Goal: Task Accomplishment & Management: Manage account settings

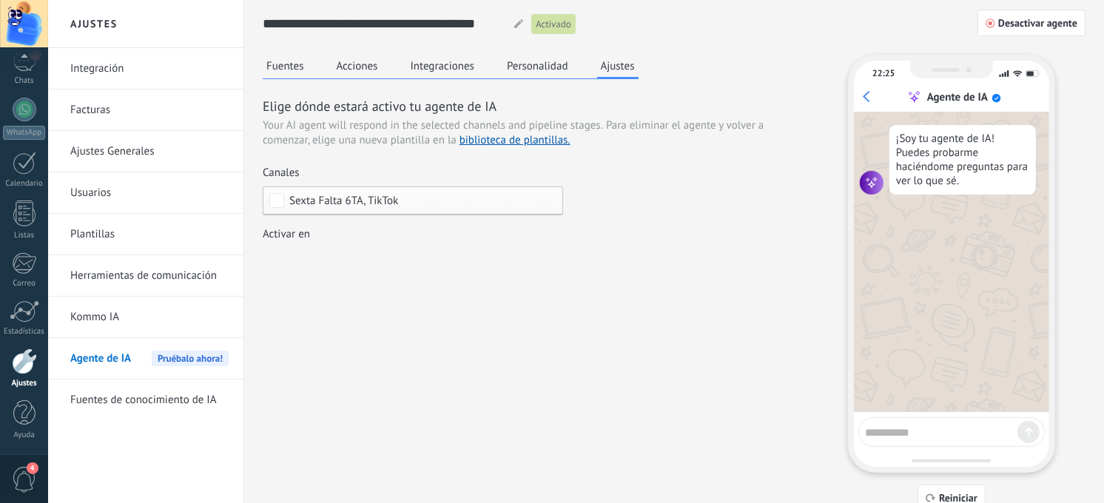
click at [129, 316] on link "Kommo IA" at bounding box center [149, 317] width 158 height 41
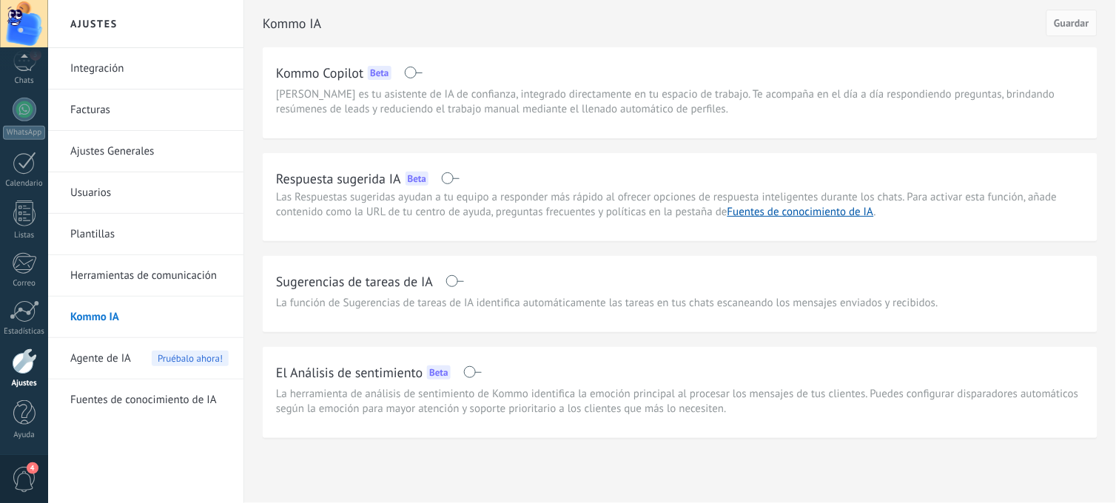
click at [124, 283] on link "Herramientas de comunicación" at bounding box center [149, 275] width 158 height 41
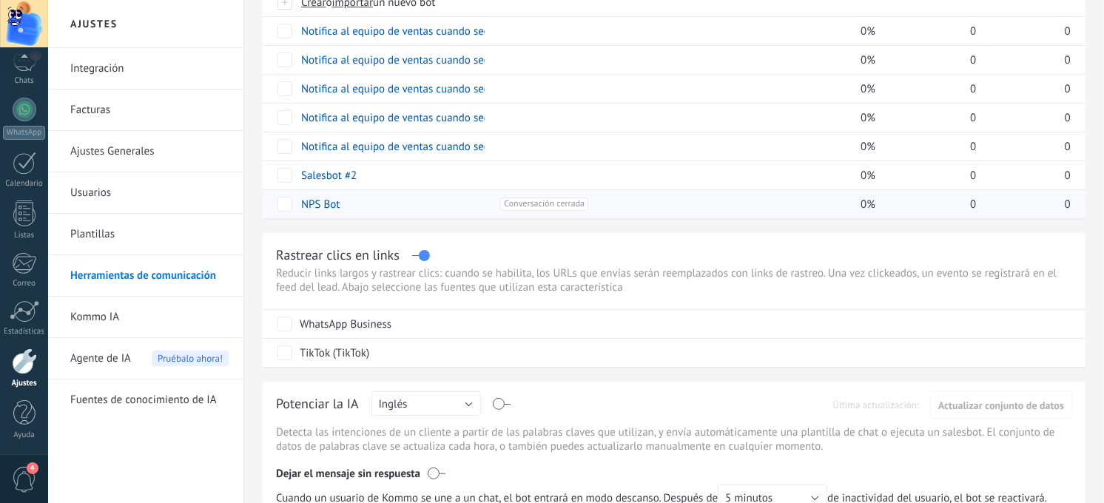
scroll to position [82, 0]
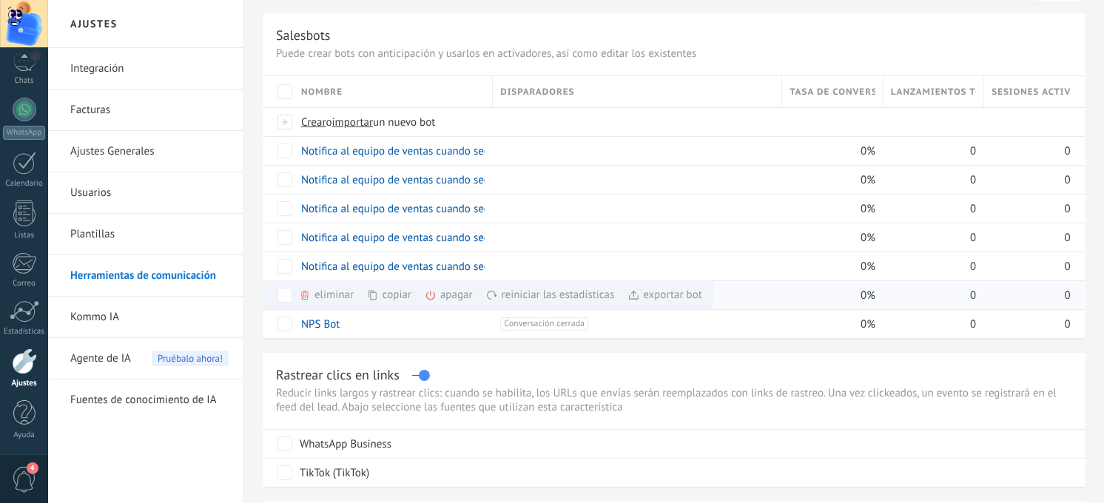
click at [442, 294] on div "apagar màs" at bounding box center [474, 294] width 98 height 29
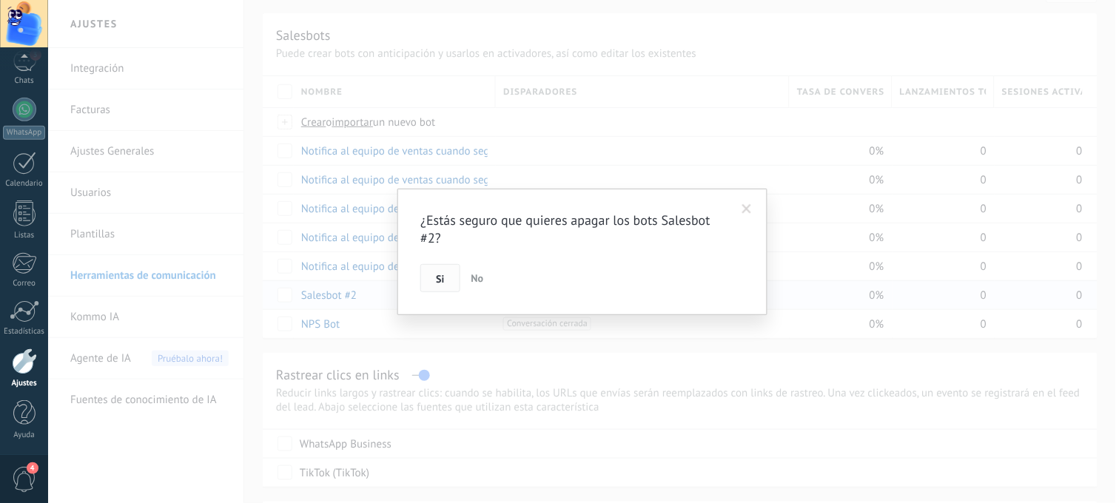
click at [442, 279] on span "Si" at bounding box center [440, 279] width 8 height 10
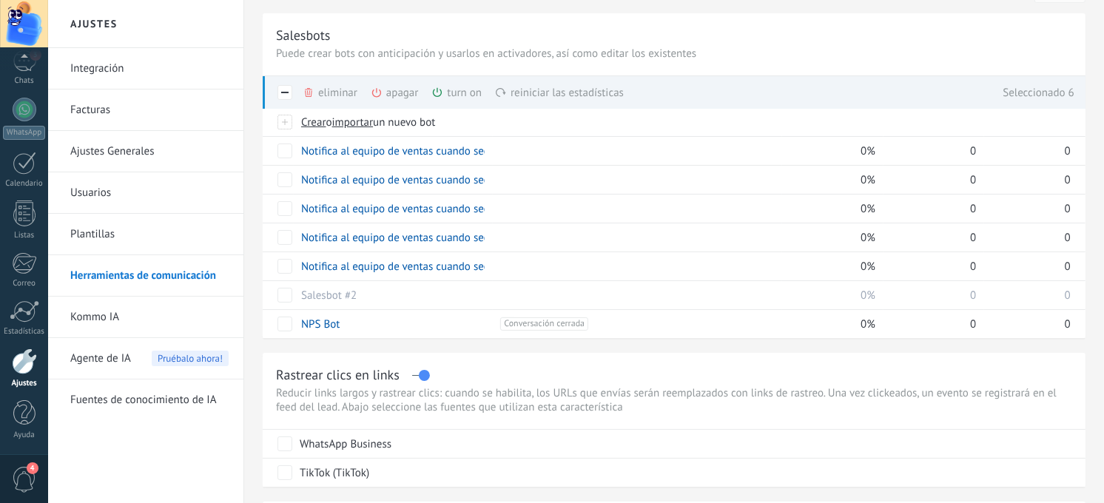
click at [336, 92] on div "eliminar màs" at bounding box center [355, 92] width 105 height 33
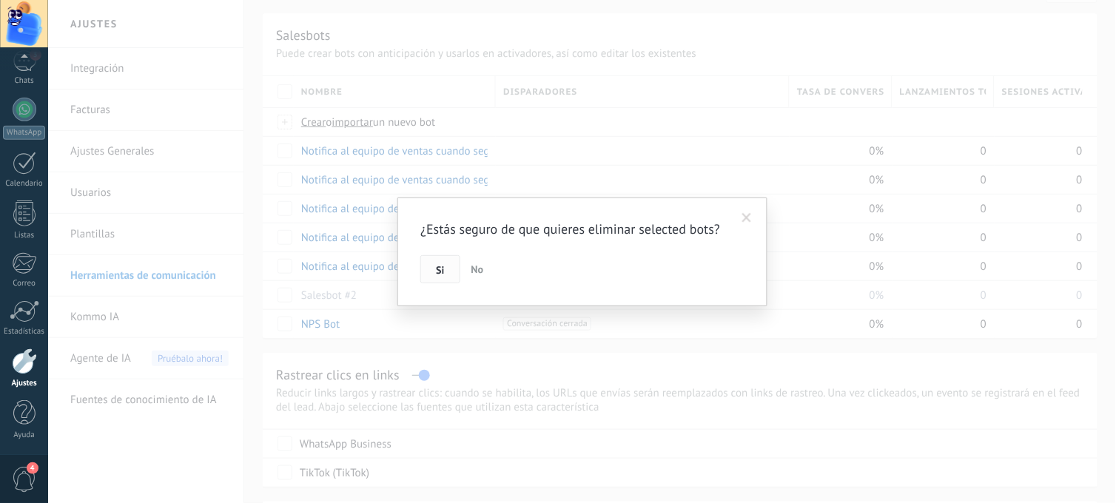
click at [439, 277] on button "Si" at bounding box center [439, 269] width 39 height 28
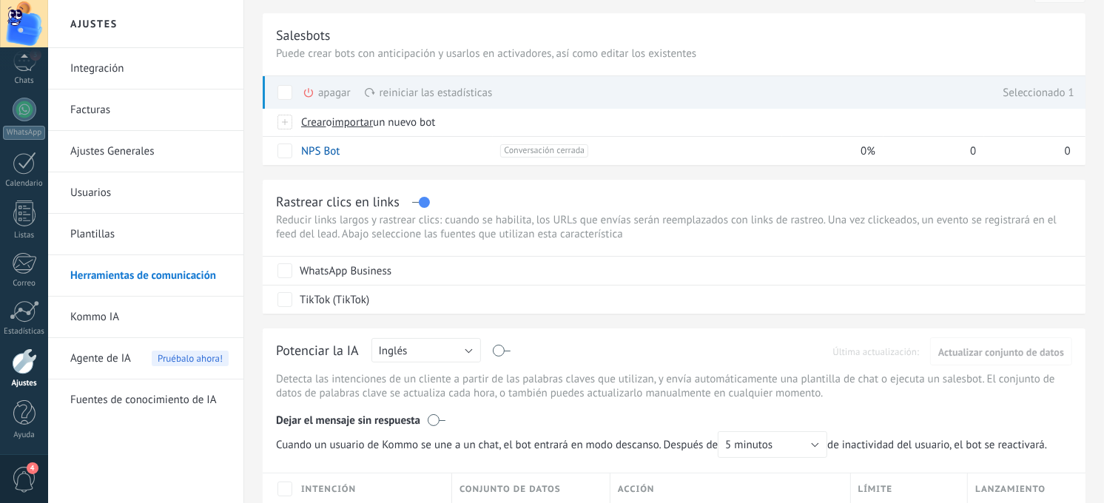
scroll to position [0, 0]
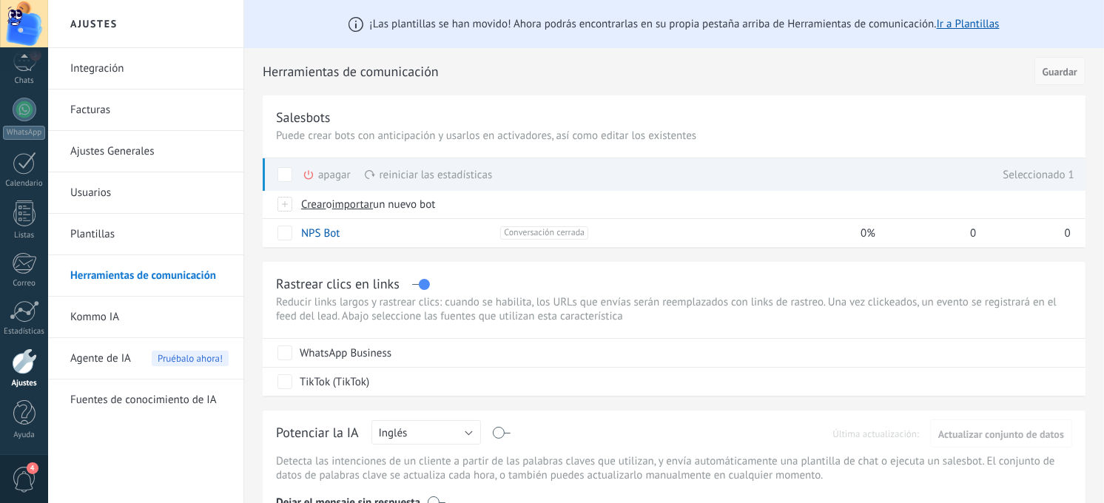
click at [1044, 72] on span "Guardar" at bounding box center [1059, 72] width 35 height 10
click at [1059, 72] on span "Guardar" at bounding box center [1059, 72] width 35 height 10
click at [146, 305] on link "Kommo IA" at bounding box center [149, 317] width 158 height 41
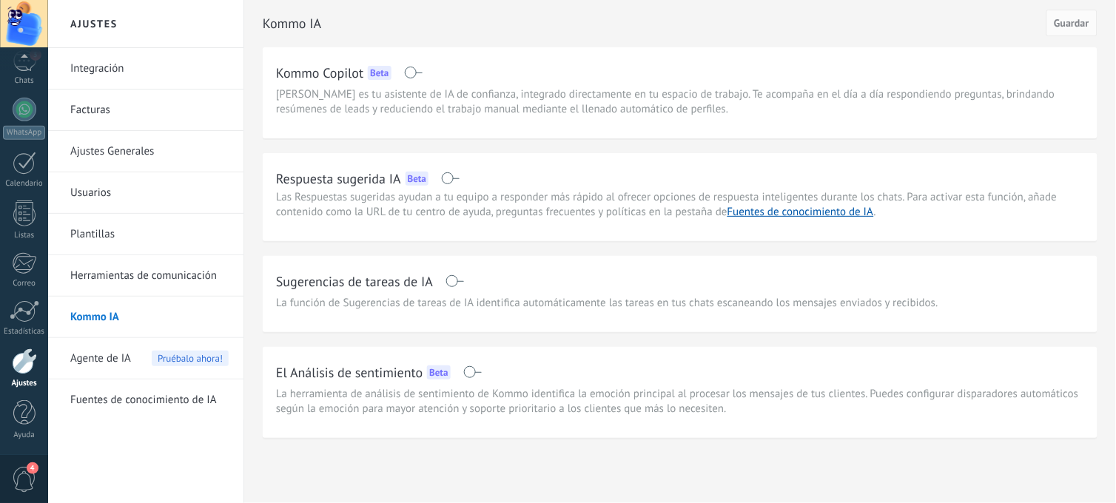
click at [146, 146] on link "Ajustes Generales" at bounding box center [149, 151] width 158 height 41
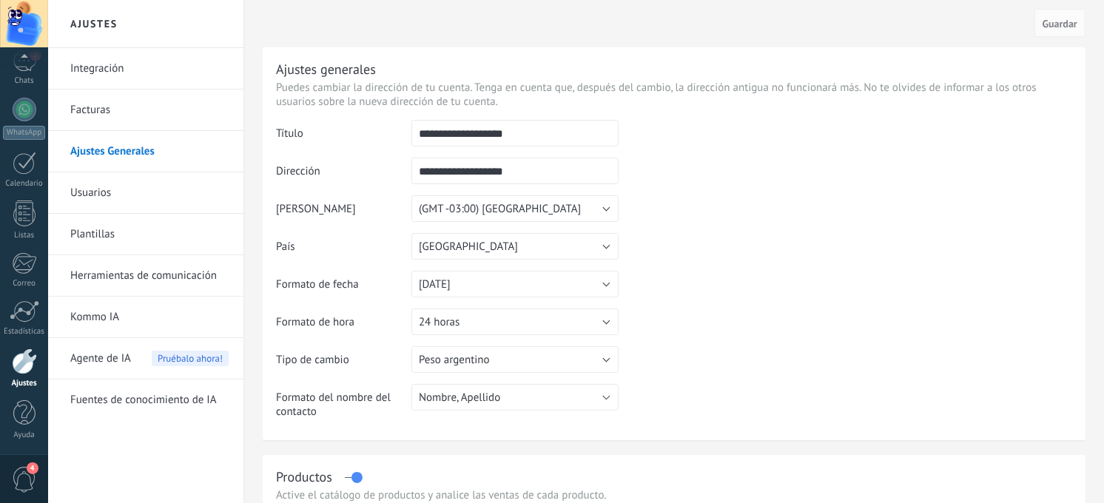
click at [120, 124] on link "Facturas" at bounding box center [149, 110] width 158 height 41
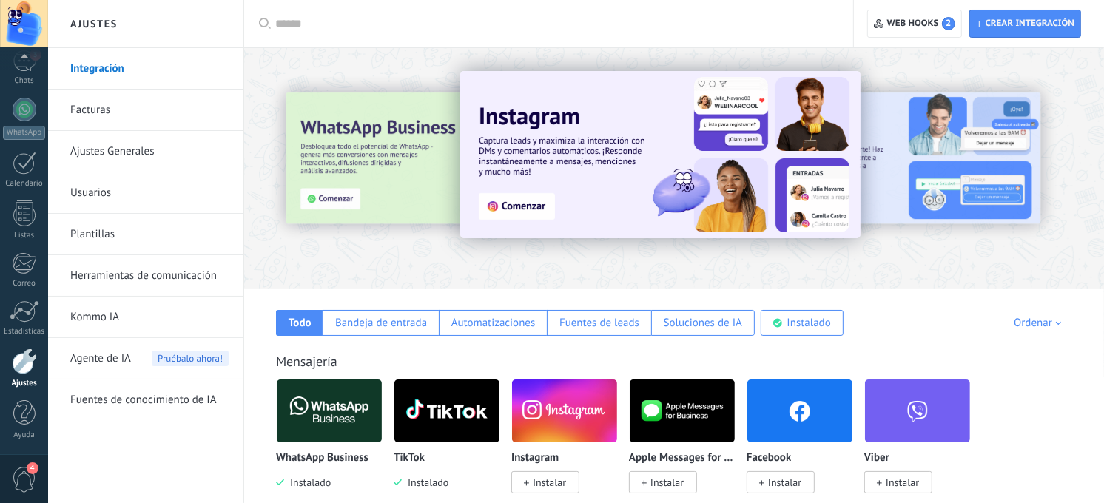
click at [148, 246] on link "Plantillas" at bounding box center [149, 234] width 158 height 41
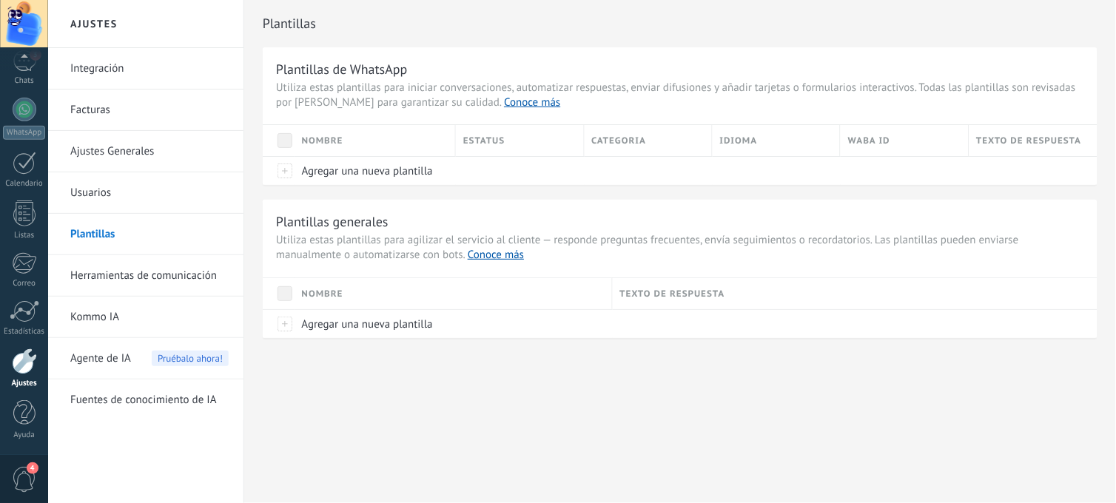
click at [141, 269] on link "Herramientas de comunicación" at bounding box center [149, 275] width 158 height 41
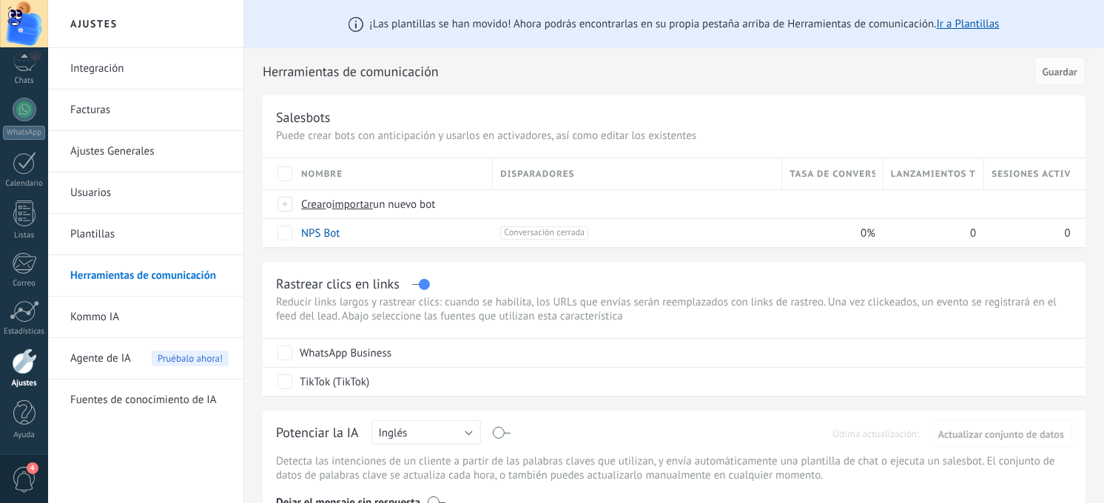
click at [120, 240] on link "Plantillas" at bounding box center [149, 234] width 158 height 41
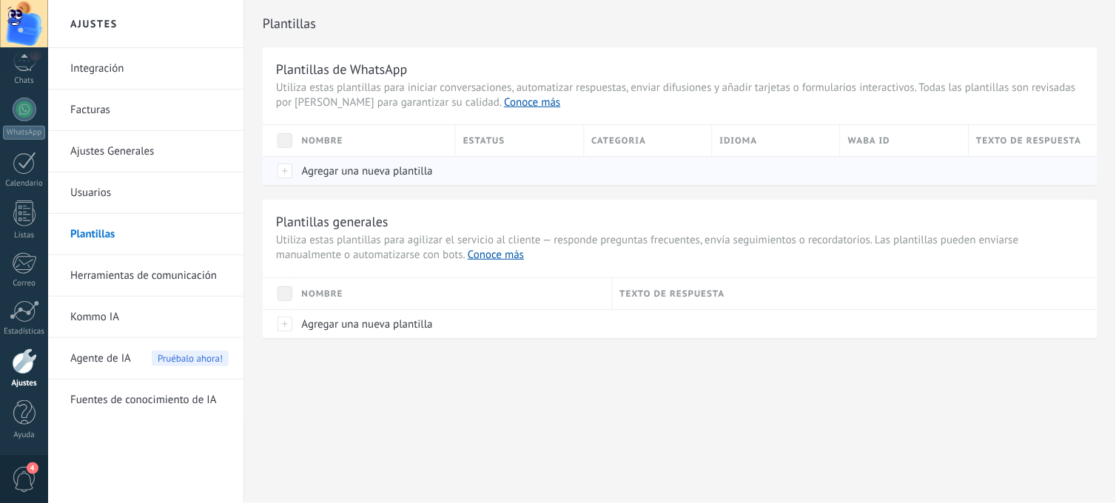
click at [346, 173] on span "Agregar una nueva plantilla" at bounding box center [367, 171] width 131 height 14
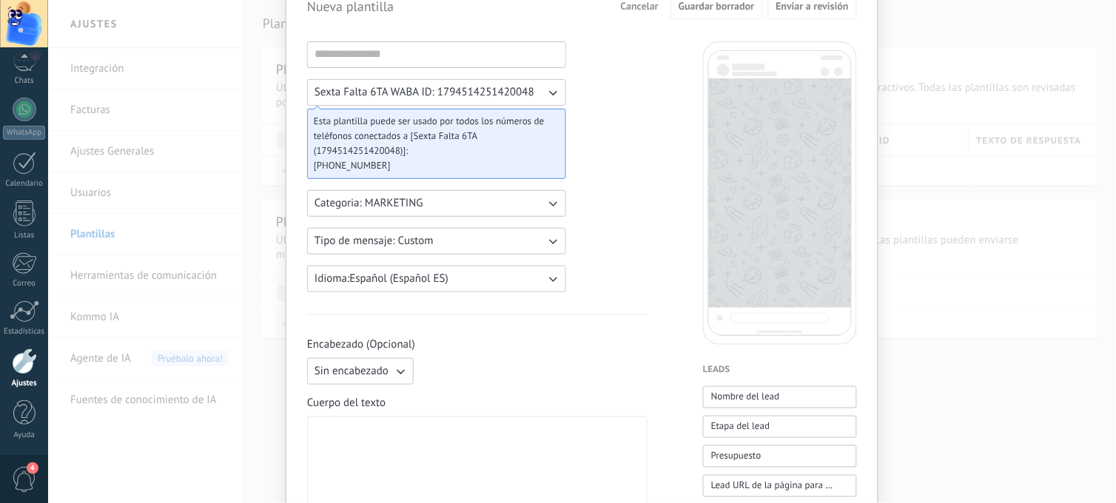
scroll to position [34, 0]
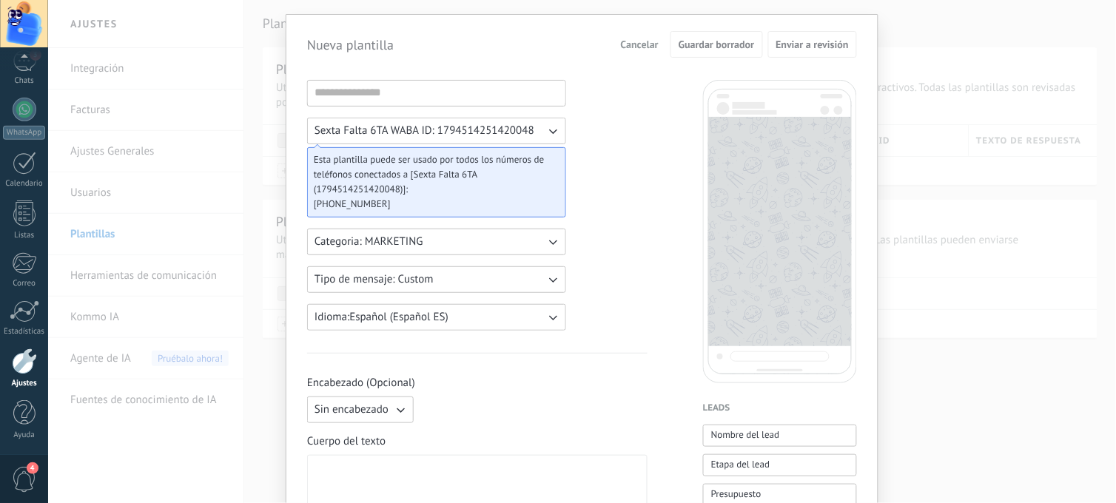
click at [633, 39] on span "Cancelar" at bounding box center [640, 44] width 38 height 10
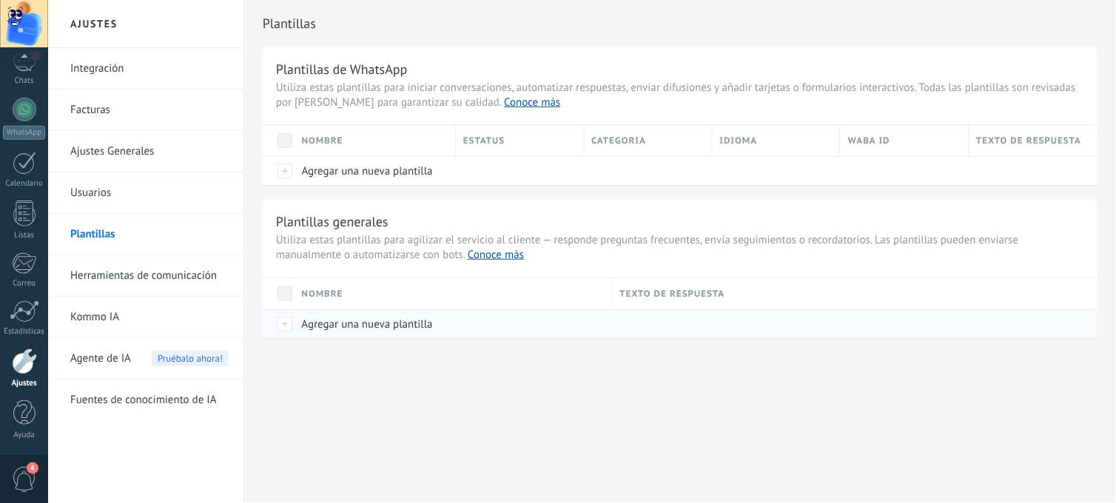
click at [410, 317] on span "Agregar una nueva plantilla" at bounding box center [367, 324] width 131 height 14
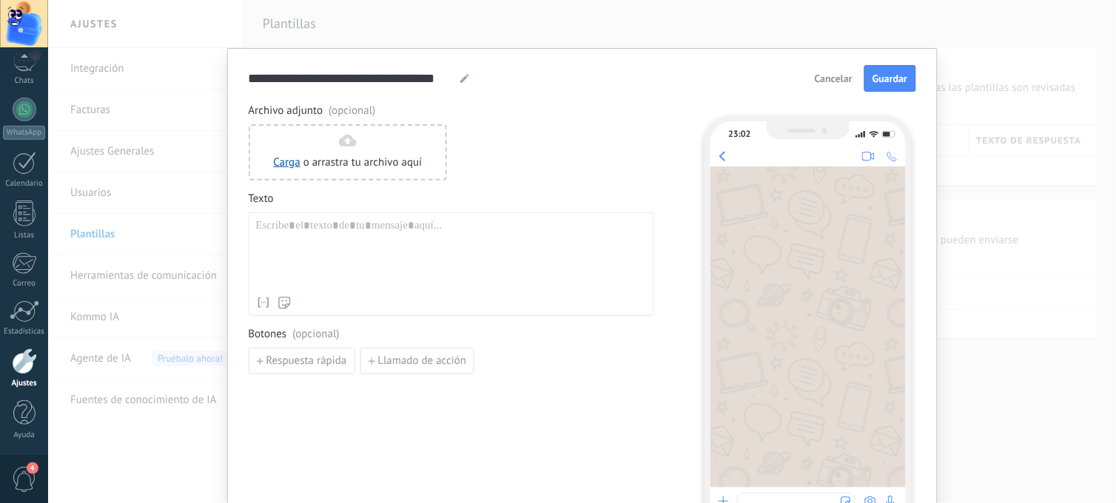
click at [823, 78] on span "Cancelar" at bounding box center [833, 78] width 38 height 10
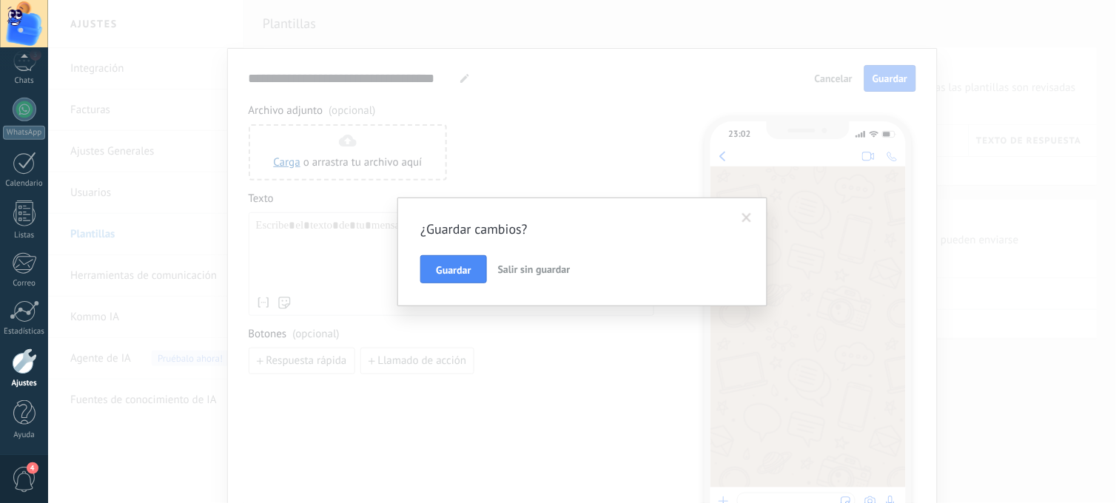
click at [516, 274] on span "Salir sin guardar" at bounding box center [534, 269] width 72 height 13
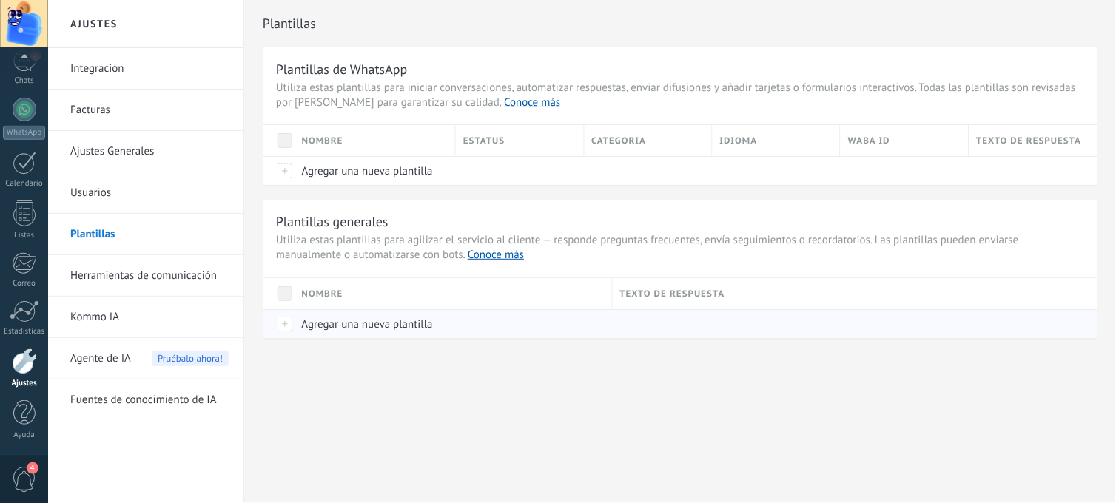
click at [410, 322] on span "Agregar una nueva plantilla" at bounding box center [367, 324] width 131 height 14
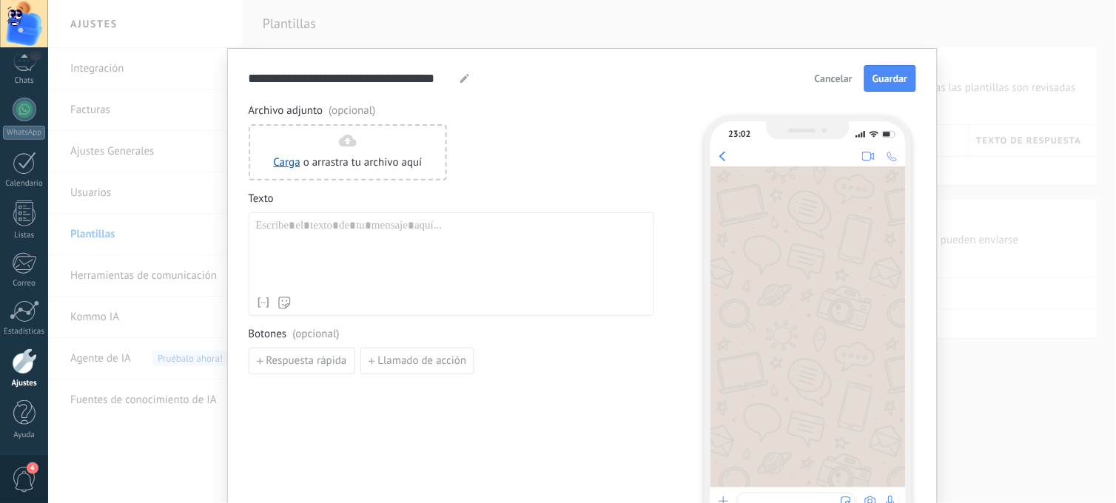
click at [846, 86] on button "Cancelar" at bounding box center [833, 78] width 51 height 22
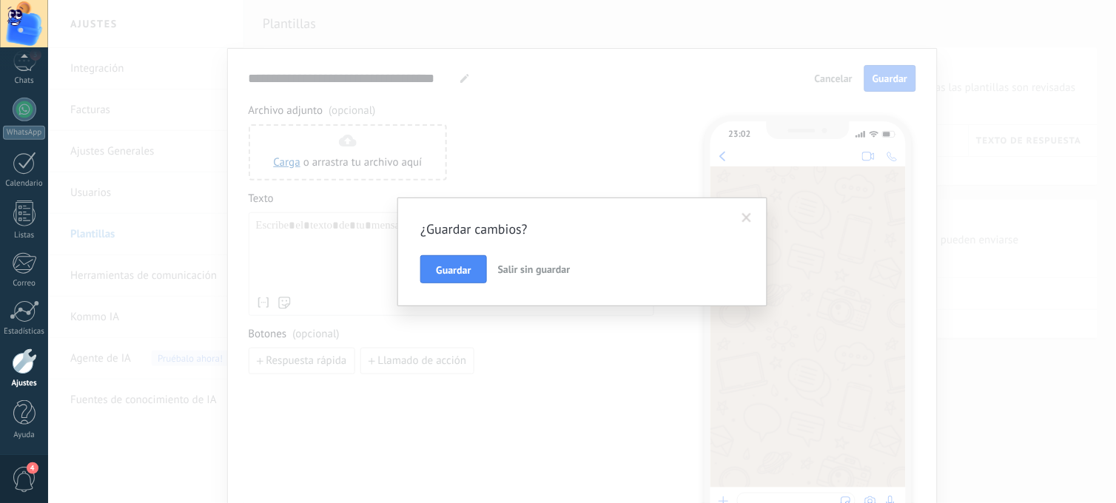
click at [504, 272] on span "Salir sin guardar" at bounding box center [534, 269] width 72 height 13
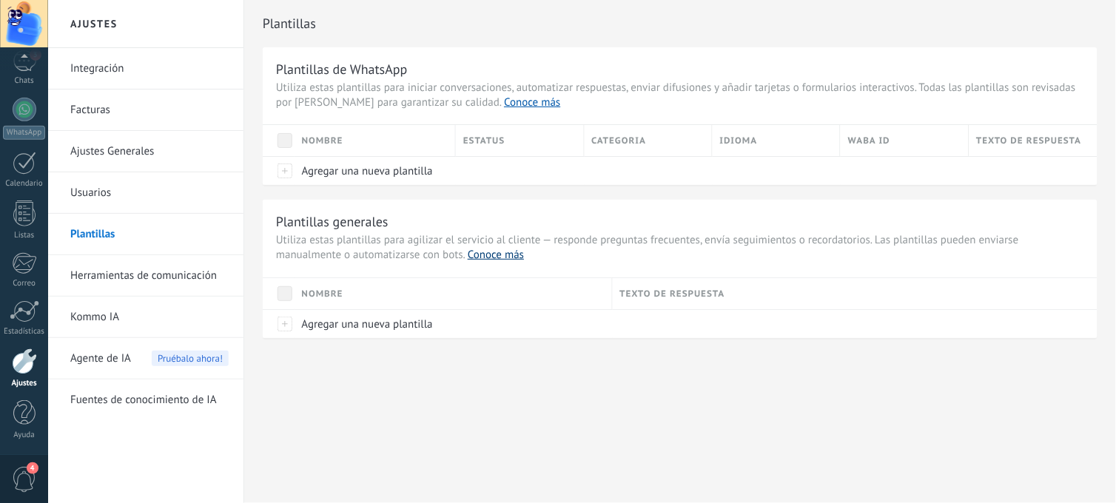
click at [503, 257] on link "Conoce más" at bounding box center [496, 255] width 56 height 14
click at [345, 172] on span "Agregar una nueva plantilla" at bounding box center [367, 171] width 131 height 14
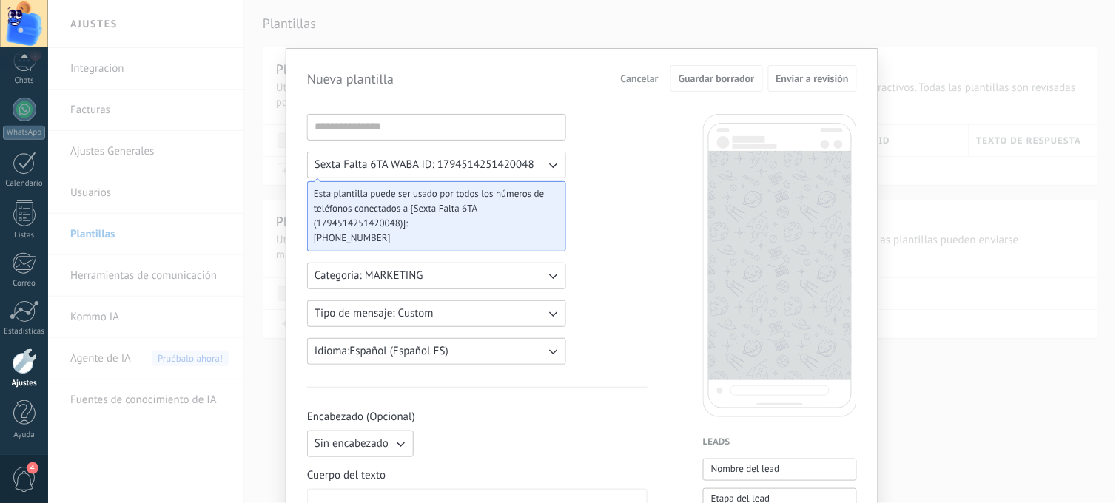
drag, startPoint x: 610, startPoint y: 272, endPoint x: 756, endPoint y: 76, distance: 244.3
click at [474, 133] on input at bounding box center [436, 127] width 257 height 24
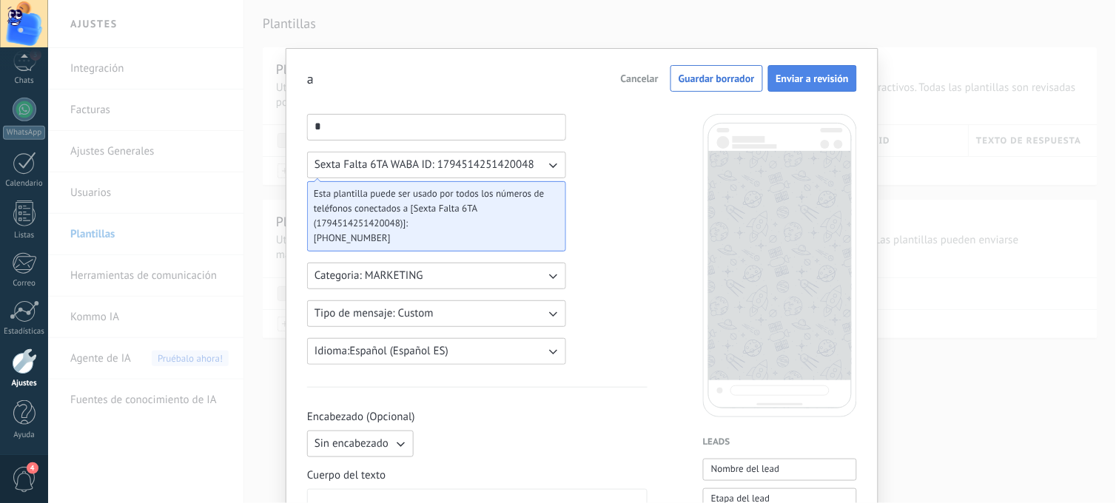
type input "*"
click at [838, 80] on span "Enviar a revisión" at bounding box center [812, 78] width 72 height 10
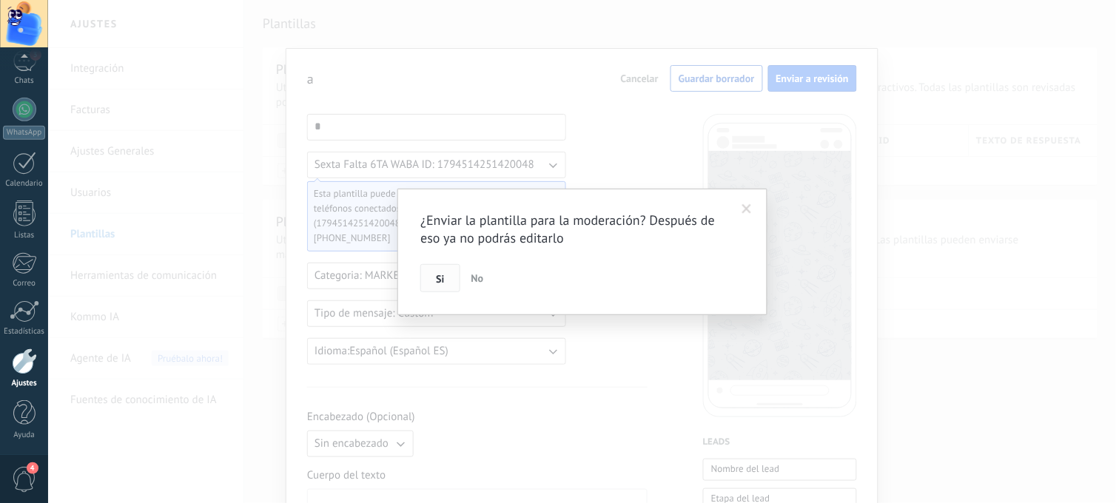
click at [441, 283] on span "Si" at bounding box center [440, 279] width 8 height 10
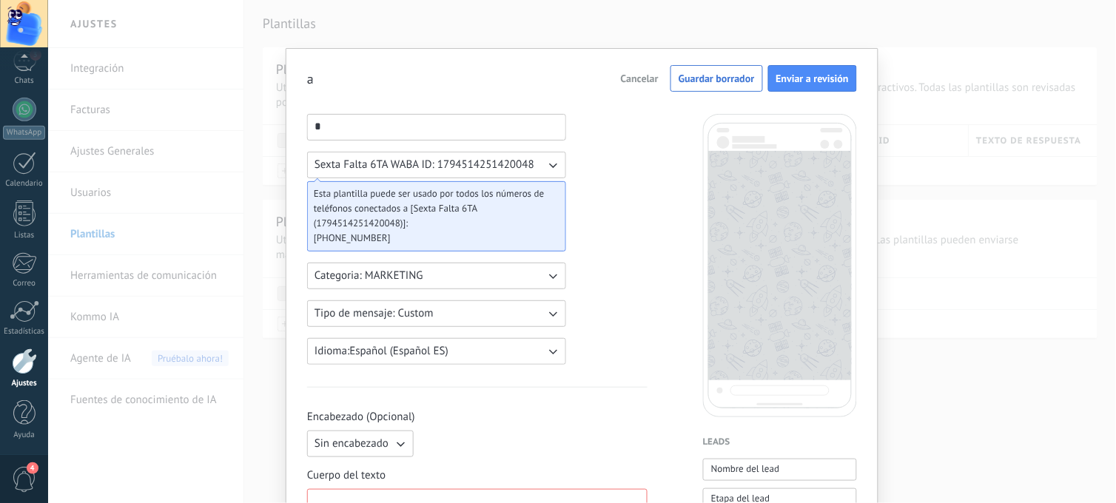
scroll to position [8, 0]
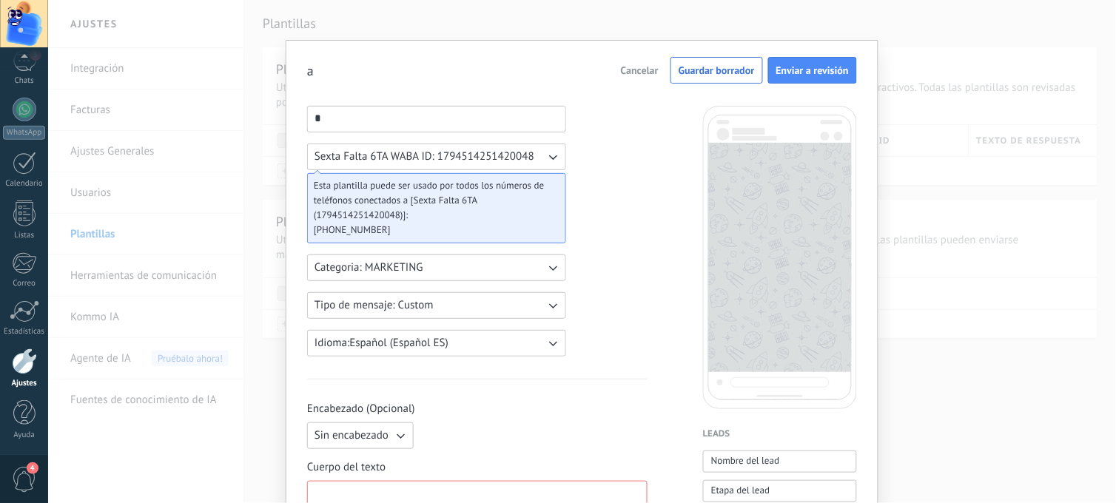
click at [833, 67] on span "Enviar a revisión" at bounding box center [812, 70] width 72 height 10
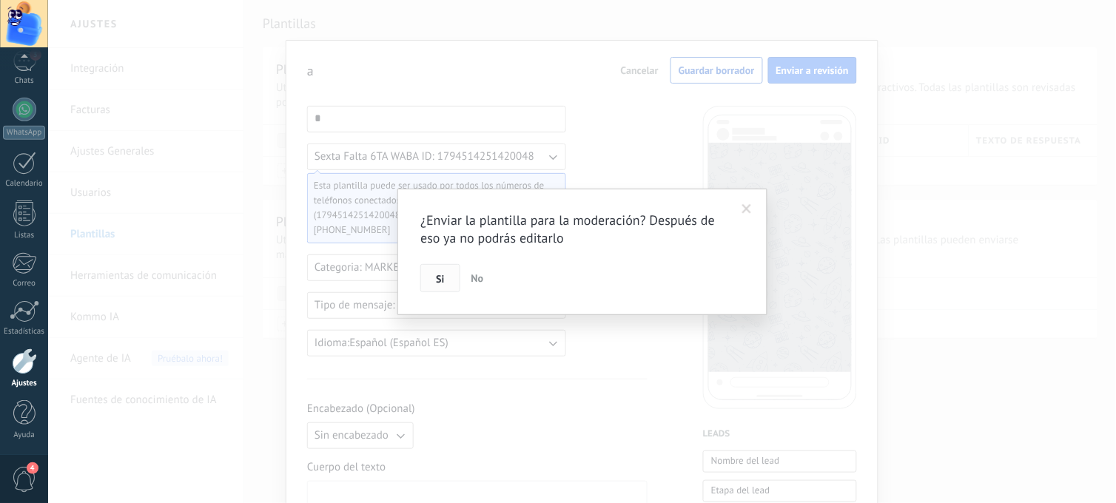
click at [448, 274] on button "Si" at bounding box center [439, 278] width 39 height 28
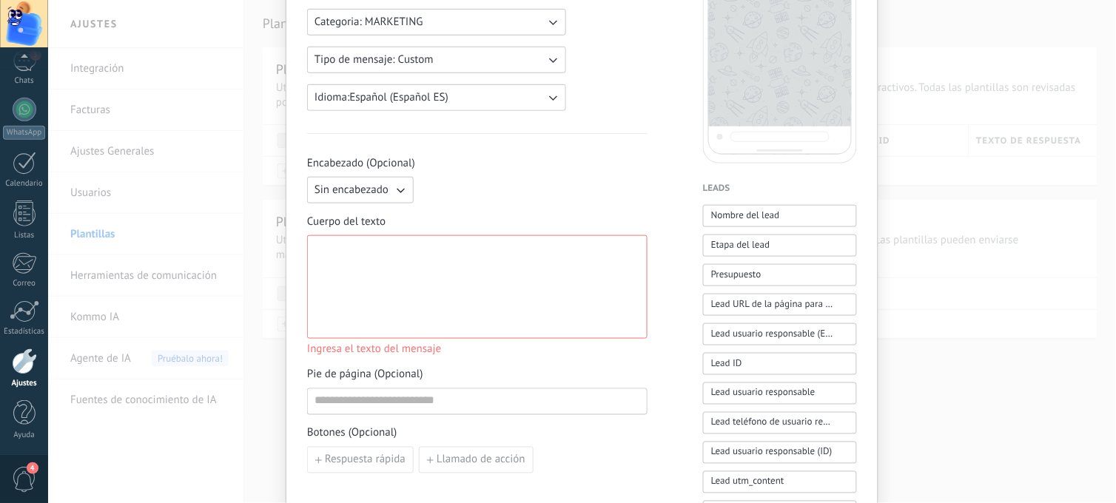
scroll to position [254, 0]
click at [489, 260] on div at bounding box center [476, 286] width 325 height 91
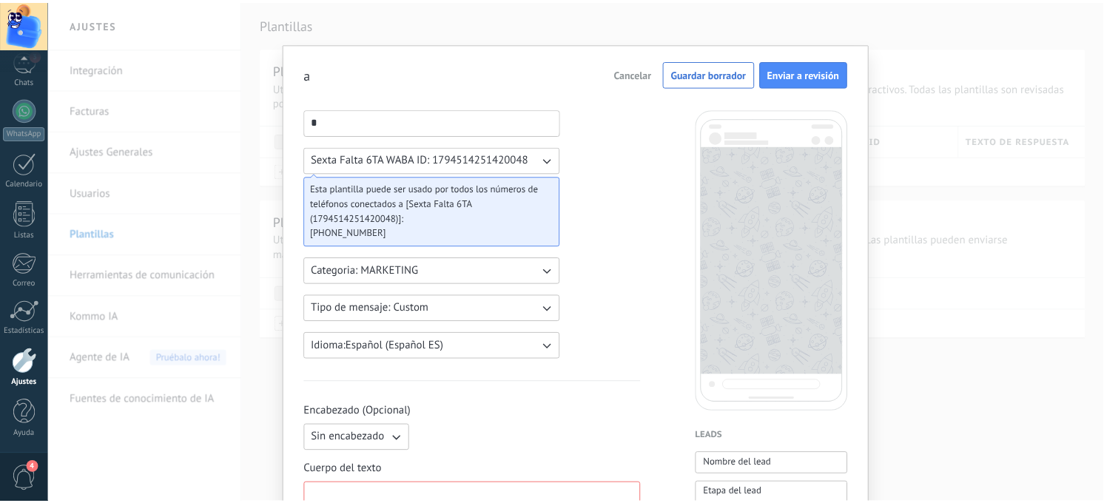
scroll to position [0, 0]
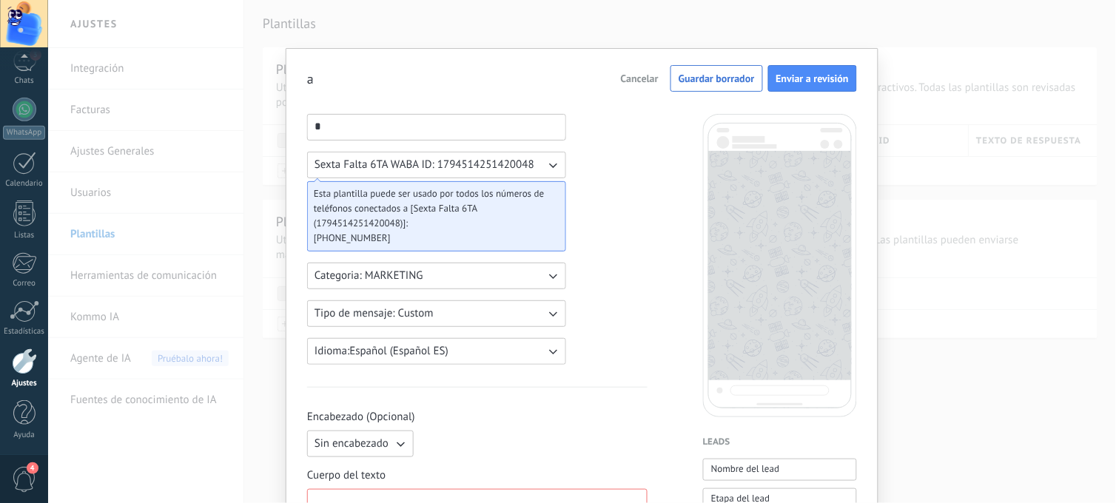
click at [661, 84] on button "Cancelar" at bounding box center [639, 78] width 51 height 22
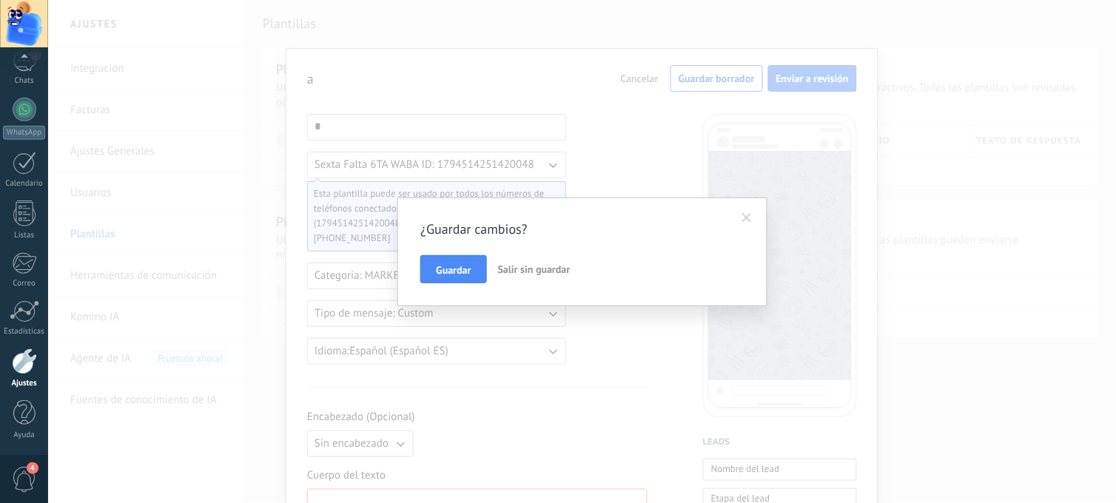
click at [505, 274] on span "Salir sin guardar" at bounding box center [534, 269] width 72 height 13
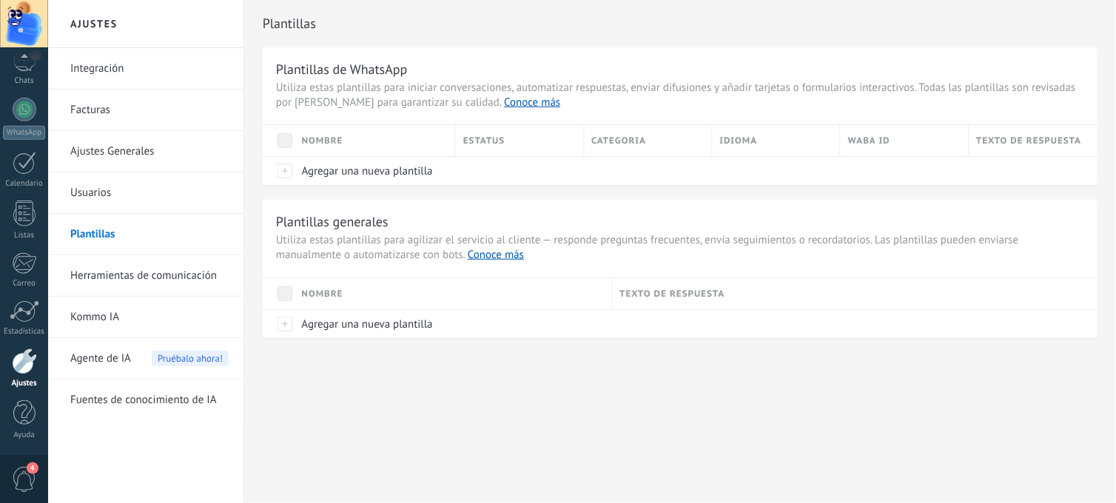
click at [96, 195] on link "Usuarios" at bounding box center [149, 192] width 158 height 41
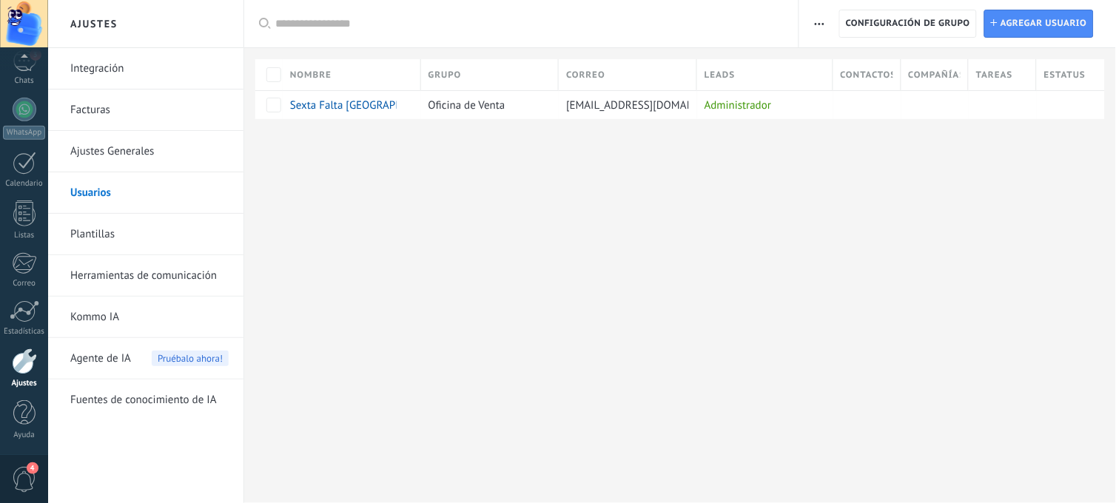
click at [107, 148] on link "Ajustes Generales" at bounding box center [149, 151] width 158 height 41
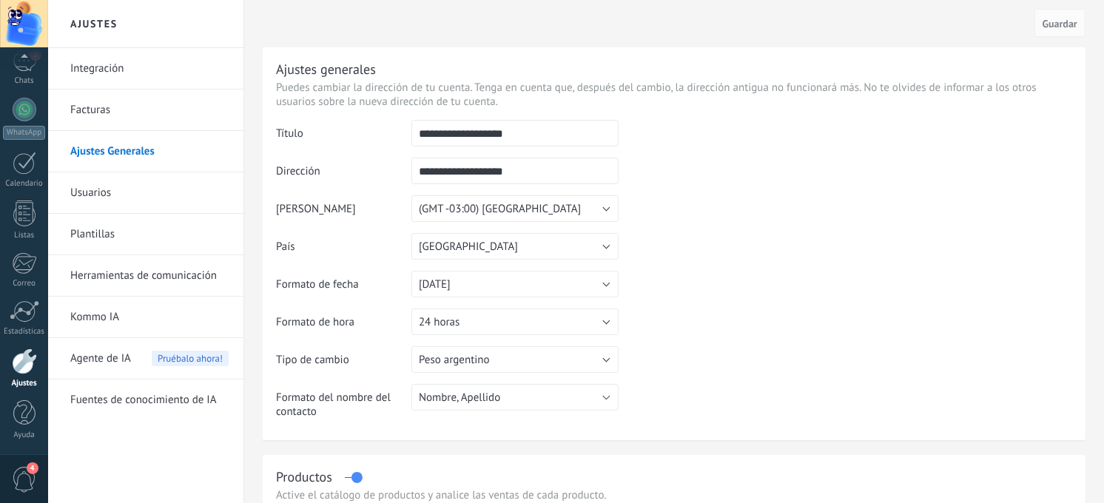
click at [112, 128] on link "Facturas" at bounding box center [149, 110] width 158 height 41
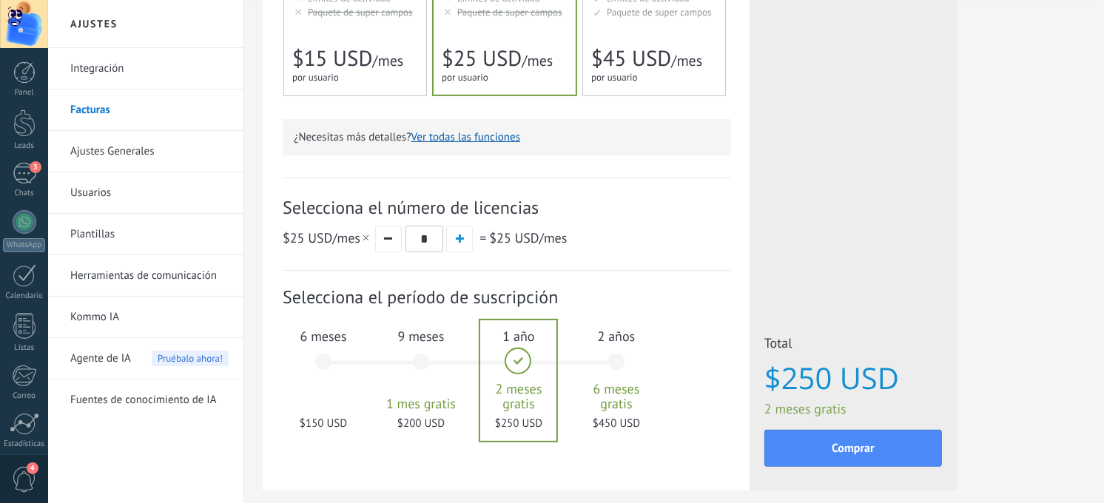
scroll to position [411, 0]
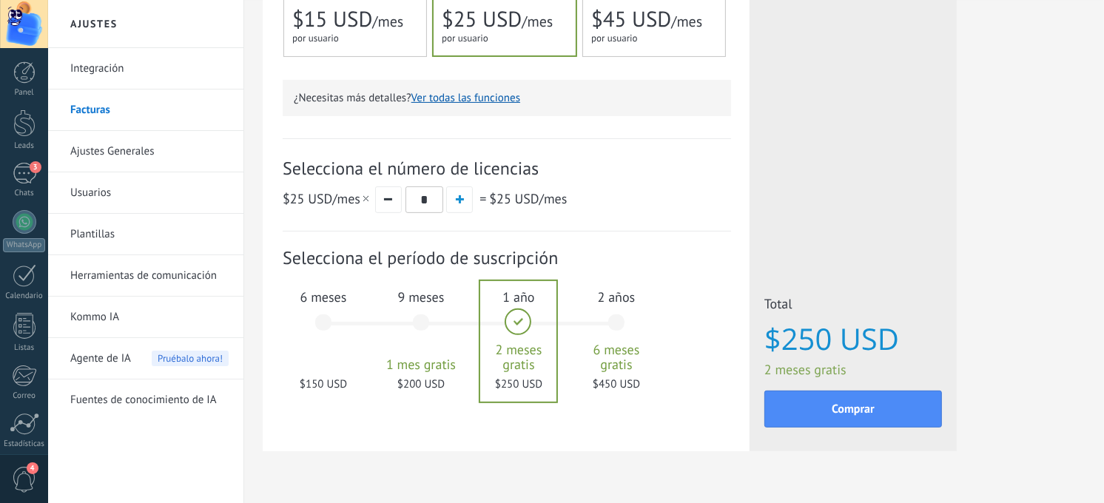
click at [345, 316] on div "6 meses $150 USD" at bounding box center [323, 329] width 80 height 104
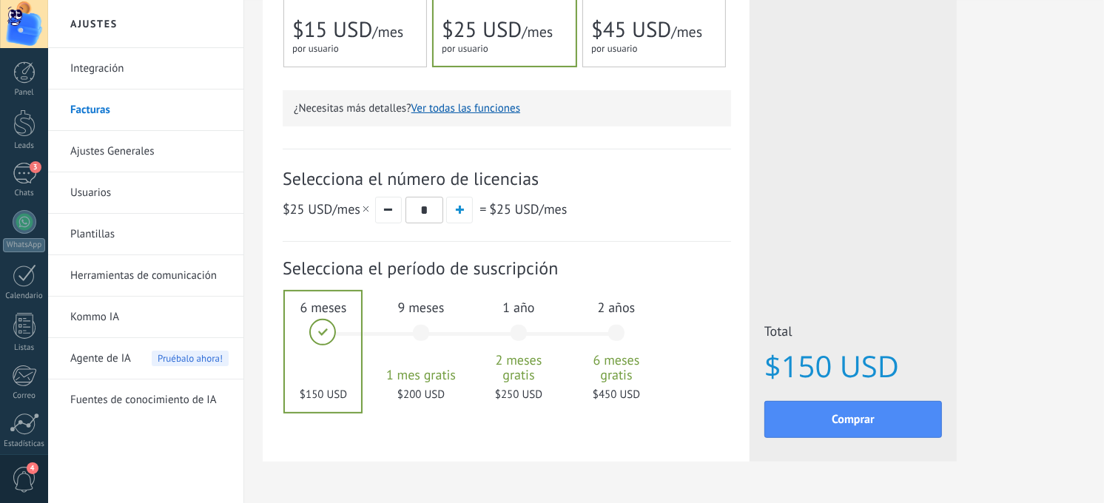
scroll to position [328, 0]
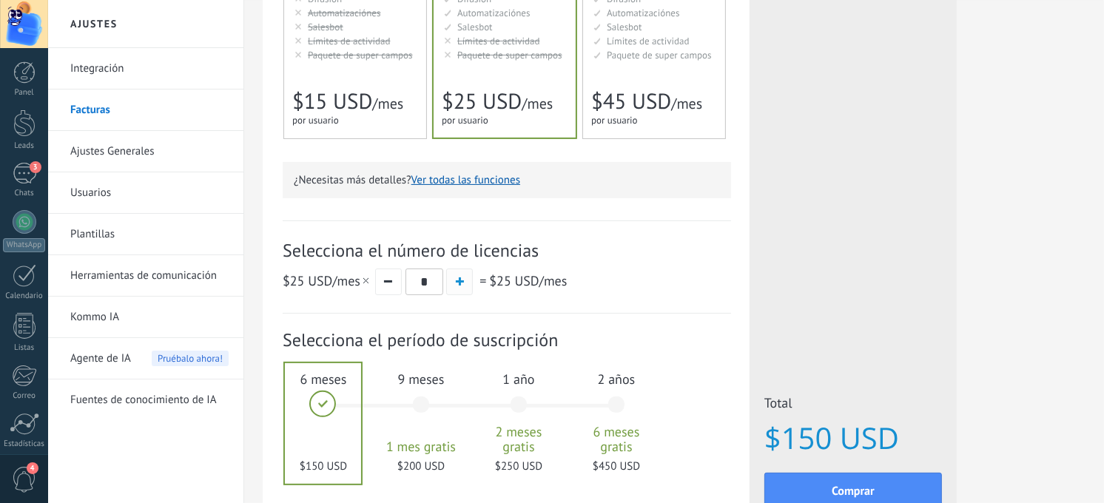
click at [456, 289] on button "button" at bounding box center [459, 282] width 27 height 27
click at [386, 290] on button "button" at bounding box center [388, 282] width 27 height 27
type input "*"
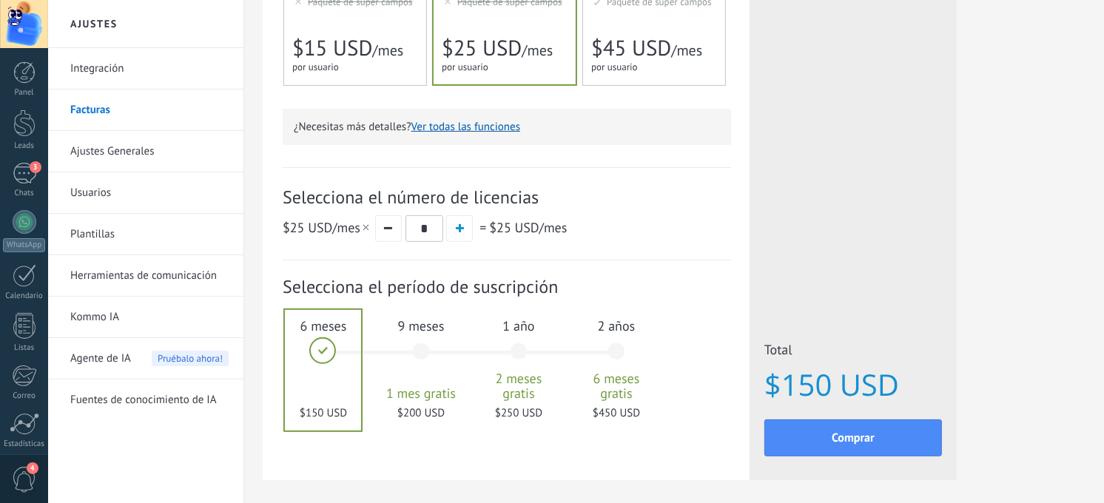
scroll to position [411, 0]
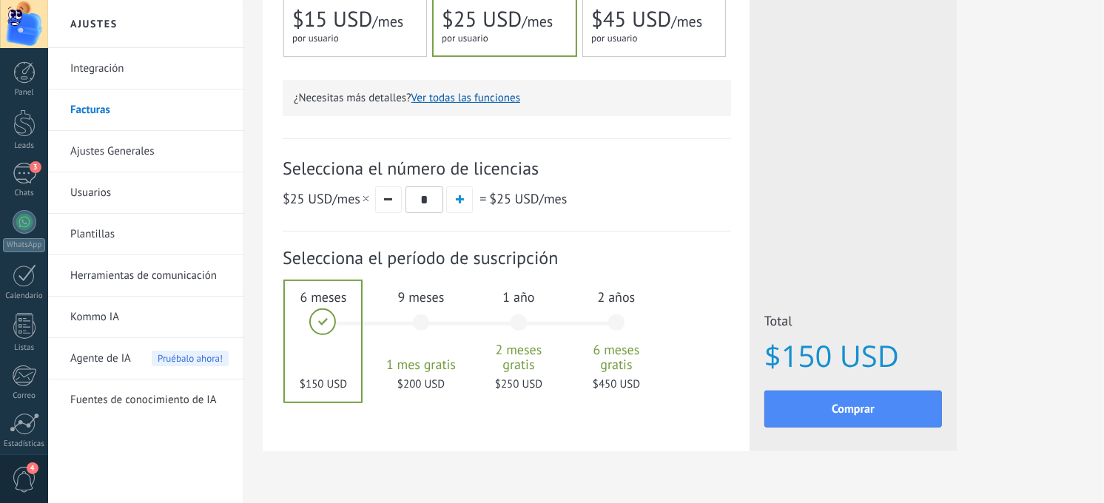
click at [126, 360] on span "Agente de IA" at bounding box center [100, 358] width 61 height 41
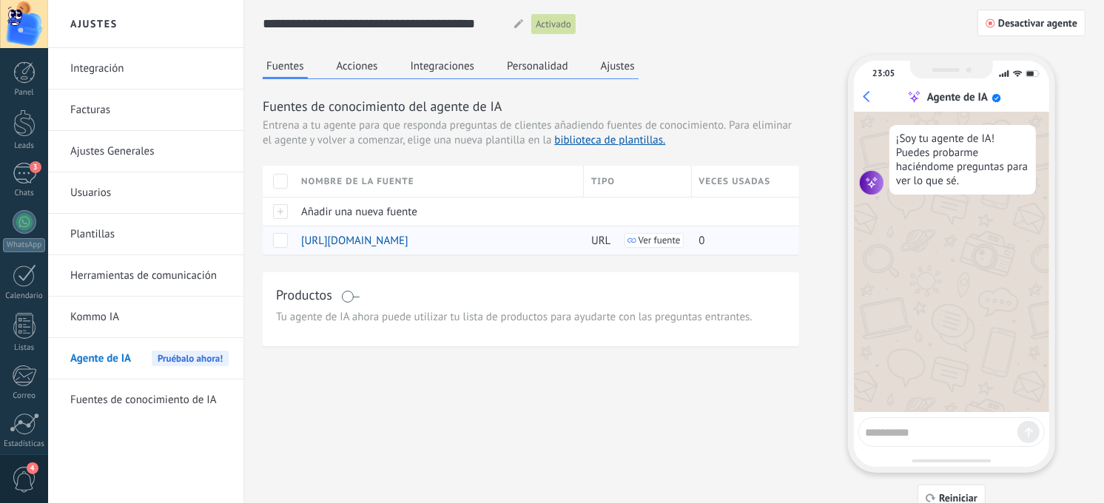
click at [278, 246] on span at bounding box center [280, 240] width 15 height 15
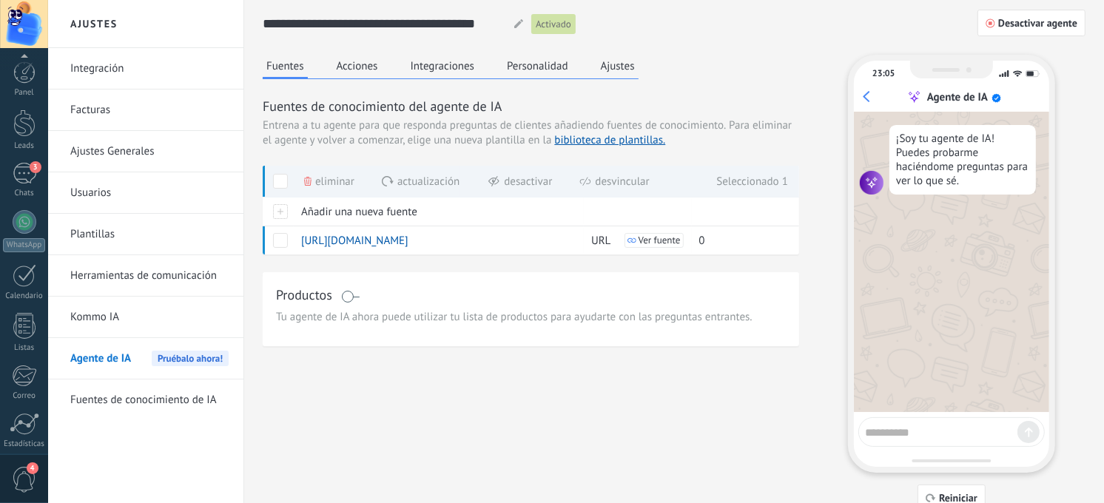
scroll to position [112, 0]
click at [136, 282] on link "Herramientas de comunicación" at bounding box center [149, 275] width 158 height 41
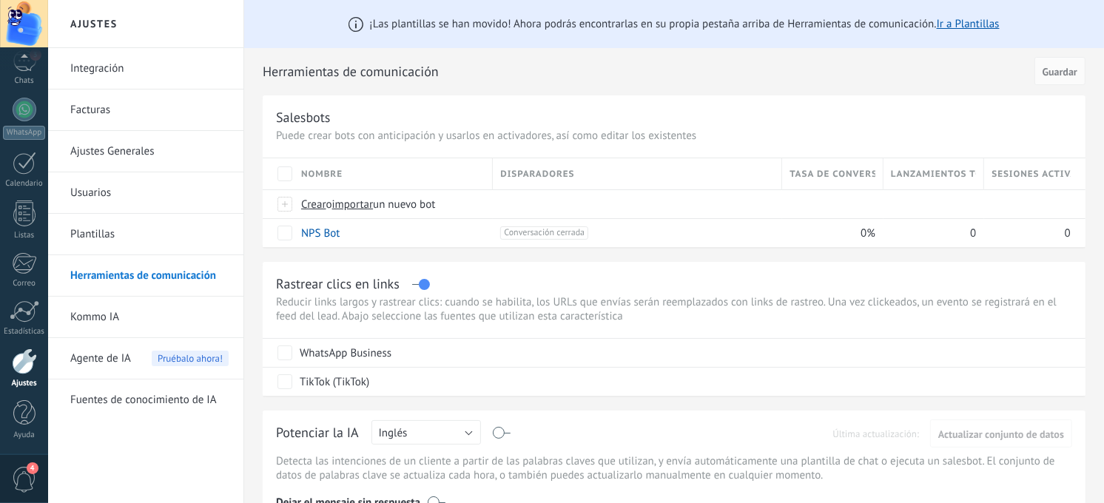
click at [130, 396] on link "Fuentes de conocimiento de IA" at bounding box center [149, 400] width 158 height 41
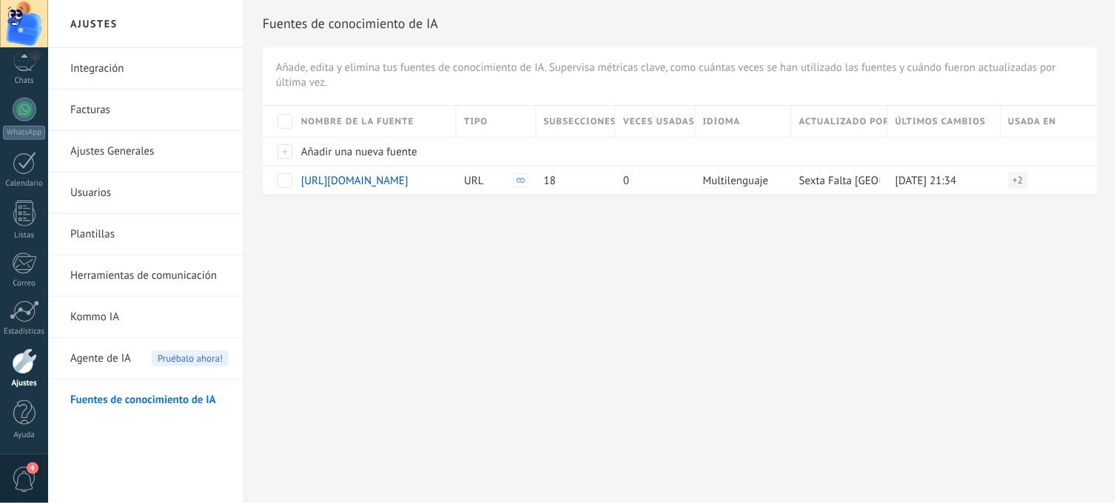
click at [131, 368] on div "Agente de IA Pruébalo ahora!" at bounding box center [149, 358] width 158 height 41
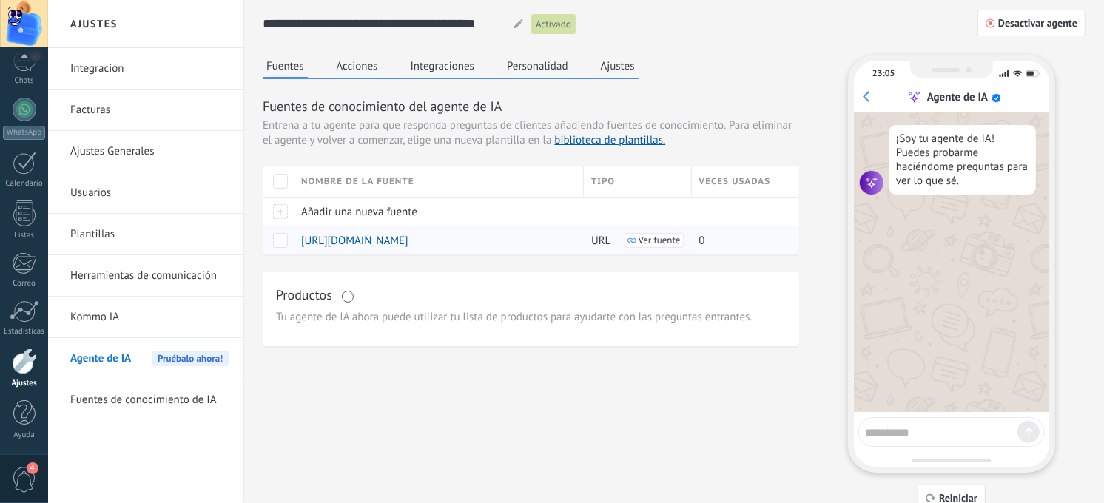
click at [274, 245] on span at bounding box center [280, 240] width 15 height 15
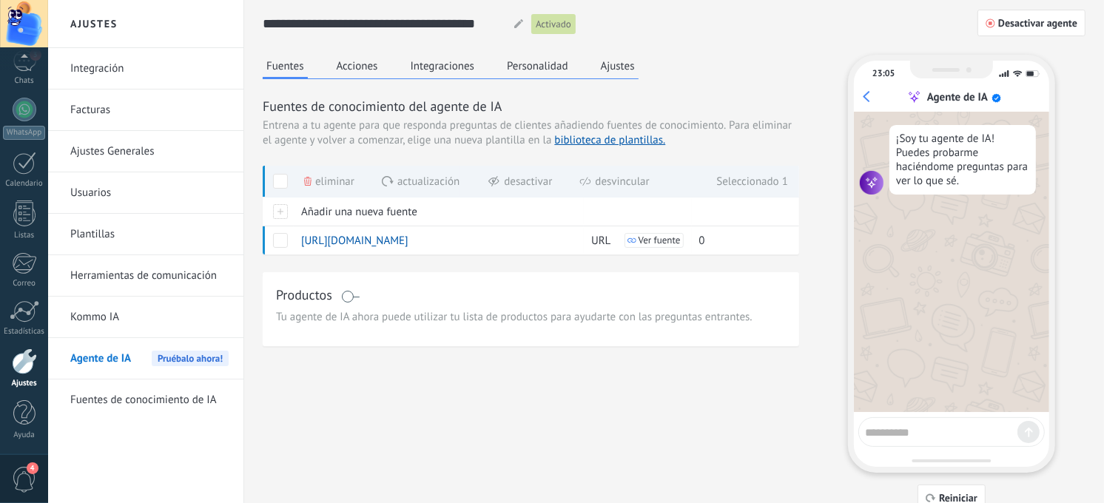
click at [442, 182] on span "Actualización" at bounding box center [428, 181] width 62 height 29
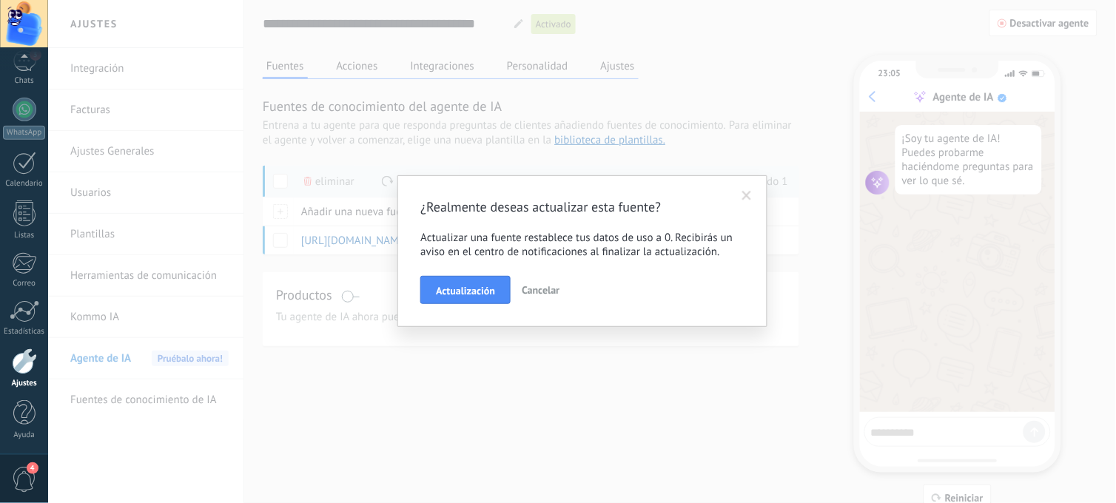
click at [540, 289] on span "Cancelar" at bounding box center [541, 289] width 38 height 13
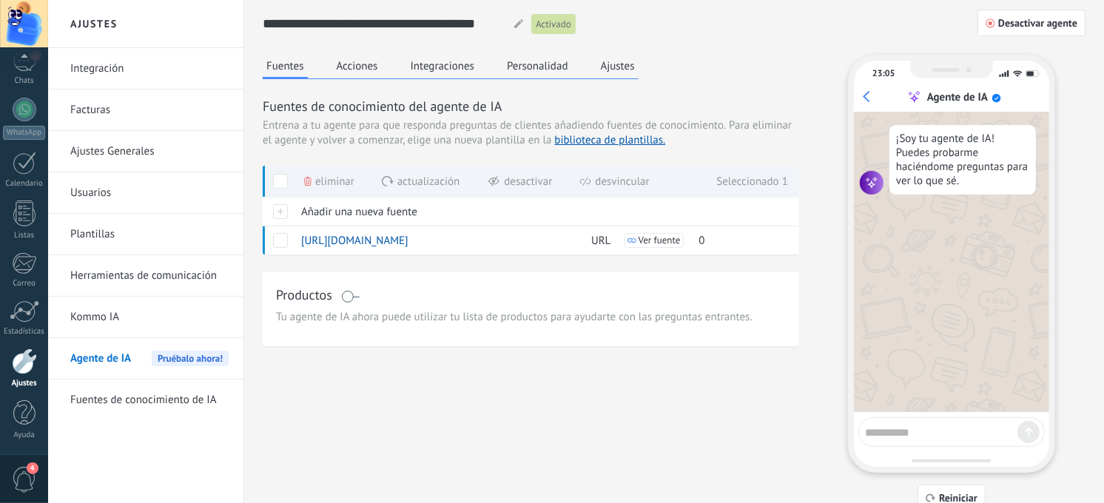
click at [380, 42] on div "**********" at bounding box center [674, 23] width 823 height 47
click at [378, 61] on button "Acciones" at bounding box center [357, 66] width 49 height 22
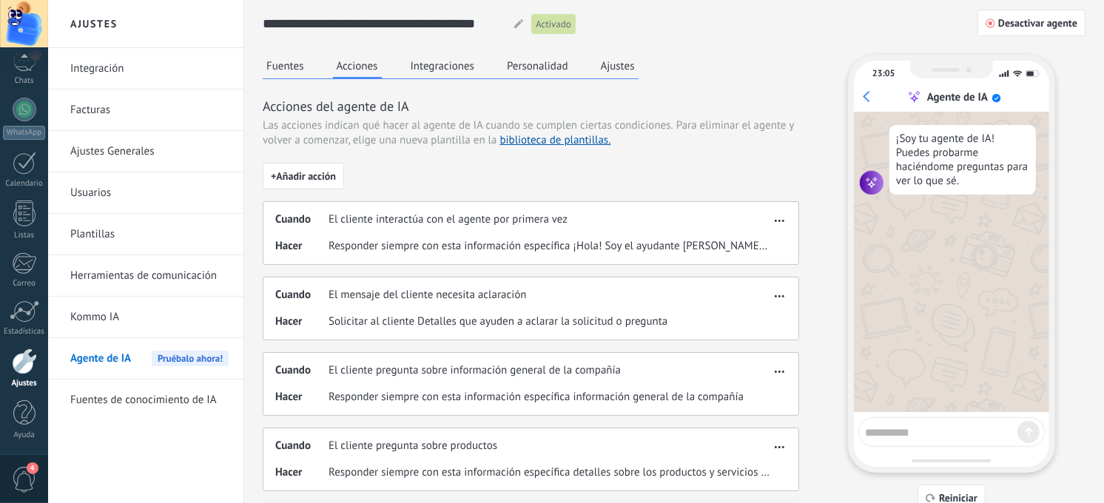
click at [434, 63] on button "Integraciones" at bounding box center [443, 66] width 72 height 22
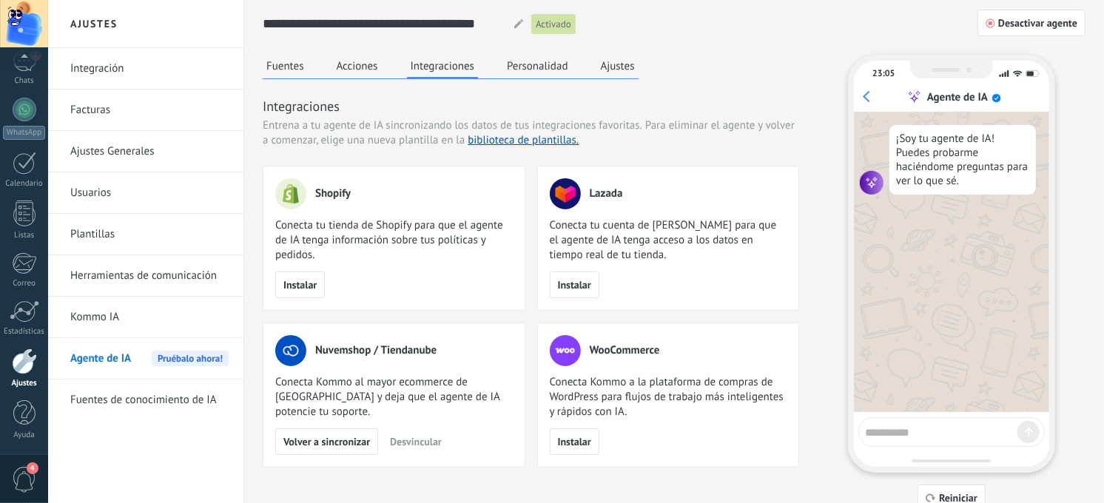
click at [386, 70] on div "Fuentes Acciones Integraciones Personalidad Ajustes" at bounding box center [451, 67] width 376 height 24
click at [372, 64] on button "Acciones" at bounding box center [357, 66] width 49 height 22
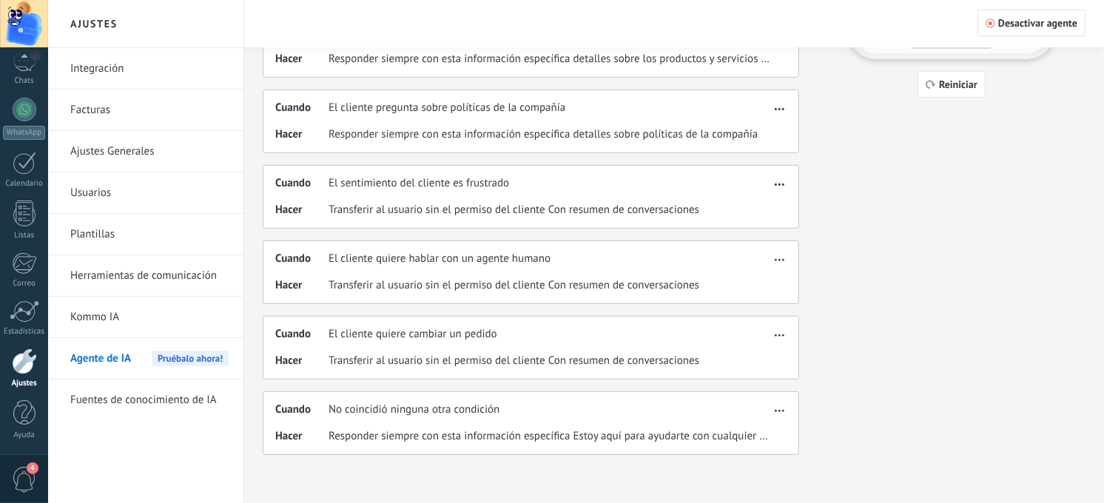
drag, startPoint x: 415, startPoint y: 137, endPoint x: 398, endPoint y: 345, distance: 208.6
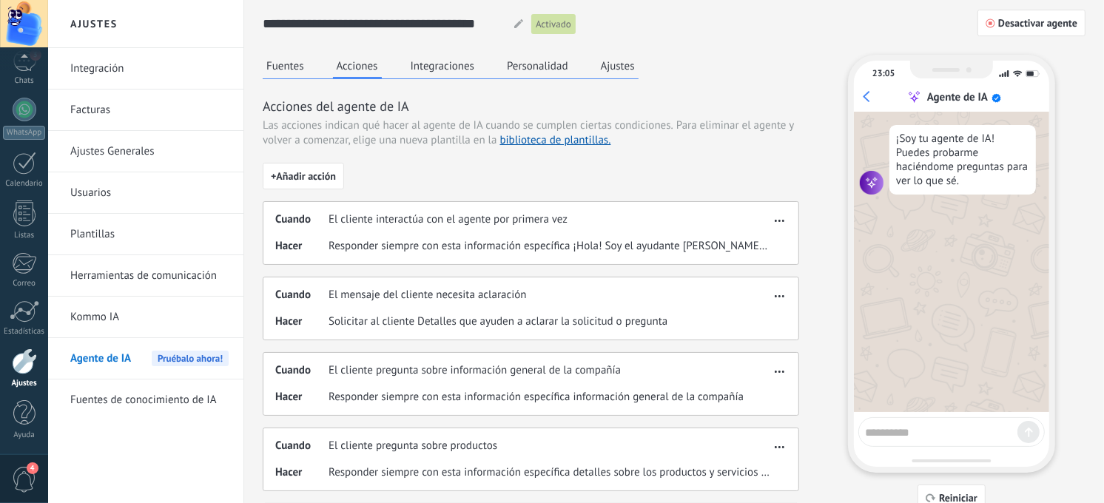
drag, startPoint x: 550, startPoint y: 336, endPoint x: 544, endPoint y: 163, distance: 173.2
click at [448, 70] on button "Integraciones" at bounding box center [443, 66] width 72 height 22
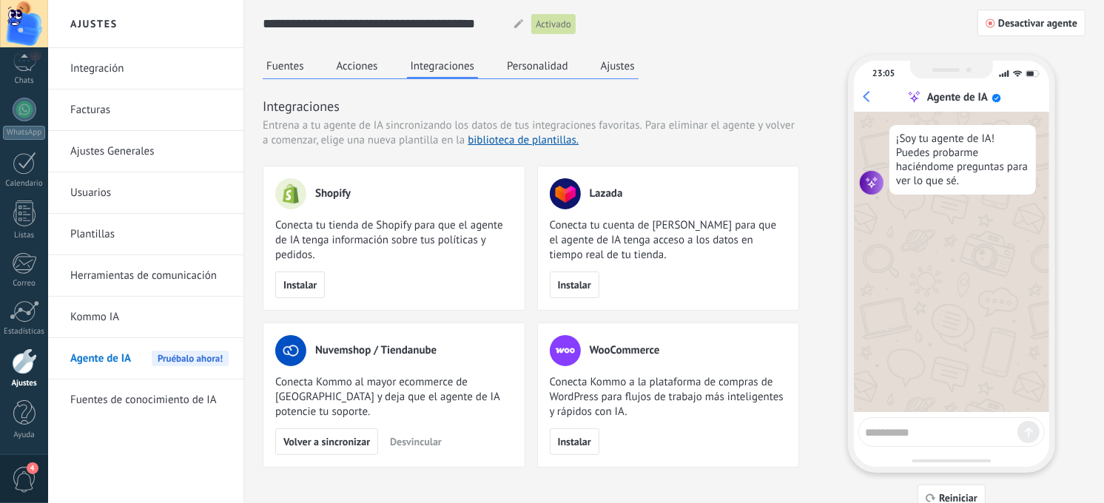
click at [587, 69] on div "Fuentes Acciones Integraciones Personalidad Ajustes" at bounding box center [451, 67] width 376 height 24
click at [567, 68] on button "Personalidad" at bounding box center [537, 66] width 69 height 22
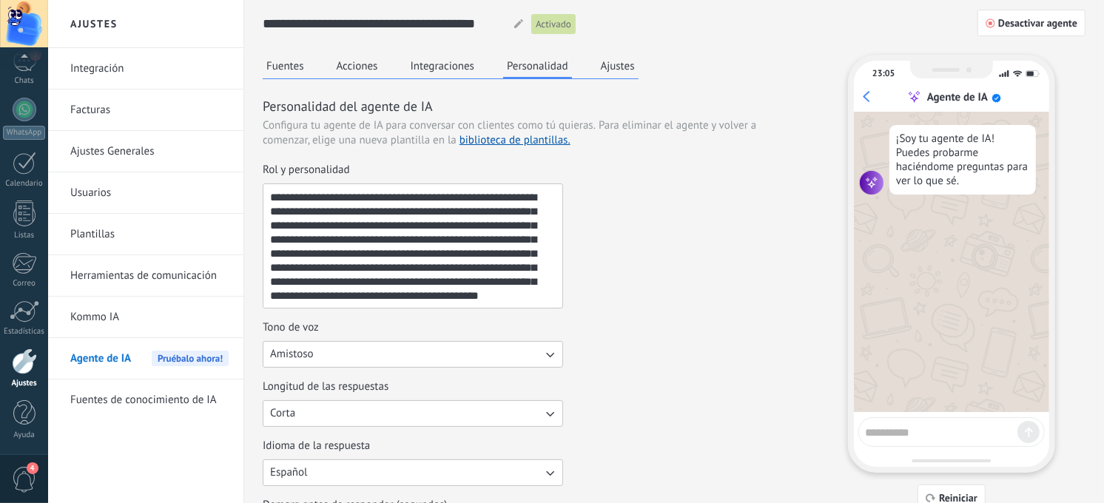
click at [615, 64] on button "Ajustes" at bounding box center [617, 66] width 41 height 22
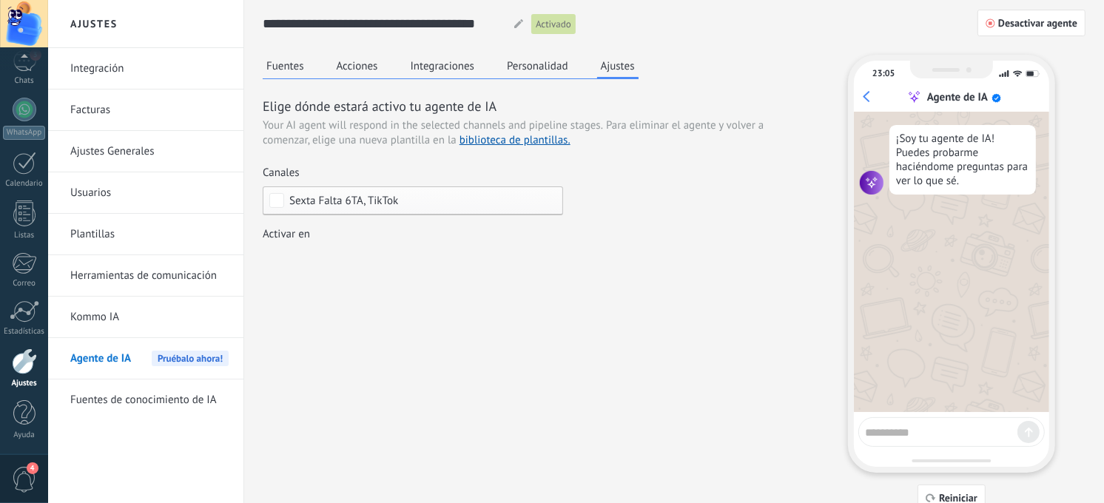
click at [0, 0] on div "Leads Entrantes Nueva consulta Cualificado Cotización enviada Pedido creado Ped…" at bounding box center [0, 0] width 0 height 0
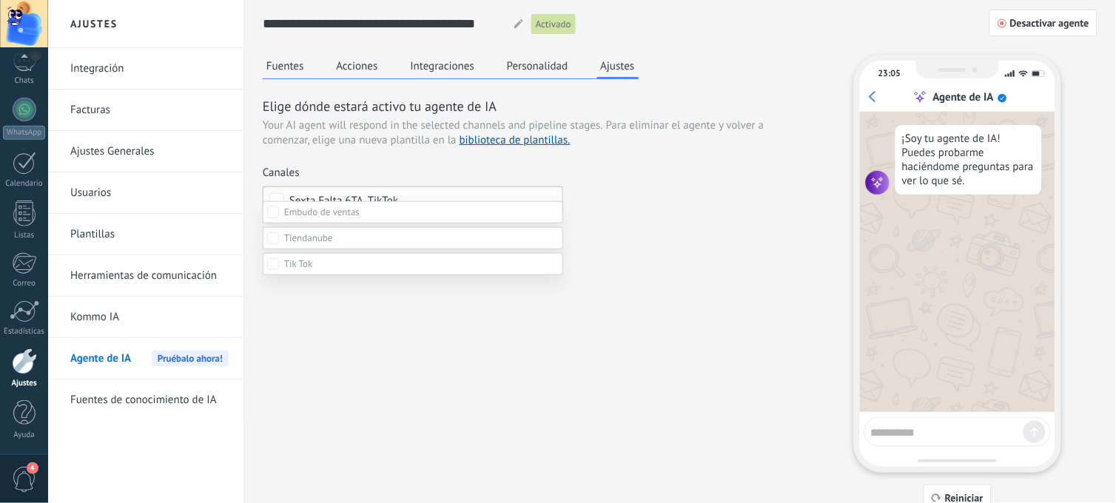
scroll to position [164, 0]
click at [313, 275] on label at bounding box center [413, 264] width 300 height 22
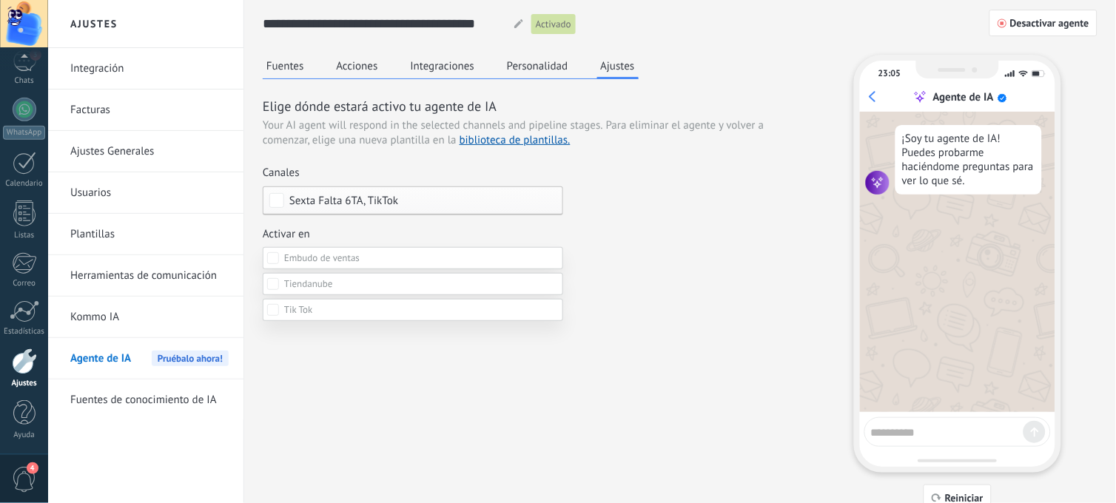
click at [1014, 30] on div at bounding box center [581, 251] width 1067 height 503
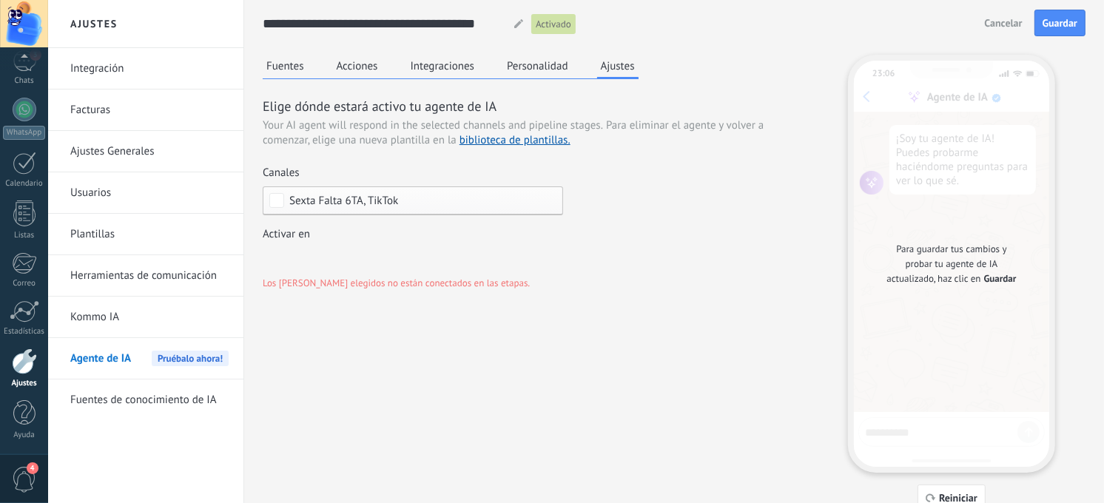
click at [1019, 27] on span "Cancelar" at bounding box center [1004, 23] width 38 height 10
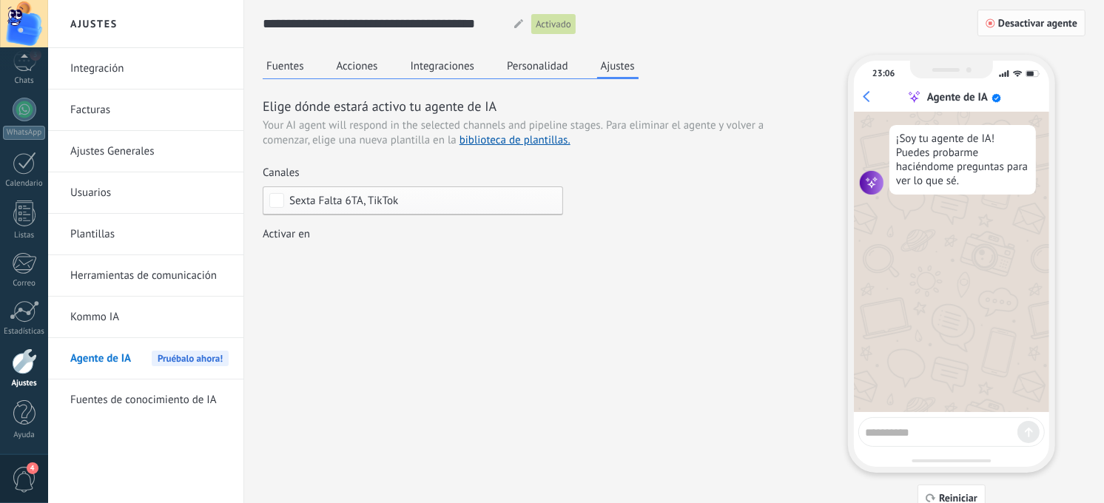
click at [1029, 27] on span "Desactivar agente" at bounding box center [1037, 23] width 79 height 10
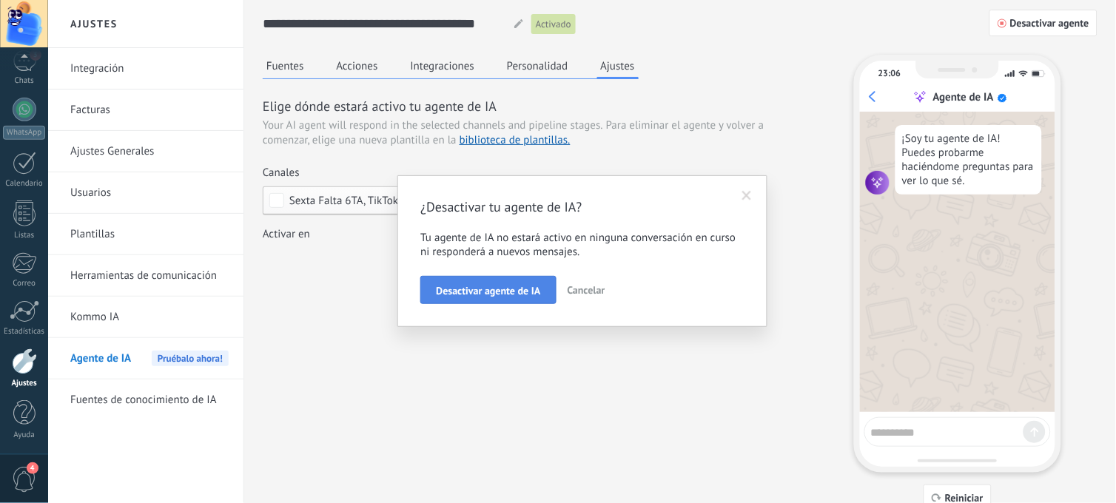
click at [523, 290] on span "Desactivar agente de IA" at bounding box center [488, 291] width 104 height 10
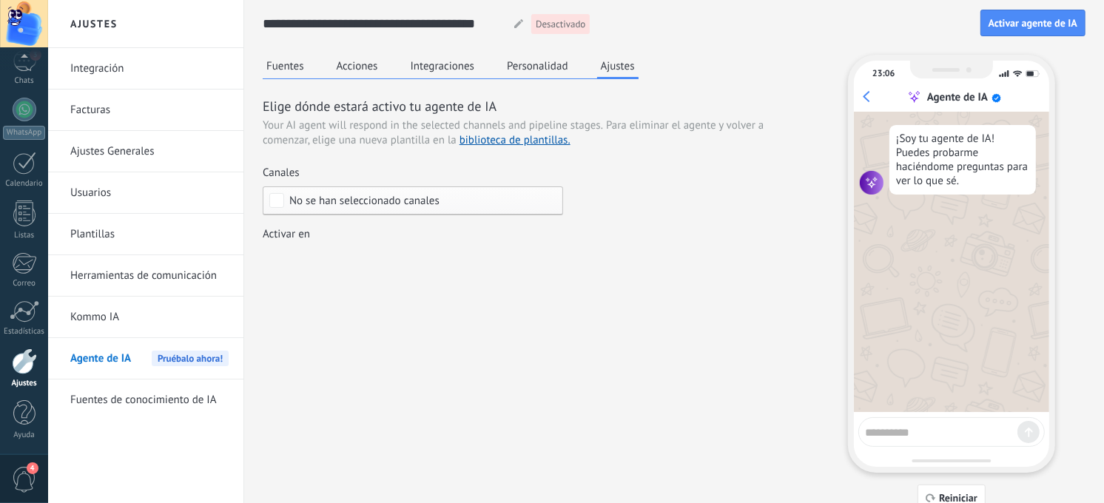
click at [0, 0] on div "Leads Entrantes Nueva consulta Cualificado Cotización enviada Pedido creado Ped…" at bounding box center [0, 0] width 0 height 0
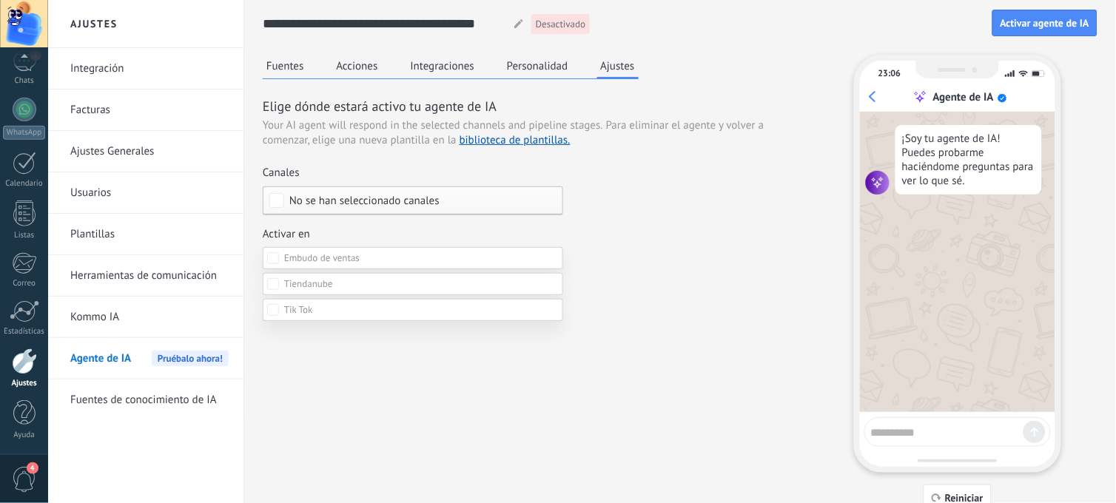
click at [0, 0] on label "Leads Entrantes" at bounding box center [0, 0] width 0 height 0
click at [277, 249] on label at bounding box center [413, 258] width 300 height 22
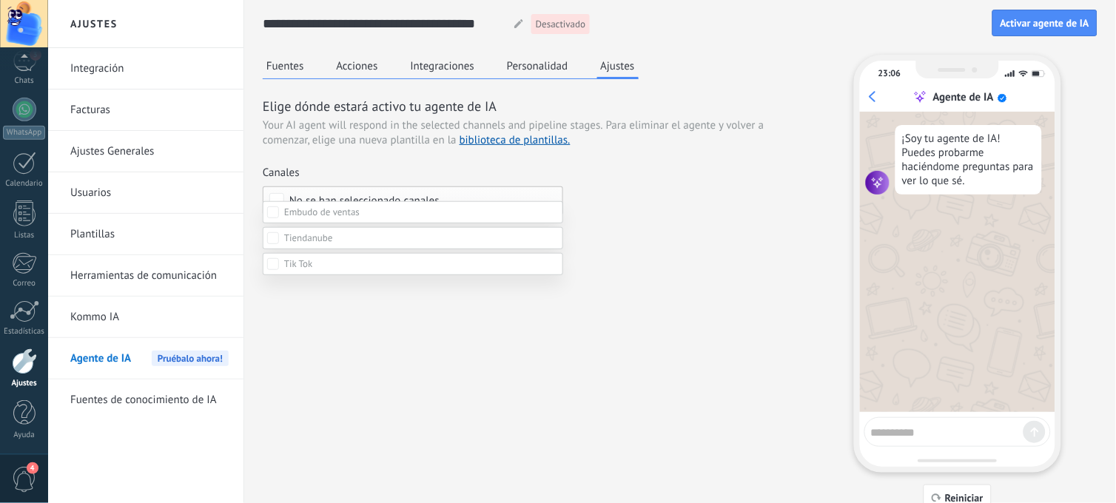
click at [1006, 33] on div at bounding box center [581, 205] width 1067 height 503
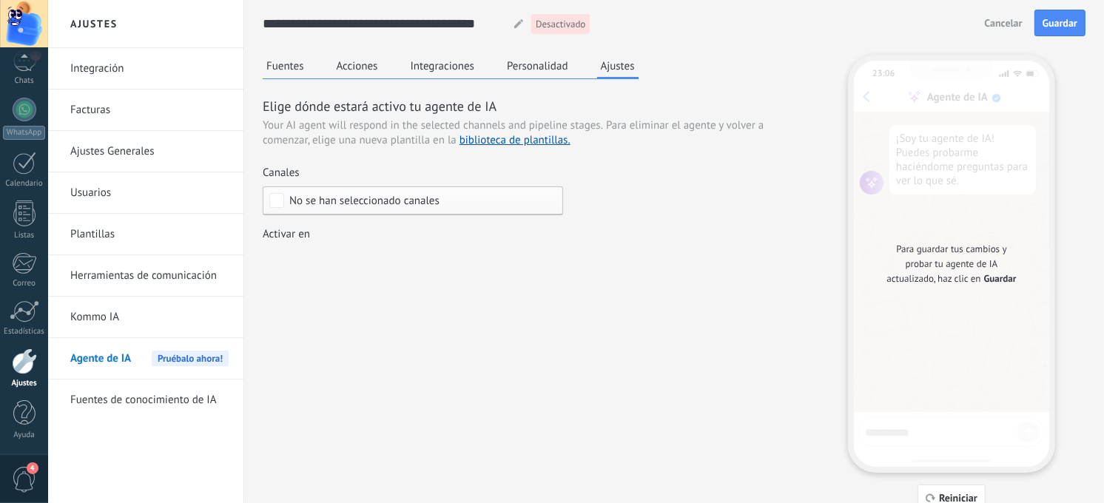
click at [1012, 26] on span "Cancelar" at bounding box center [1004, 23] width 38 height 10
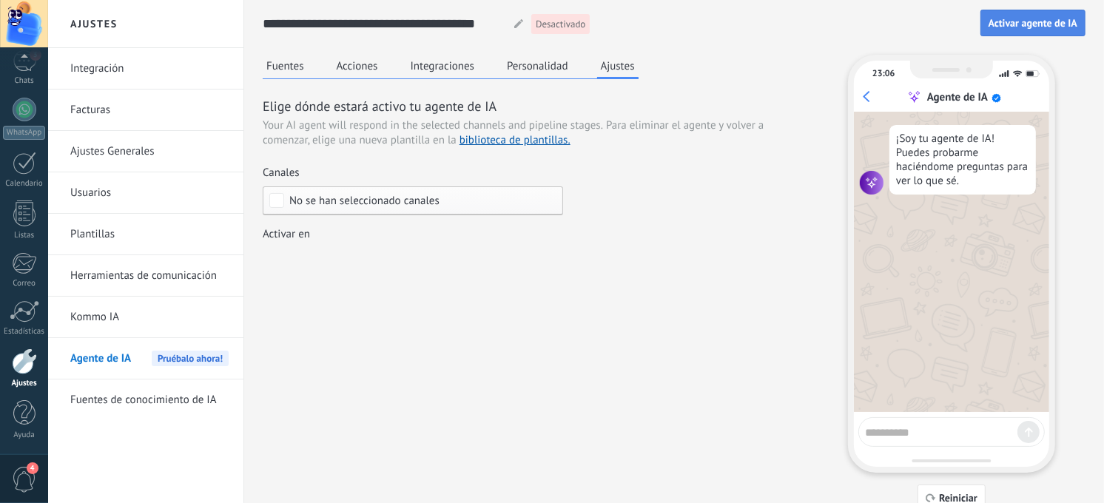
click at [1018, 25] on span "Activar agente de IA" at bounding box center [1032, 23] width 89 height 10
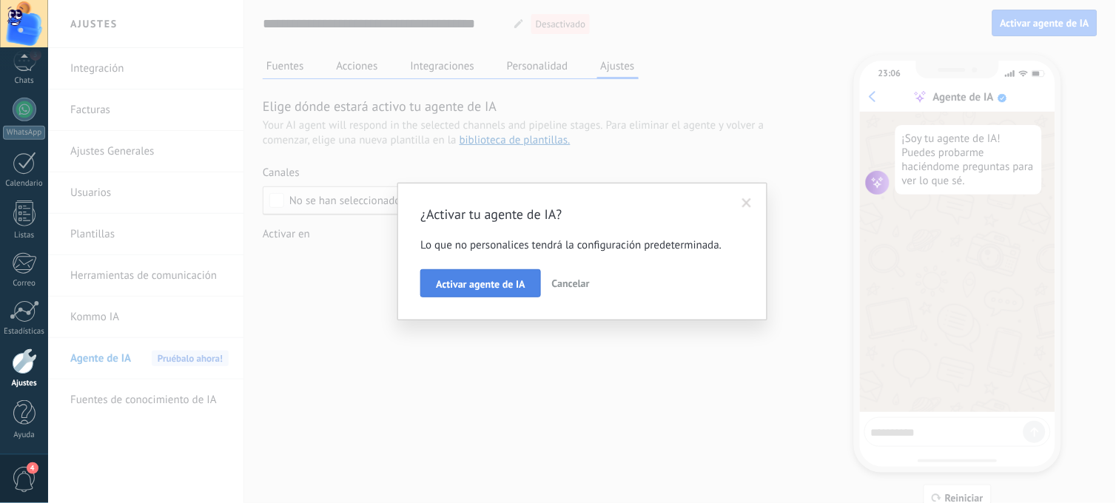
click at [487, 277] on button "Activar agente de IA" at bounding box center [480, 283] width 120 height 28
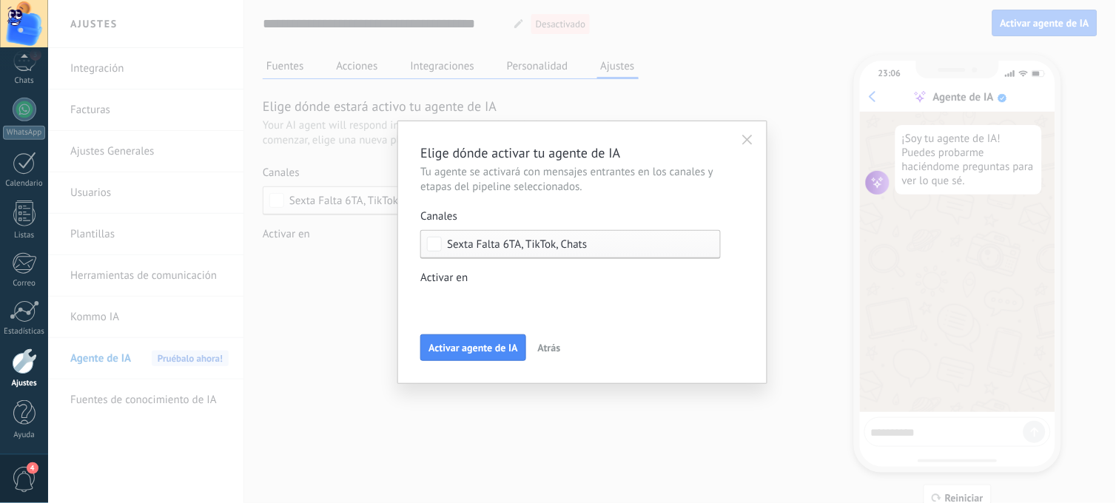
click at [0, 0] on div "Leads Entrantes Nueva consulta Cualificado Cotización enviada Pedido creado Ped…" at bounding box center [0, 0] width 0 height 0
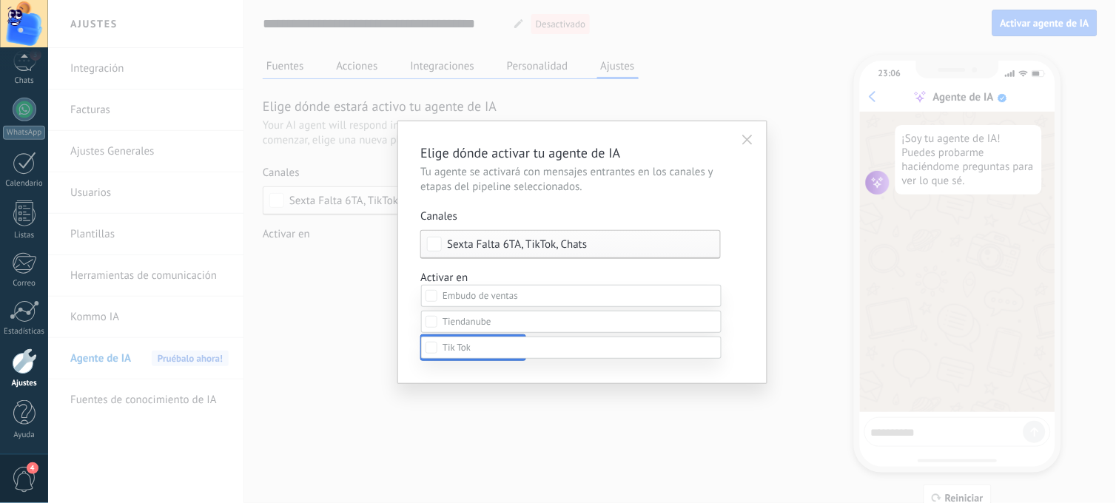
scroll to position [0, 0]
click at [538, 193] on div at bounding box center [581, 251] width 1067 height 503
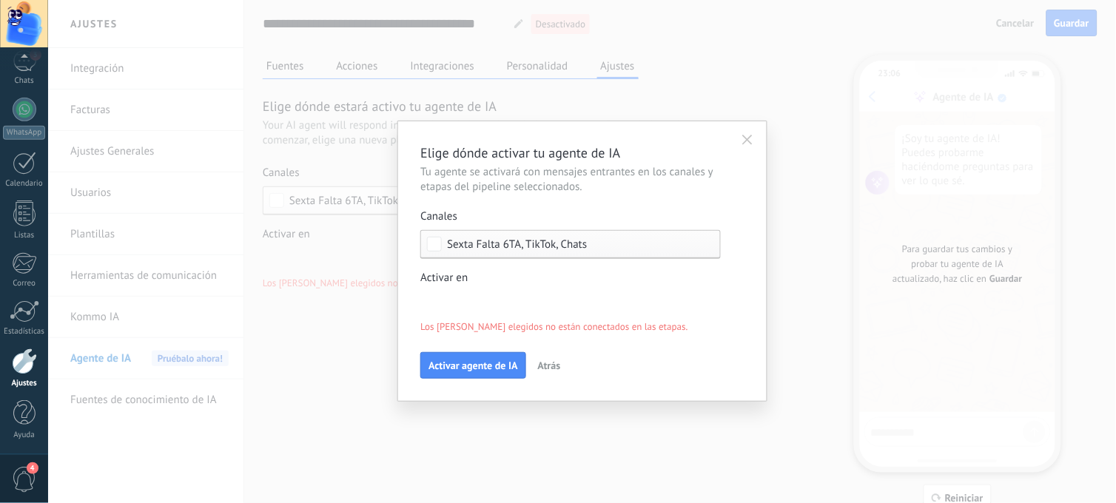
click at [0, 0] on div "Leads Entrantes Nueva consulta Cualificado Cotización enviada Pedido creado Ped…" at bounding box center [0, 0] width 0 height 0
click at [448, 288] on span at bounding box center [466, 281] width 49 height 13
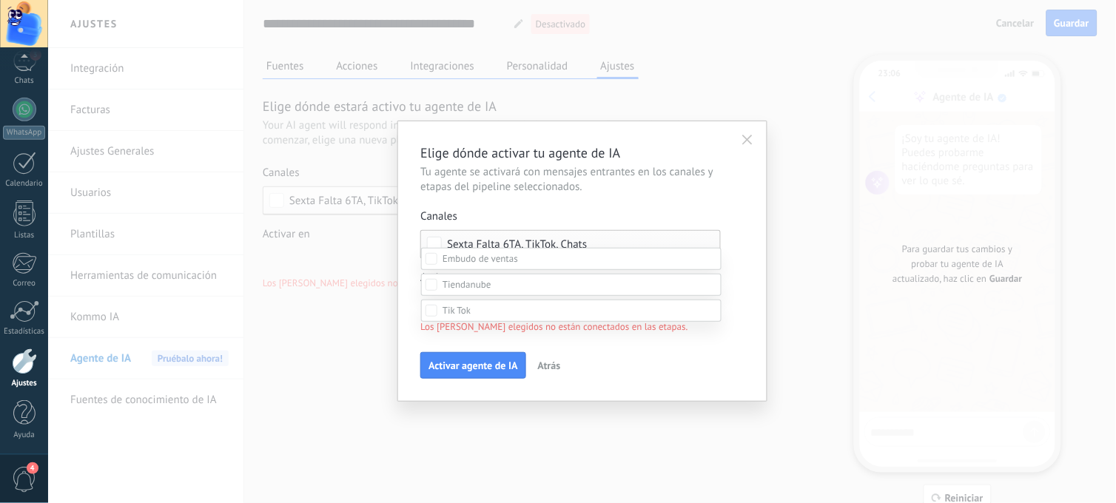
click at [445, 255] on span at bounding box center [479, 258] width 75 height 13
click at [490, 359] on div "Leads Entrantes Nueva consulta Cualificado Cotización enviada Pedido creado Ped…" at bounding box center [571, 374] width 300 height 258
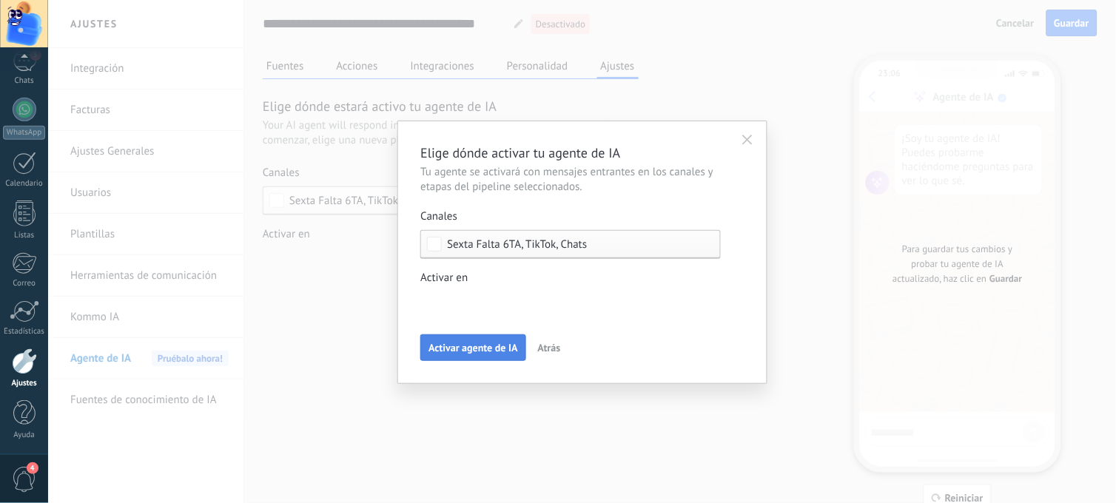
click at [485, 351] on span "Activar agente de IA" at bounding box center [472, 348] width 89 height 10
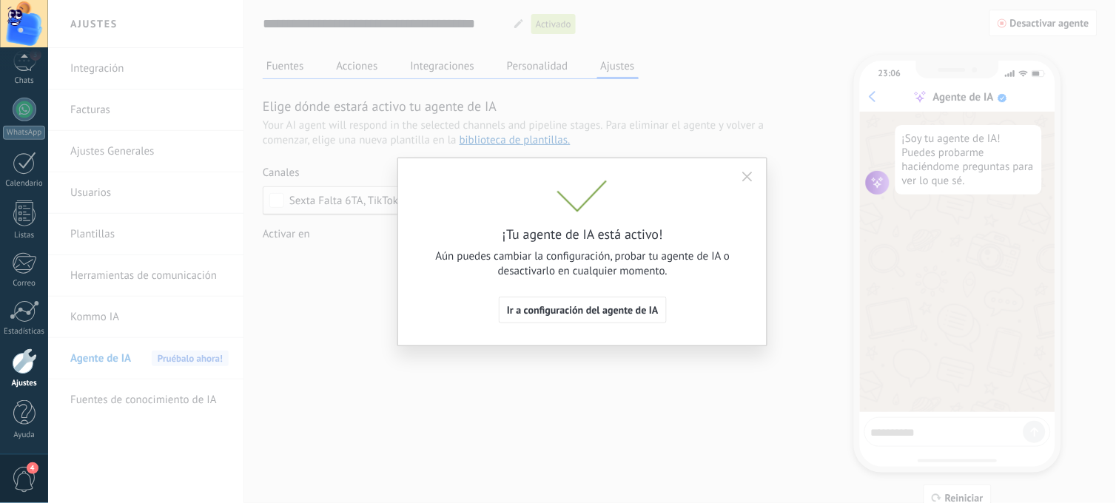
click at [622, 306] on span "Ir a configuración del agente de IA" at bounding box center [583, 310] width 152 height 10
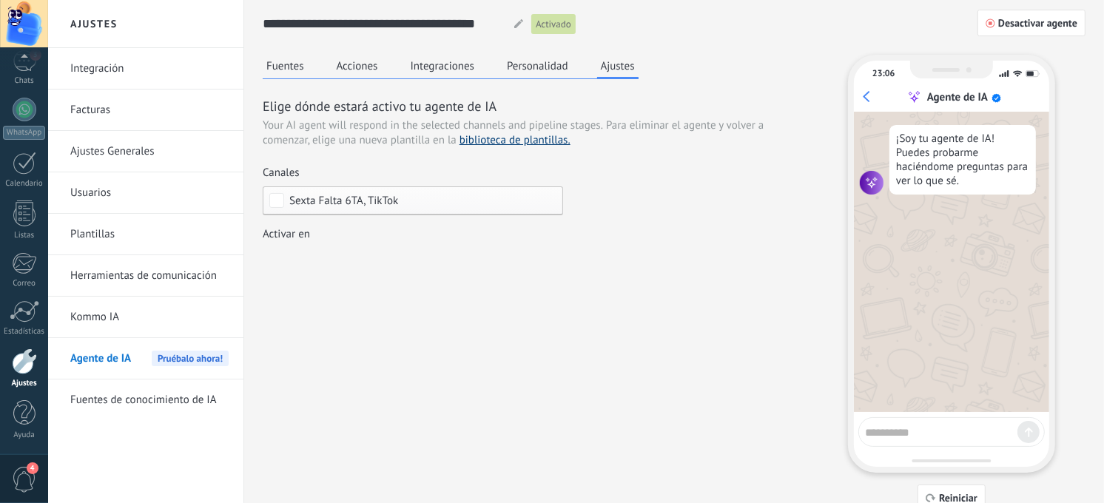
click at [499, 142] on link "biblioteca de plantillas." at bounding box center [514, 140] width 111 height 14
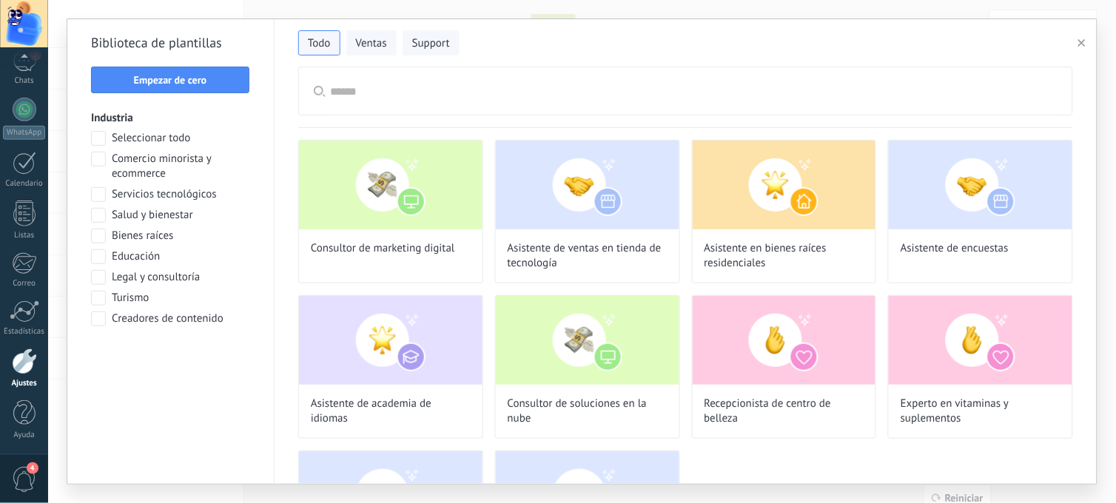
click at [99, 163] on span at bounding box center [98, 159] width 15 height 15
drag, startPoint x: 210, startPoint y: 355, endPoint x: 238, endPoint y: 348, distance: 28.9
click at [211, 355] on span "Aplicar" at bounding box center [170, 357] width 143 height 10
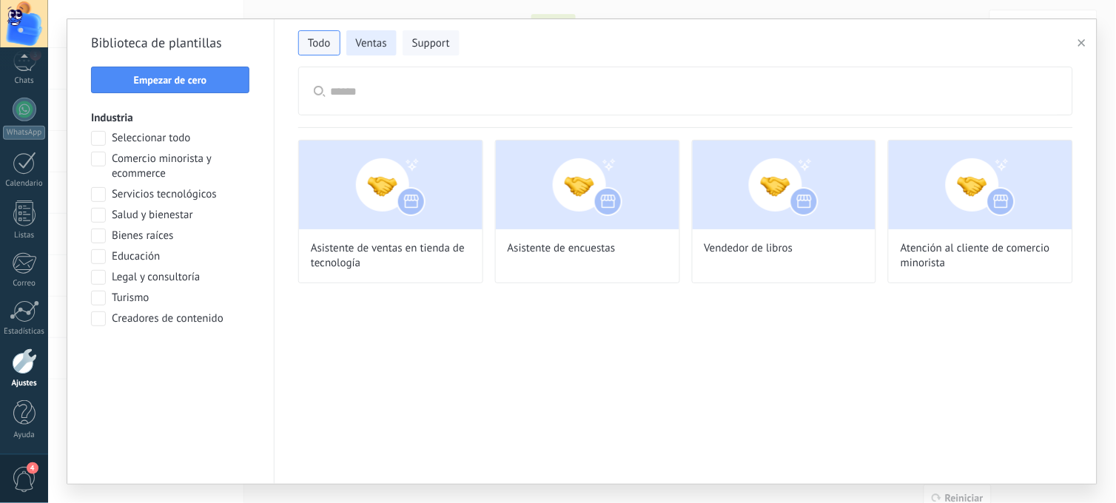
click at [357, 41] on span "Ventas" at bounding box center [371, 43] width 31 height 15
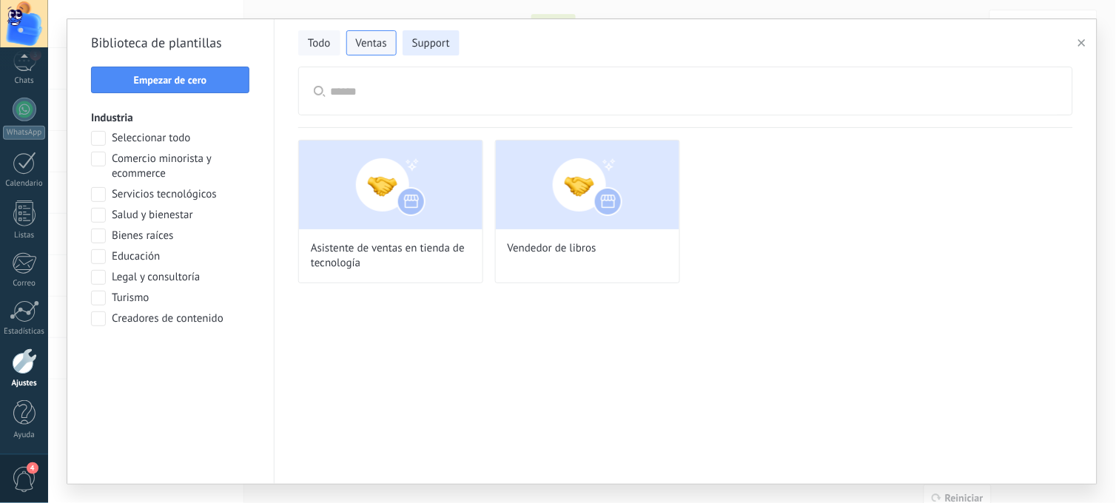
click at [419, 44] on span "Support" at bounding box center [431, 43] width 38 height 15
click at [345, 43] on div "Todo Ventas Support" at bounding box center [685, 39] width 774 height 31
click at [308, 38] on span "Todo" at bounding box center [319, 43] width 23 height 15
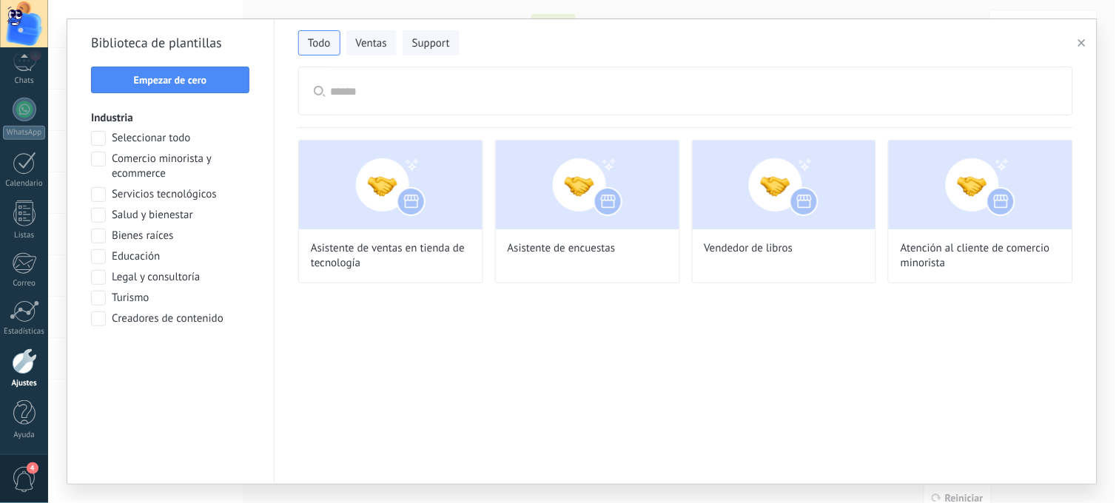
click at [99, 161] on span at bounding box center [98, 159] width 15 height 15
click at [183, 358] on span "Aplicar" at bounding box center [170, 357] width 31 height 10
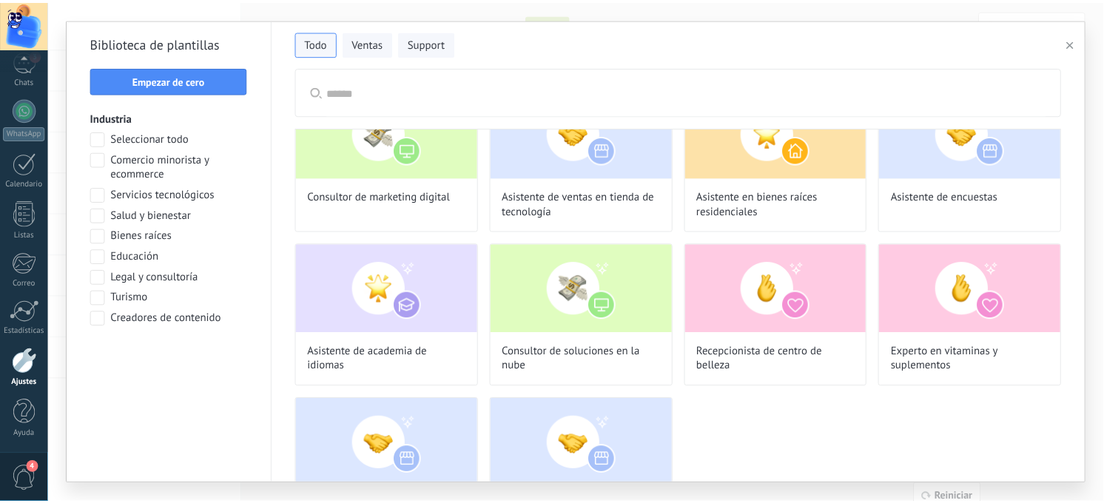
scroll to position [0, 0]
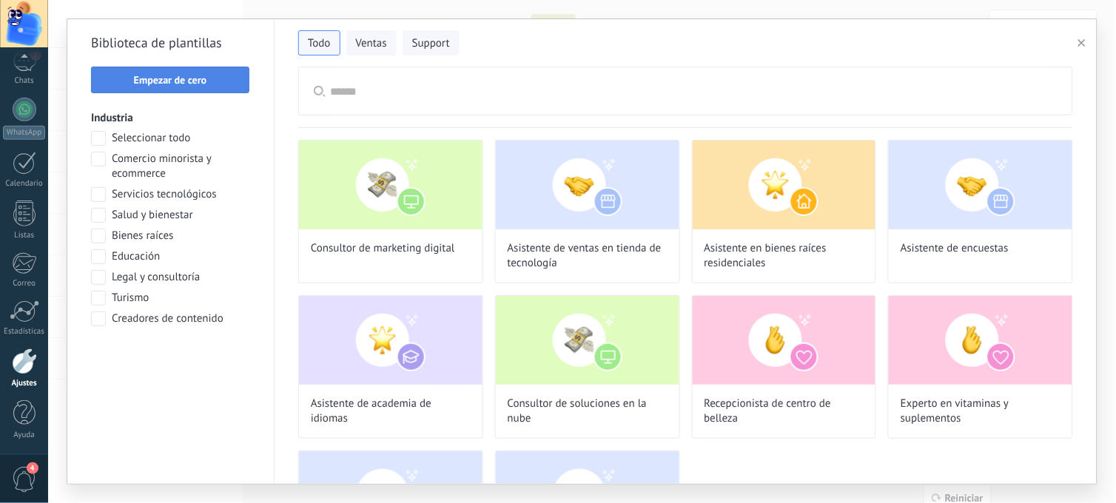
click at [194, 75] on span "Empezar de cero" at bounding box center [170, 80] width 73 height 10
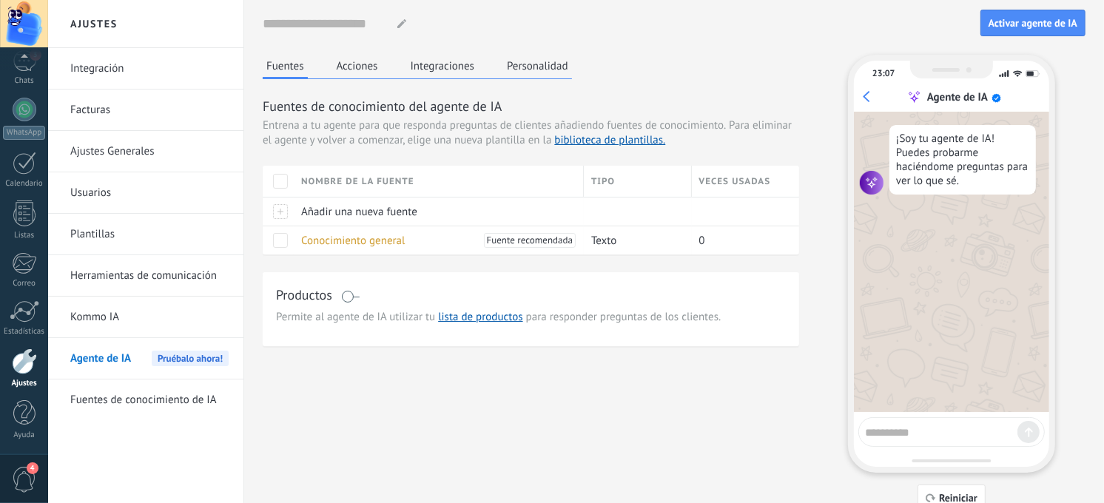
click at [363, 69] on button "Acciones" at bounding box center [357, 66] width 49 height 22
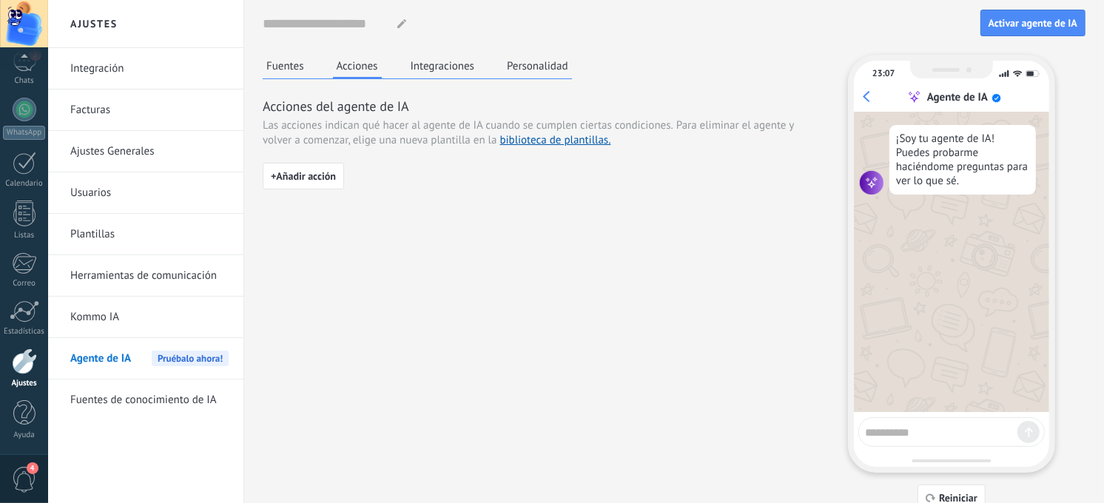
click at [416, 72] on button "Integraciones" at bounding box center [443, 66] width 72 height 22
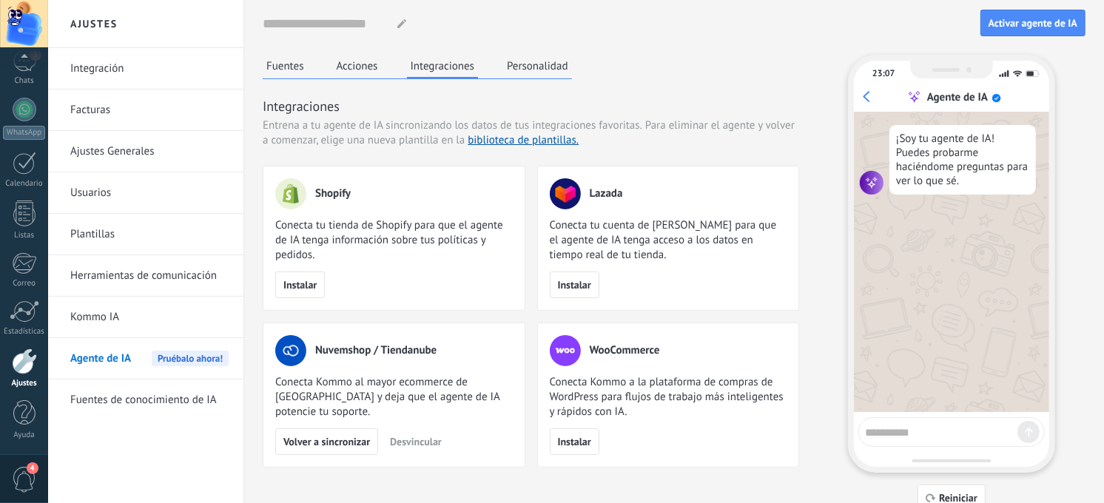
click at [510, 69] on button "Personalidad" at bounding box center [537, 66] width 69 height 22
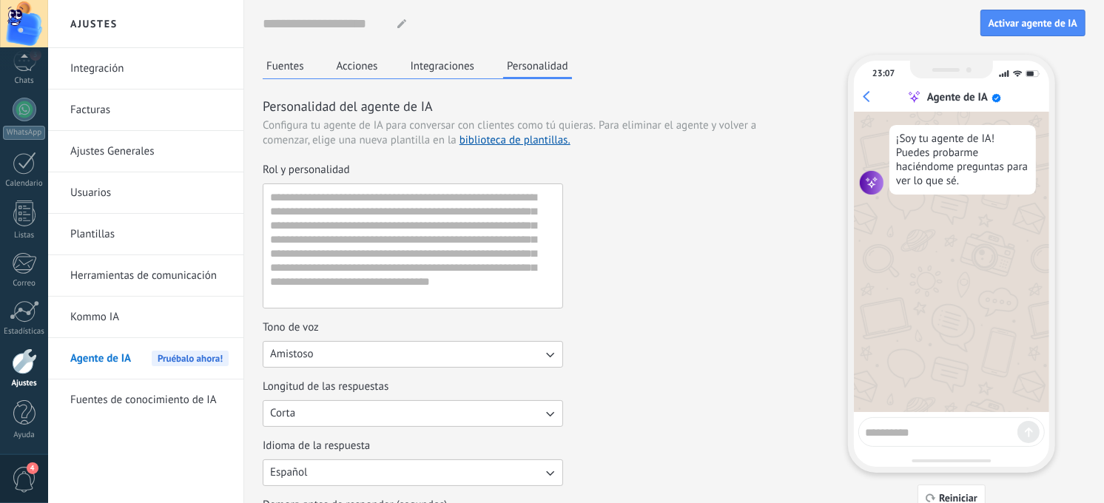
click at [126, 360] on span "Agente de IA" at bounding box center [100, 358] width 61 height 41
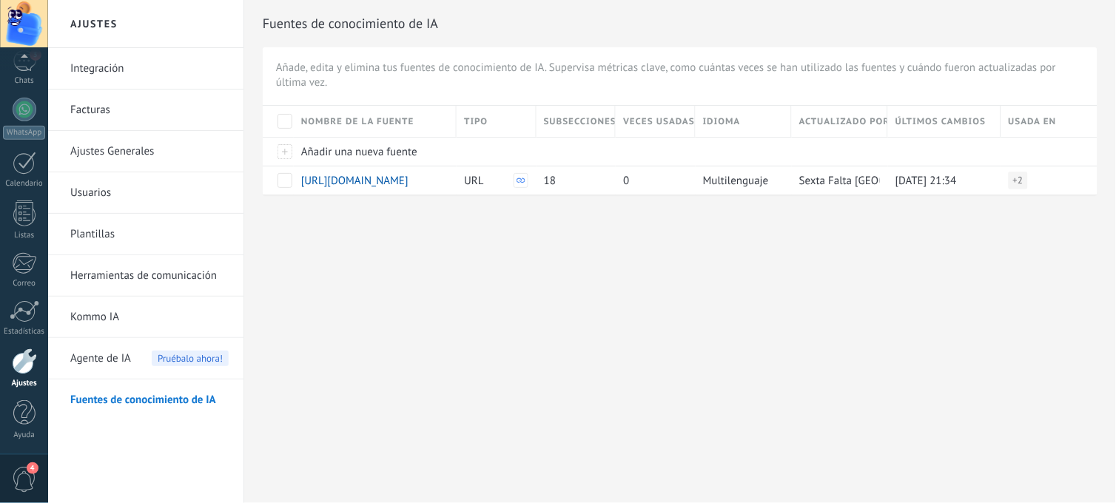
click at [112, 371] on span "Agente de IA" at bounding box center [100, 358] width 61 height 41
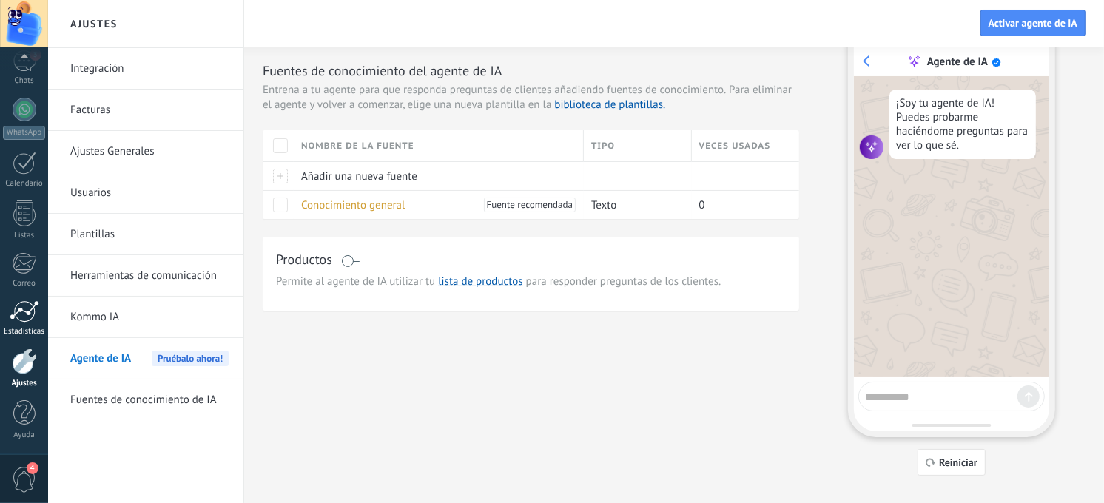
scroll to position [55, 0]
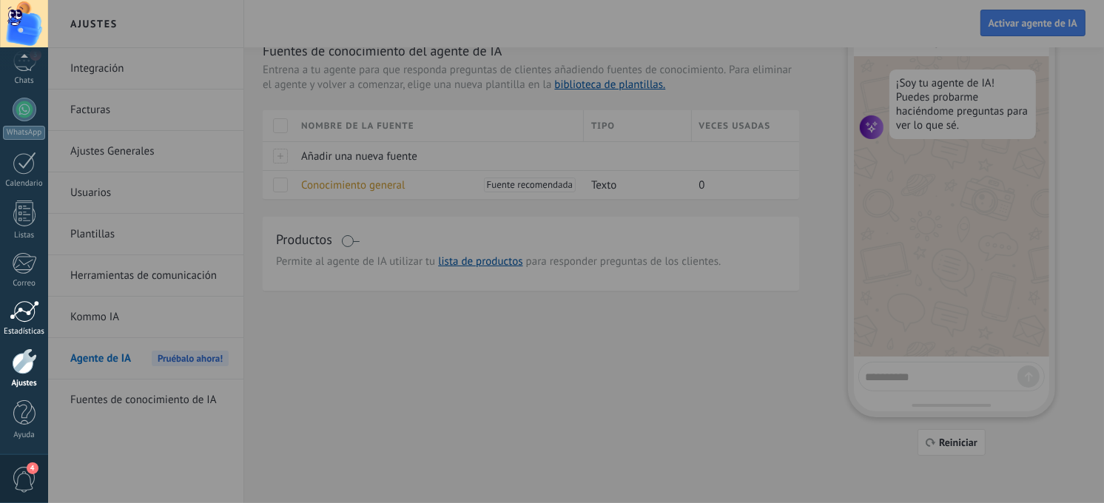
click at [36, 329] on div "Estadísticas" at bounding box center [24, 332] width 43 height 10
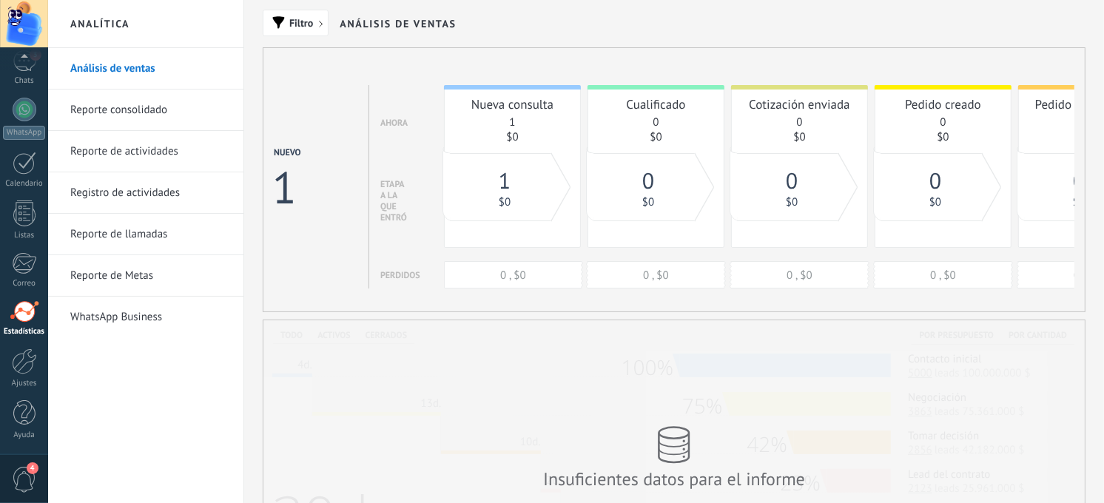
click at [167, 315] on link "WhatsApp Business" at bounding box center [149, 317] width 158 height 41
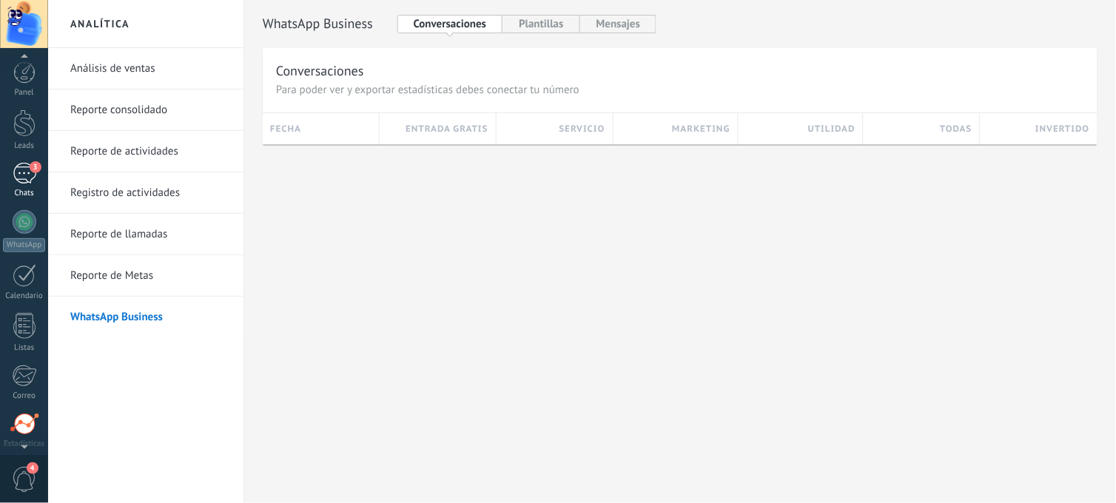
click at [31, 189] on div "Chats" at bounding box center [24, 194] width 43 height 10
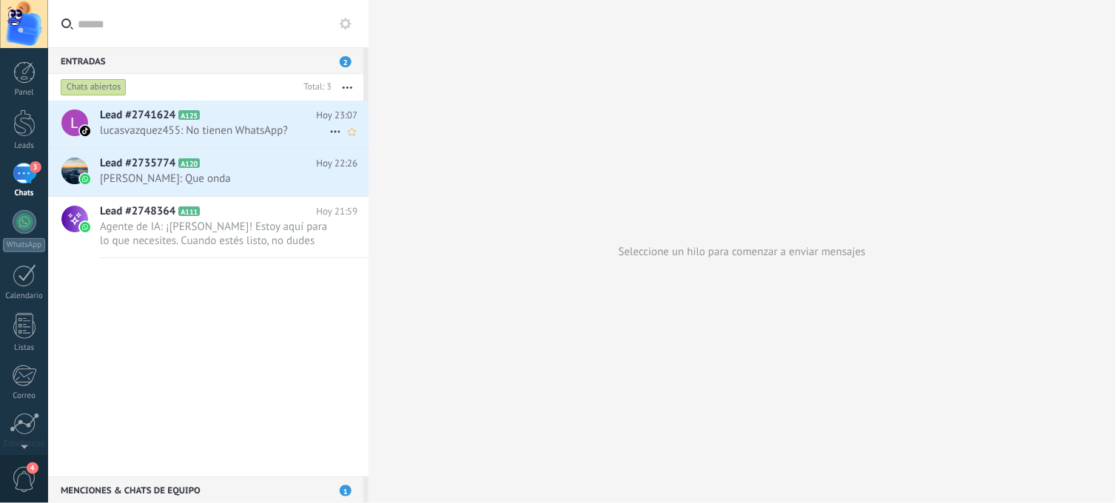
click at [256, 119] on h2 "Lead #2741624 A125" at bounding box center [208, 115] width 216 height 15
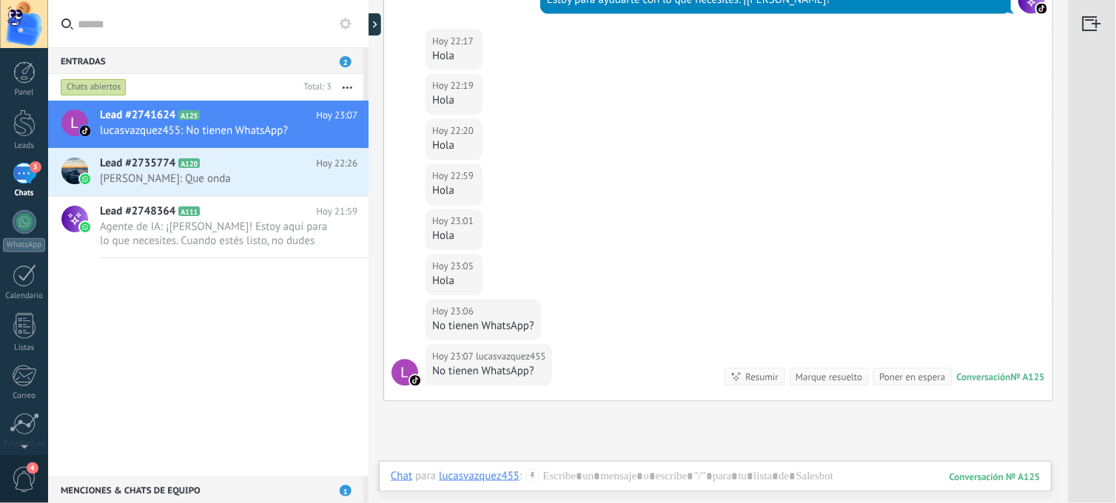
scroll to position [1667, 0]
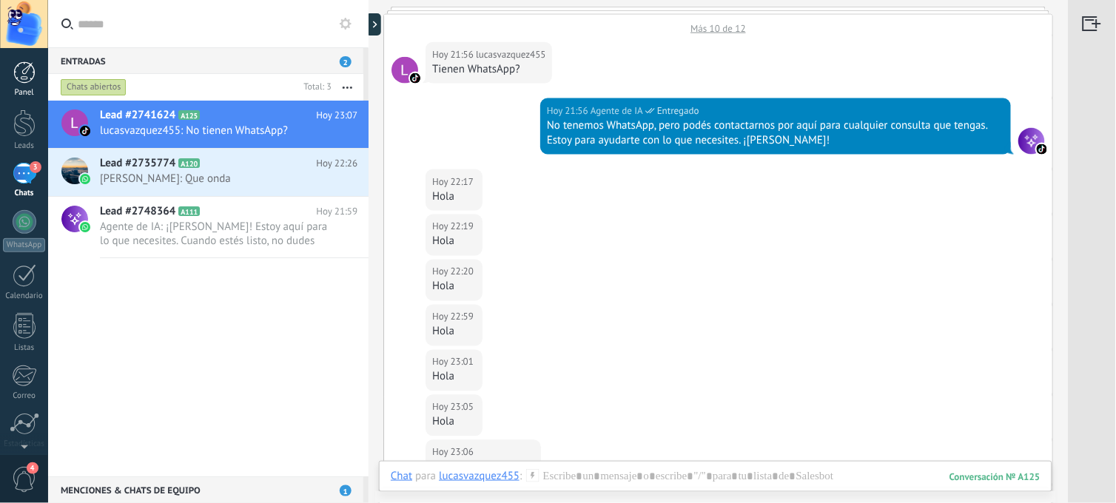
click at [25, 94] on div "Panel" at bounding box center [24, 93] width 43 height 10
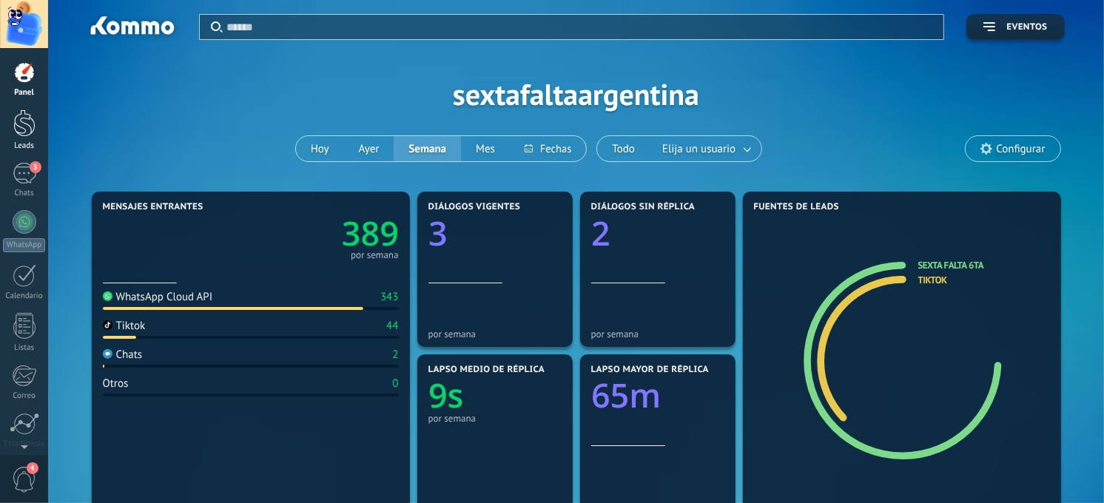
click at [33, 133] on div at bounding box center [24, 122] width 22 height 27
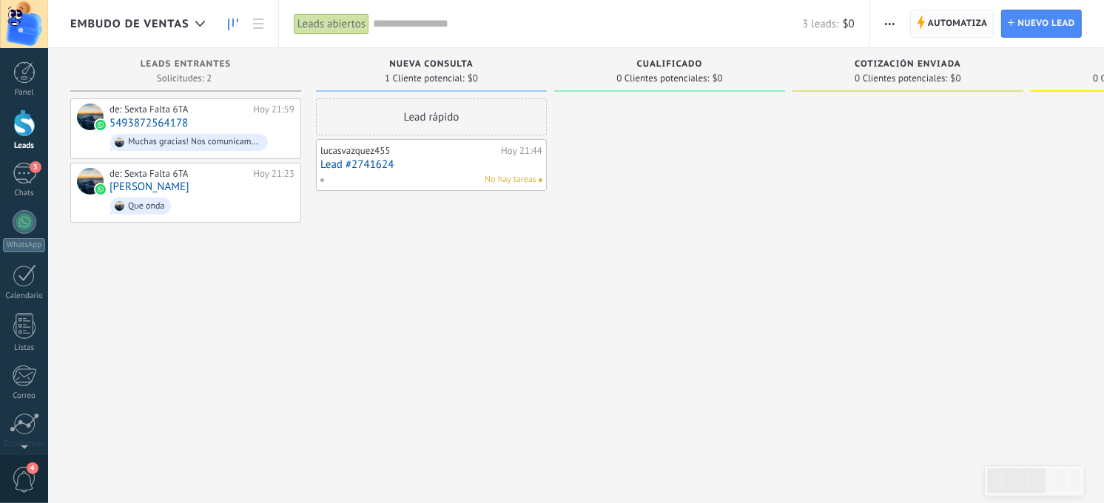
click at [963, 21] on span "Automatiza" at bounding box center [958, 23] width 60 height 27
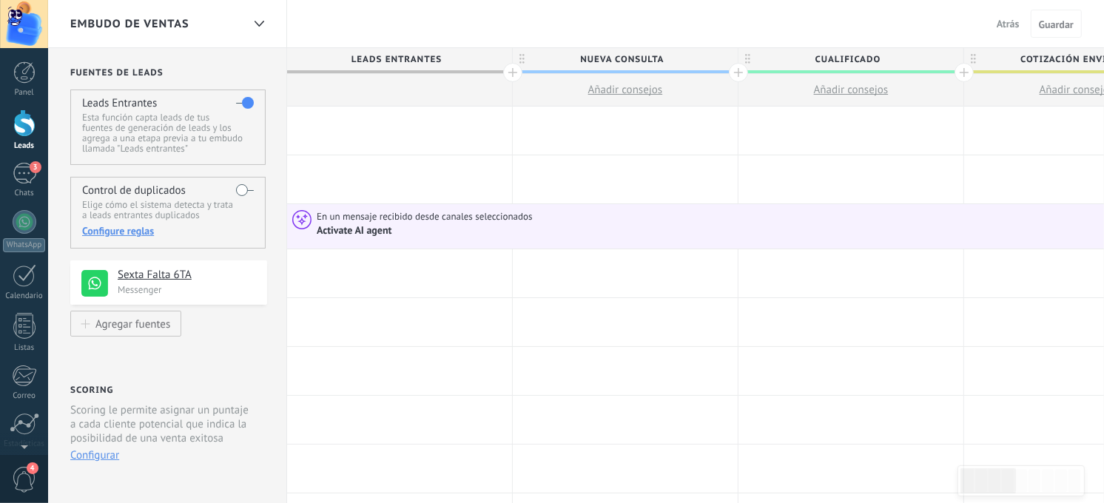
click at [368, 220] on span "En un mensaje recibido desde canales seleccionados" at bounding box center [426, 216] width 218 height 13
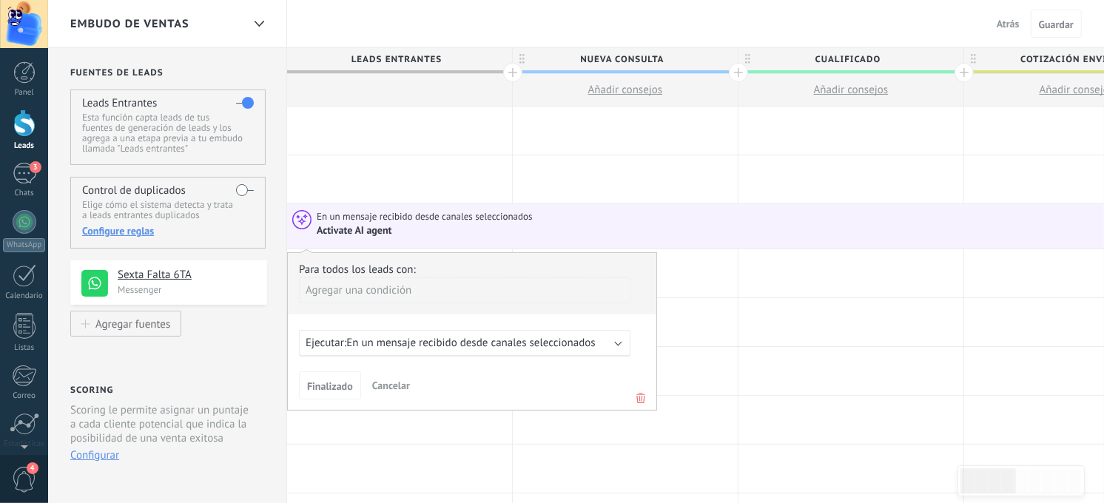
click at [303, 222] on use at bounding box center [302, 220] width 18 height 18
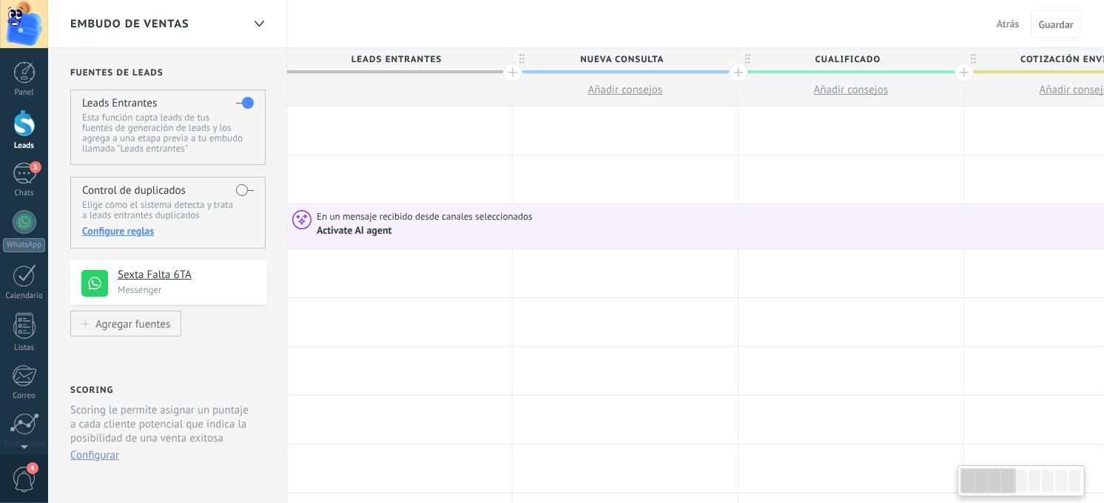
click at [303, 222] on use at bounding box center [302, 220] width 18 height 18
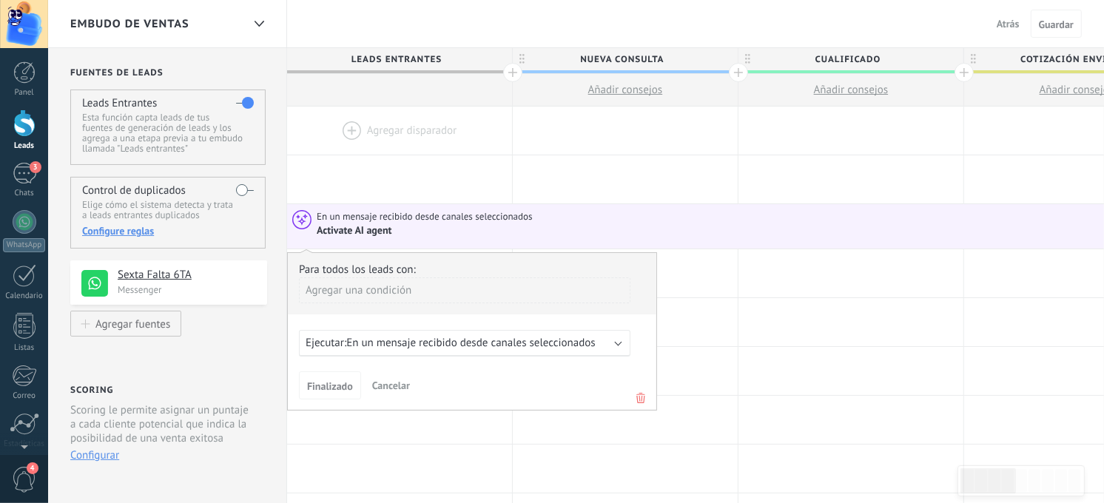
click at [389, 113] on div at bounding box center [399, 131] width 225 height 48
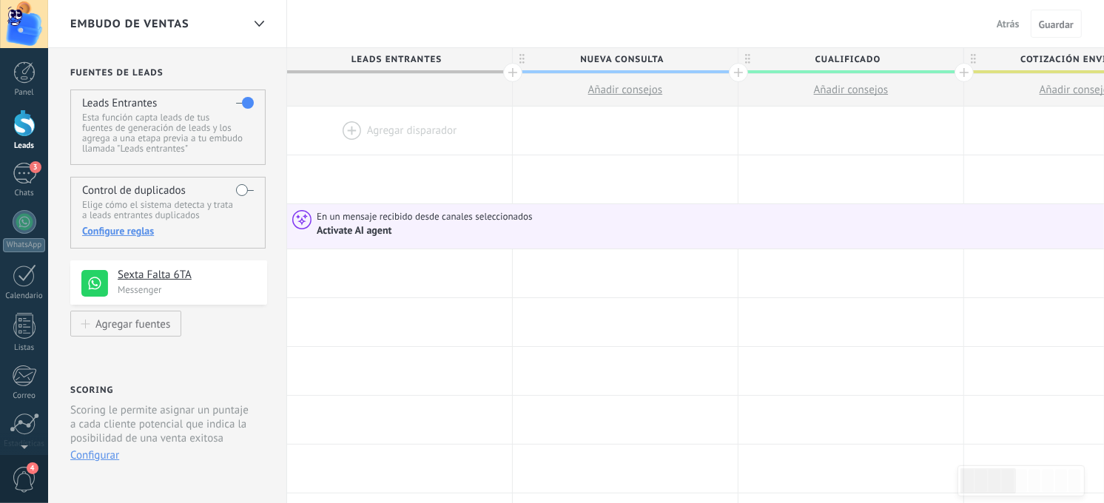
click at [383, 129] on div at bounding box center [399, 131] width 225 height 48
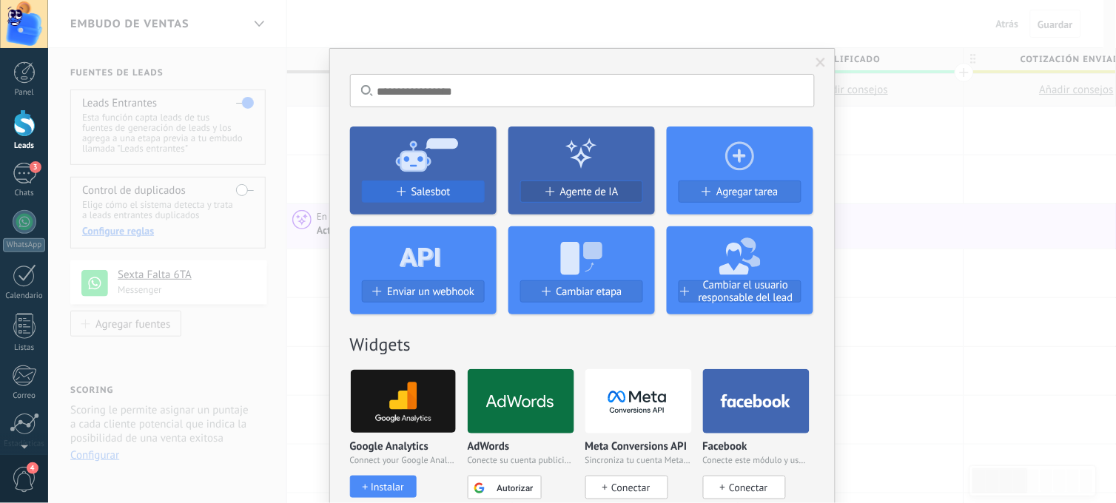
click at [439, 200] on button "Salesbot" at bounding box center [423, 192] width 123 height 22
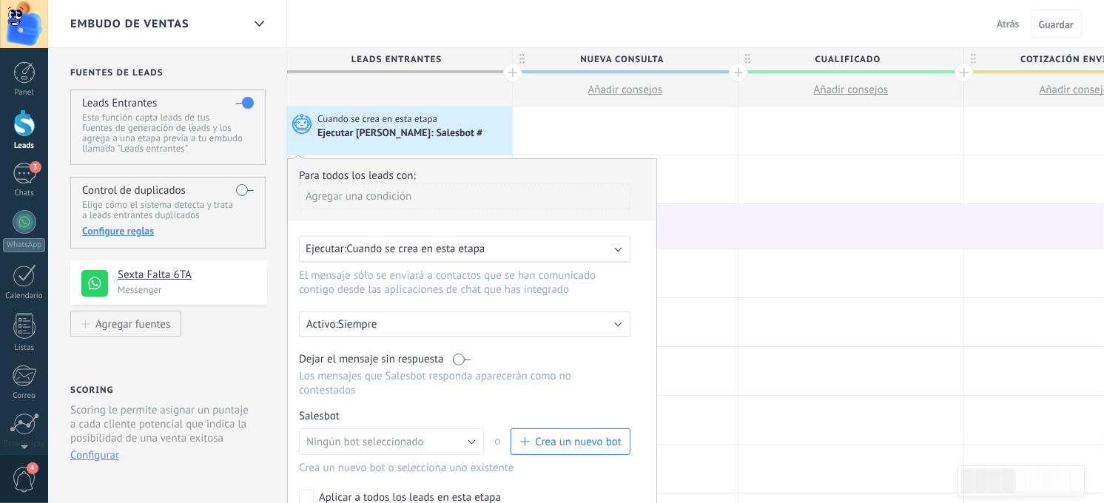
click at [564, 445] on span "Crea un nuevo bot" at bounding box center [578, 442] width 87 height 14
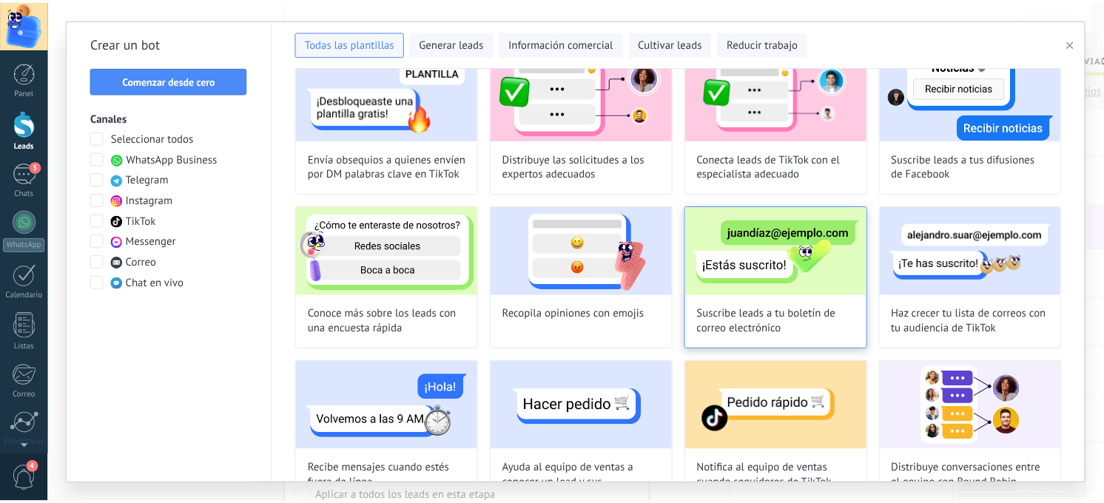
scroll to position [800, 0]
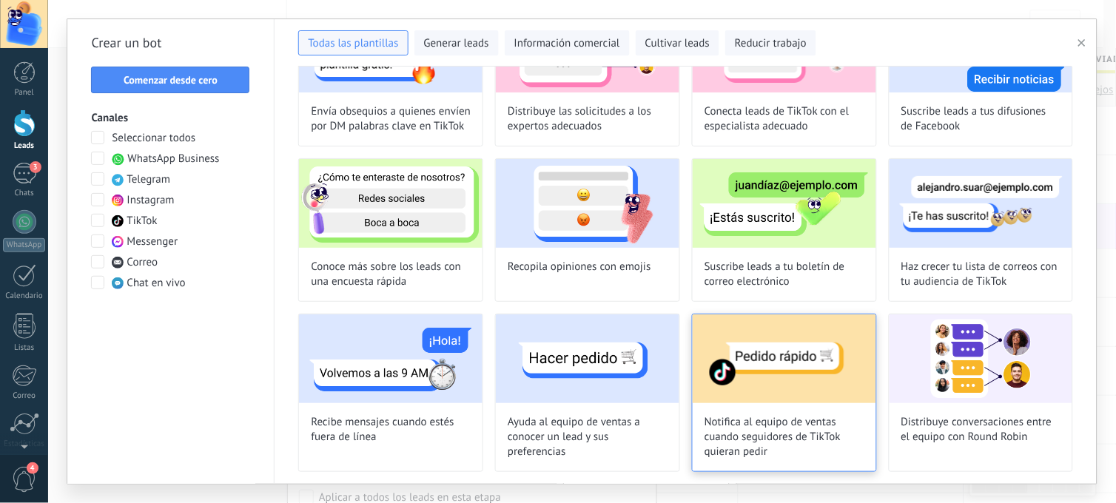
click at [822, 394] on img at bounding box center [783, 358] width 183 height 89
type input "**********"
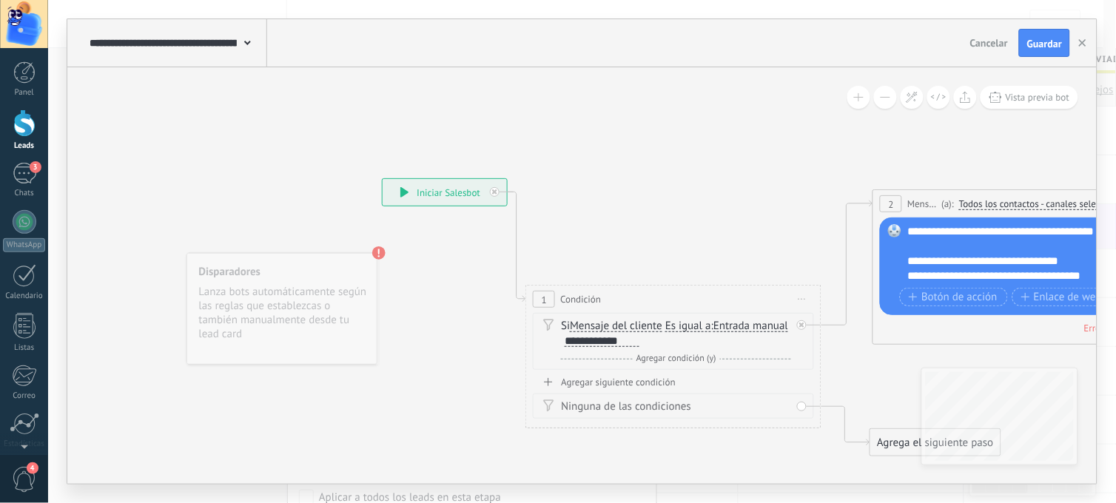
click at [994, 44] on span "Cancelar" at bounding box center [989, 42] width 38 height 13
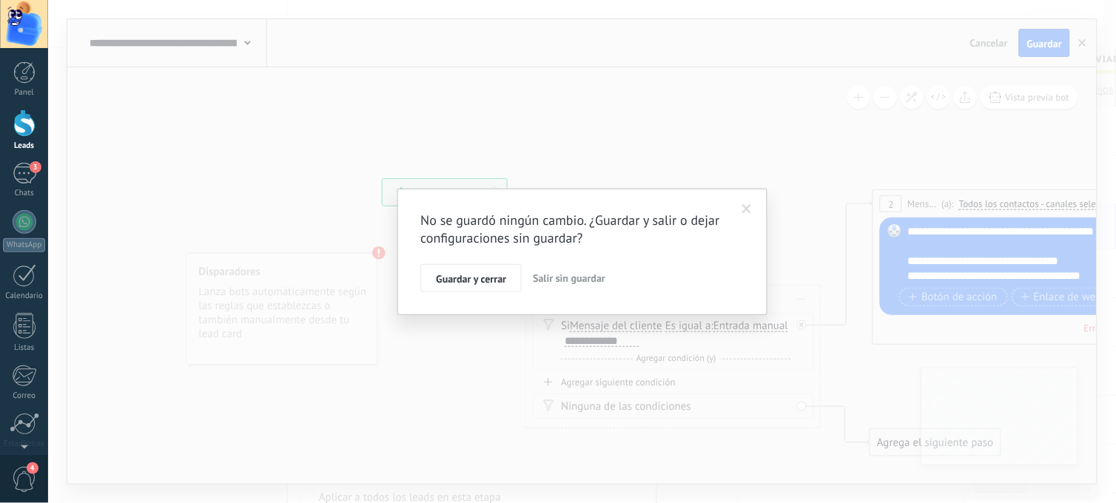
click at [552, 274] on span "Salir sin guardar" at bounding box center [569, 277] width 72 height 13
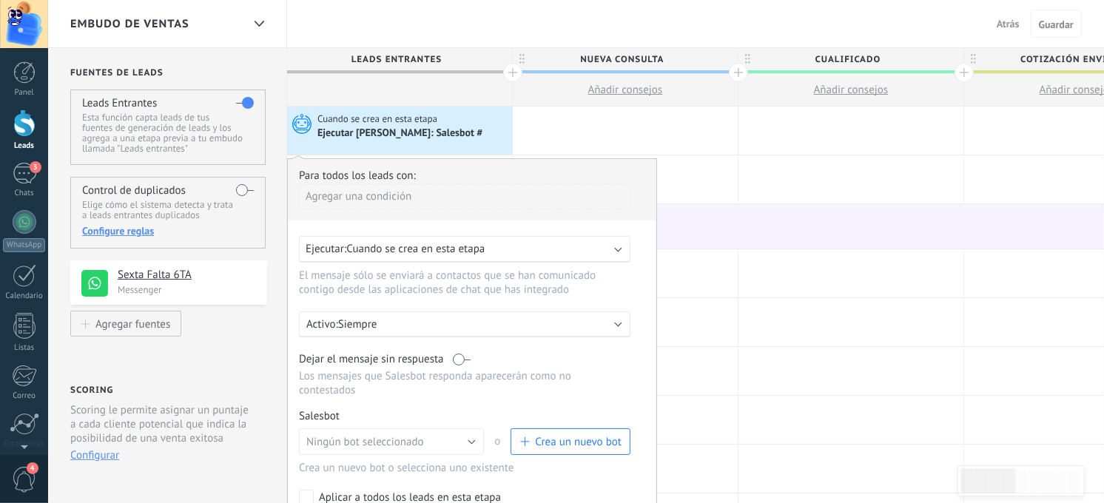
click at [397, 141] on div "Cuando se crea en esta etapa Ejecutar Salesbot: Salesbot #" at bounding box center [399, 131] width 225 height 48
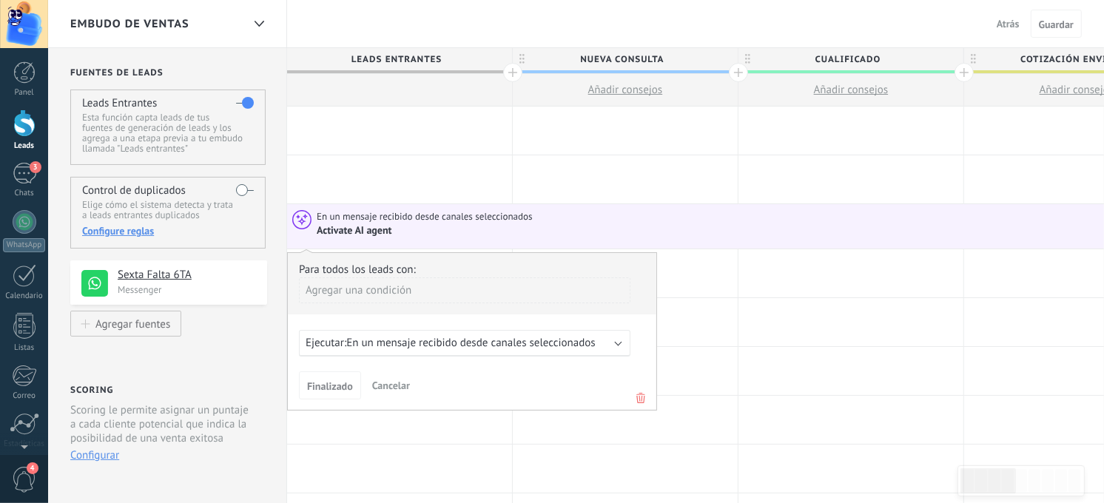
click at [377, 235] on div "Activate AI agent" at bounding box center [356, 230] width 78 height 13
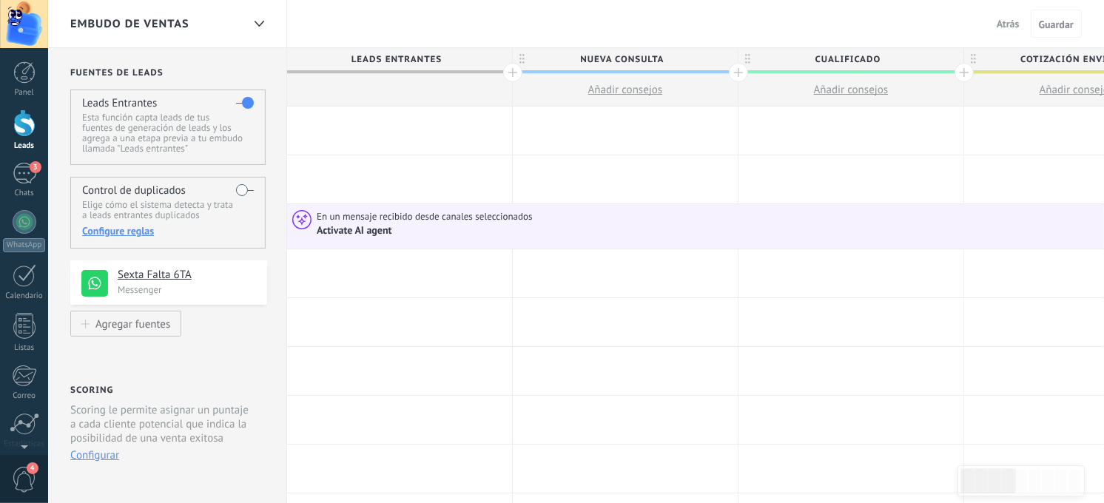
click at [322, 226] on div "Activate AI agent" at bounding box center [356, 230] width 78 height 13
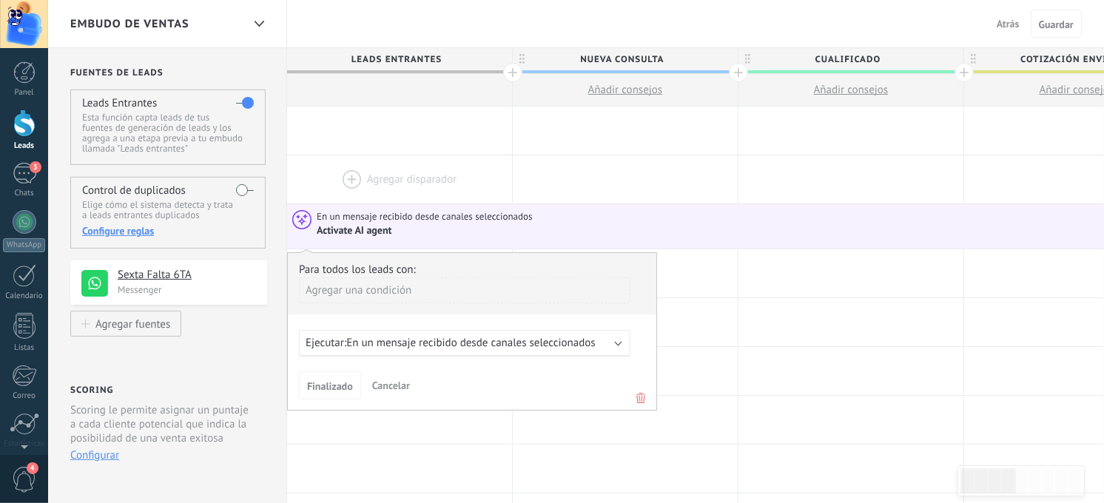
drag, startPoint x: 350, startPoint y: 217, endPoint x: 377, endPoint y: 161, distance: 63.2
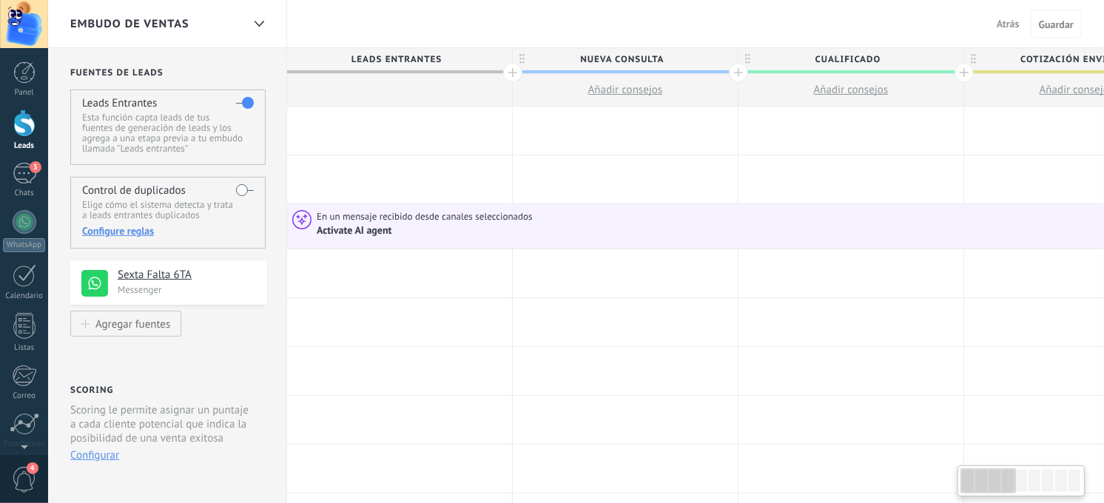
click at [380, 115] on div at bounding box center [399, 131] width 225 height 48
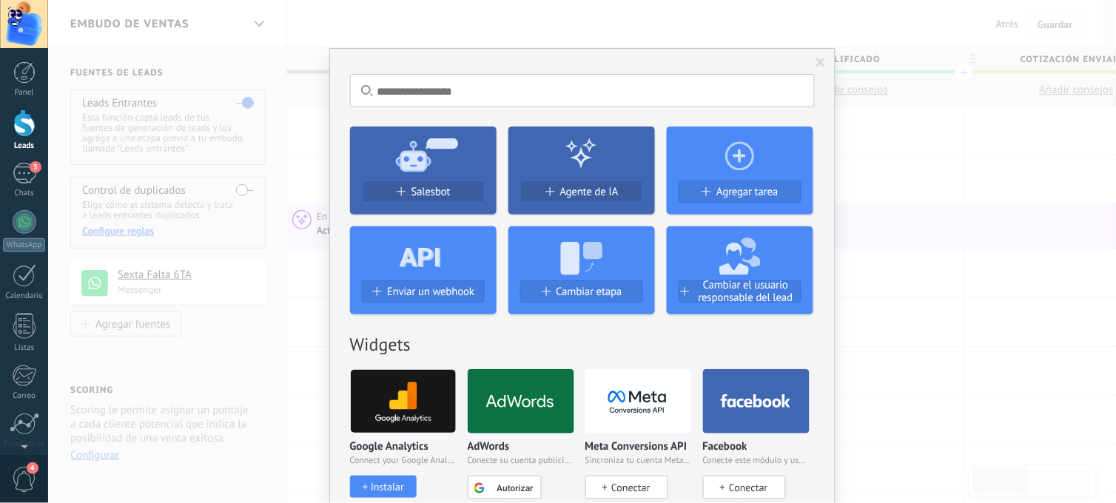
click at [392, 153] on icon at bounding box center [423, 153] width 146 height 53
click at [363, 208] on div "Salesbot" at bounding box center [423, 198] width 146 height 34
click at [601, 198] on span "Agente de IA" at bounding box center [589, 192] width 58 height 13
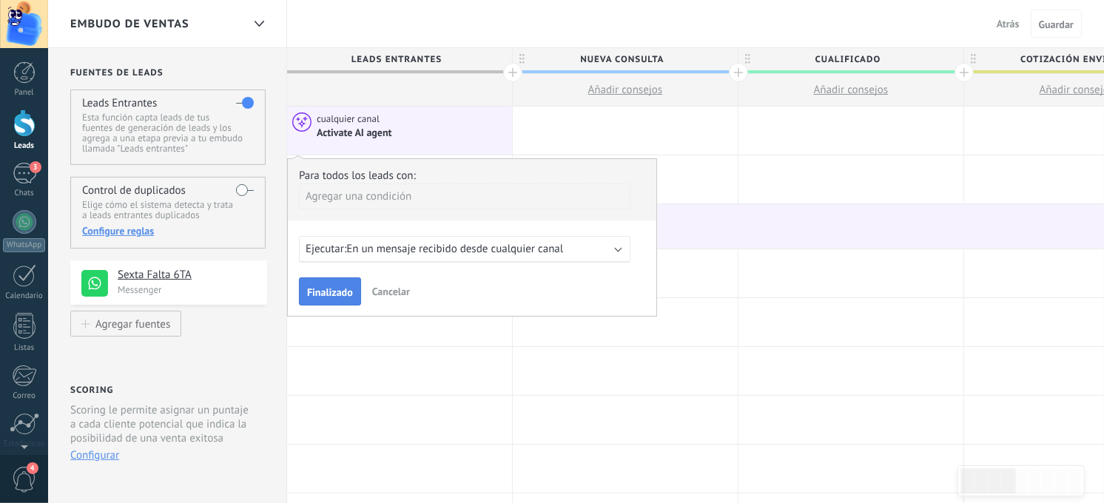
click at [344, 294] on span "Finalizado" at bounding box center [330, 292] width 46 height 10
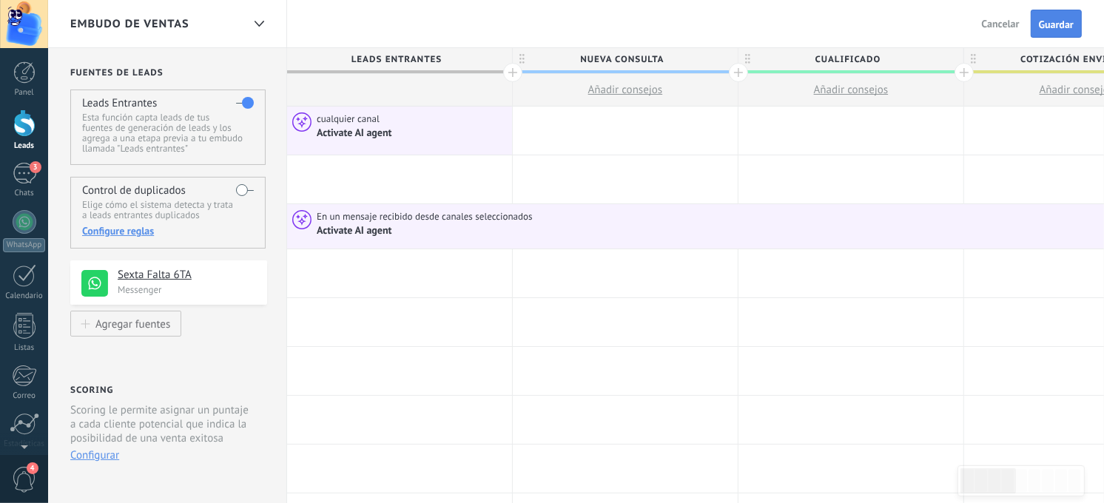
click at [1067, 26] on span "Guardar" at bounding box center [1056, 24] width 35 height 10
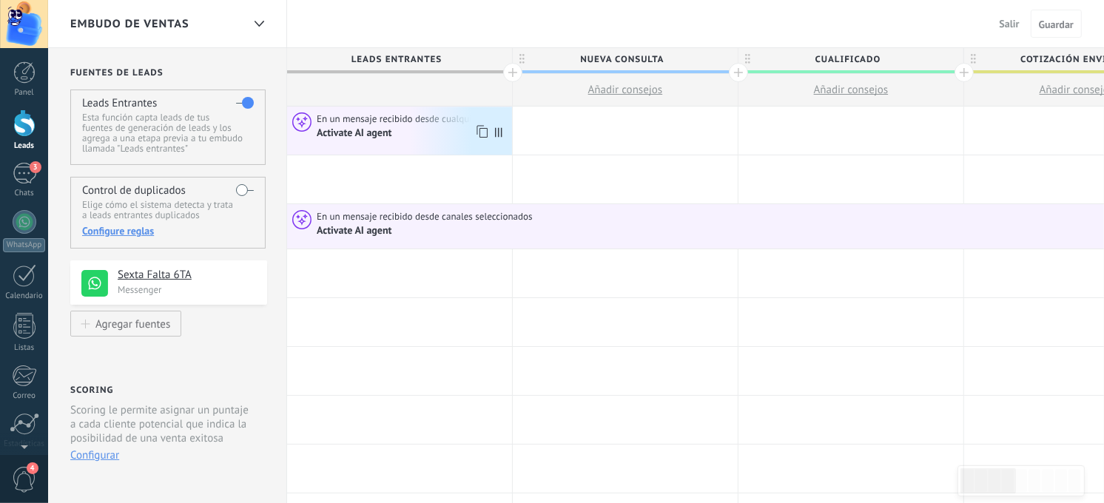
click at [365, 127] on div "Activate AI agent" at bounding box center [356, 133] width 78 height 13
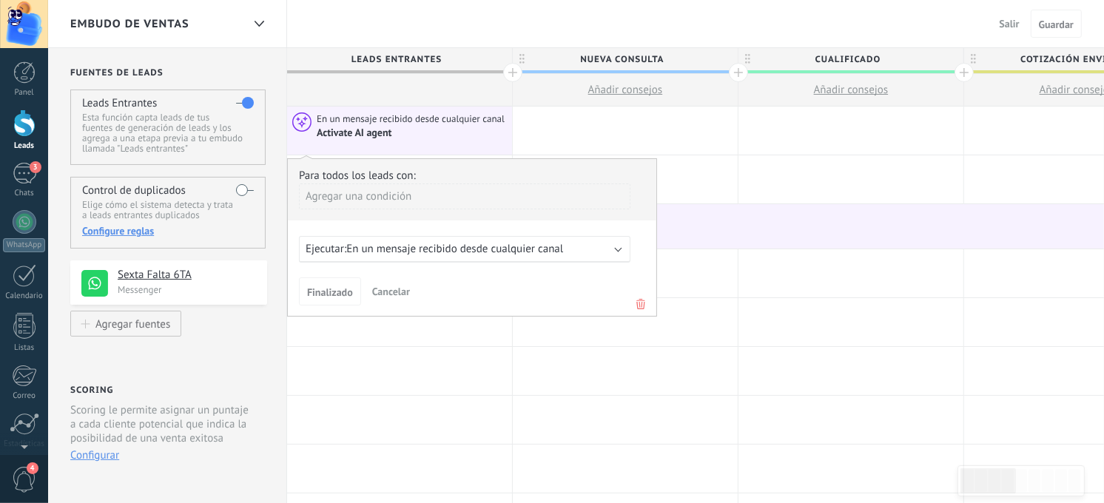
click at [640, 300] on icon at bounding box center [641, 304] width 16 height 18
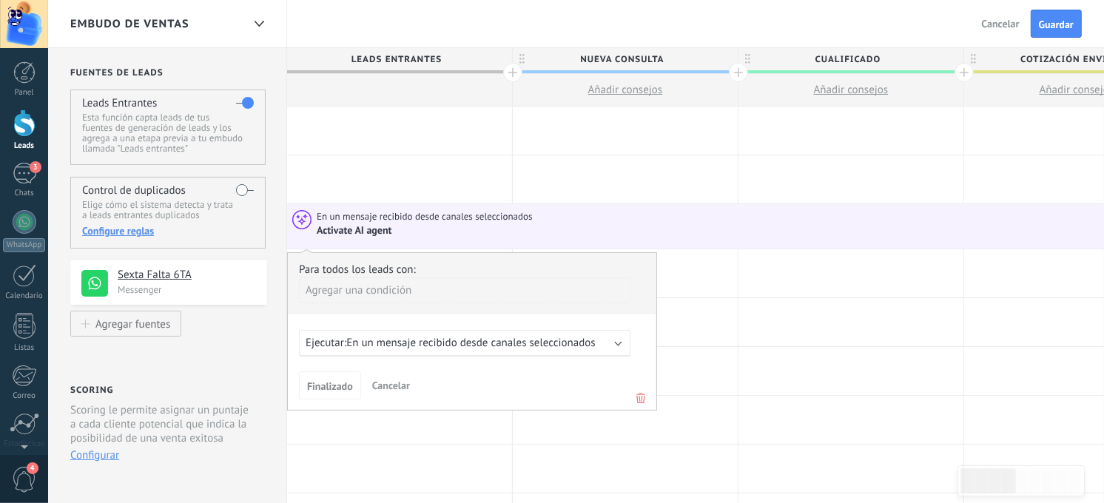
click at [528, 357] on div "Ejecutar: En un mensaje recibido desde canales seleccionados" at bounding box center [464, 343] width 331 height 27
click at [528, 350] on span "En un mensaje recibido desde canales seleccionados" at bounding box center [470, 343] width 249 height 14
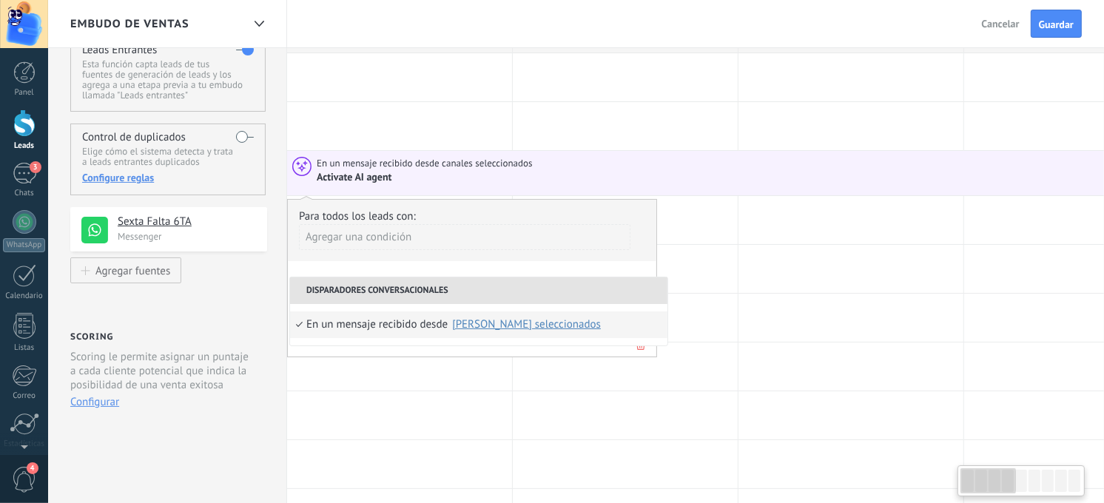
scroll to position [82, 0]
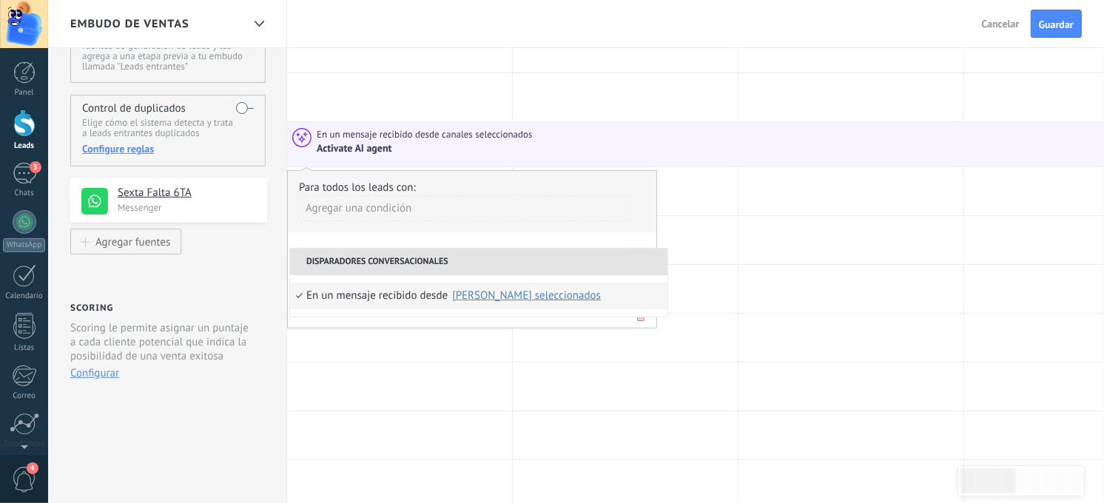
click at [524, 301] on div "canales seleccionados" at bounding box center [526, 295] width 149 height 11
click at [522, 265] on li "Disparadores conversacionales" at bounding box center [478, 262] width 377 height 27
click at [465, 241] on div "Para todos los leads con: Agregar una condición Ejecutar: En un mensaje recibid…" at bounding box center [472, 249] width 370 height 158
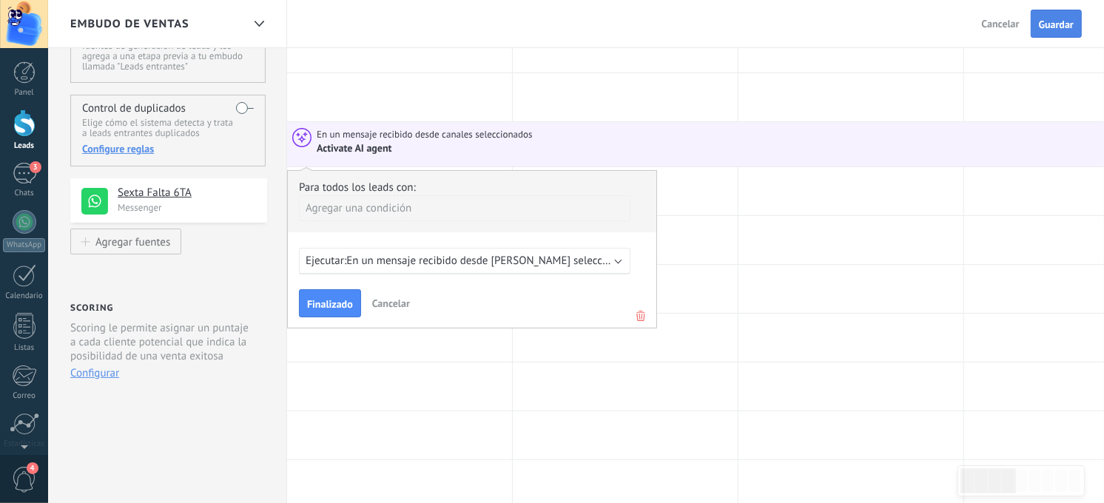
click at [1042, 27] on span "Guardar" at bounding box center [1056, 24] width 35 height 10
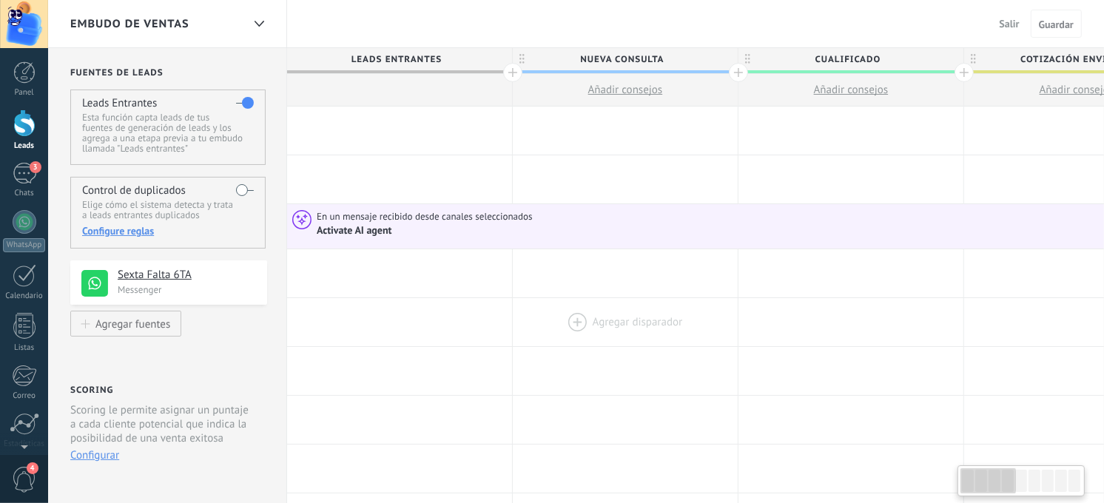
click at [638, 319] on div at bounding box center [625, 322] width 225 height 48
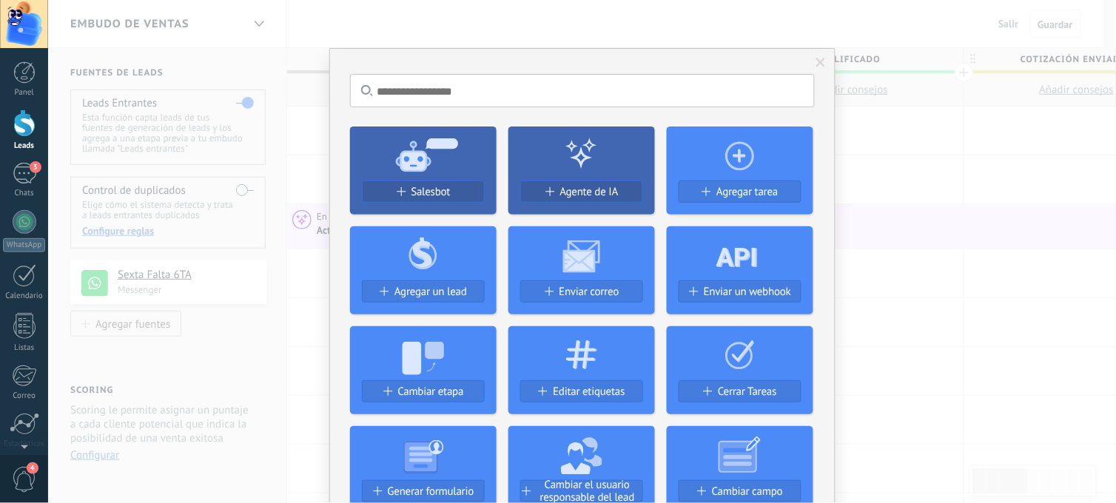
click at [633, 314] on div "Enviar correo" at bounding box center [581, 297] width 146 height 34
click at [639, 315] on div "Salesbot Agente de IA Agregar tarea Agregar un lead Enviar correo Enviar un web…" at bounding box center [582, 364] width 465 height 499
click at [323, 311] on div "No hay resultados Salesbot Agente de IA Agregar tarea Agregar un lead Enviar co…" at bounding box center [581, 251] width 1067 height 503
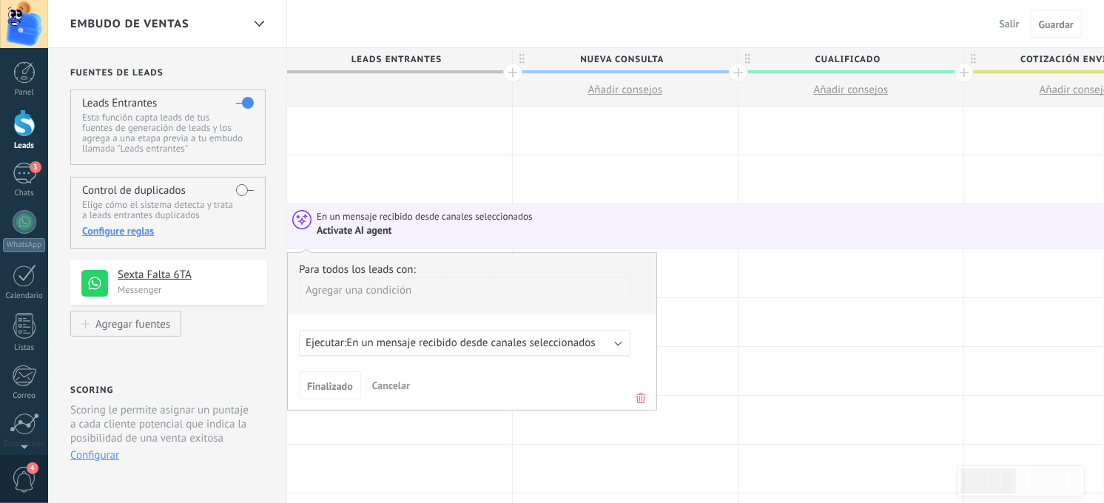
click at [638, 402] on icon at bounding box center [641, 398] width 16 height 18
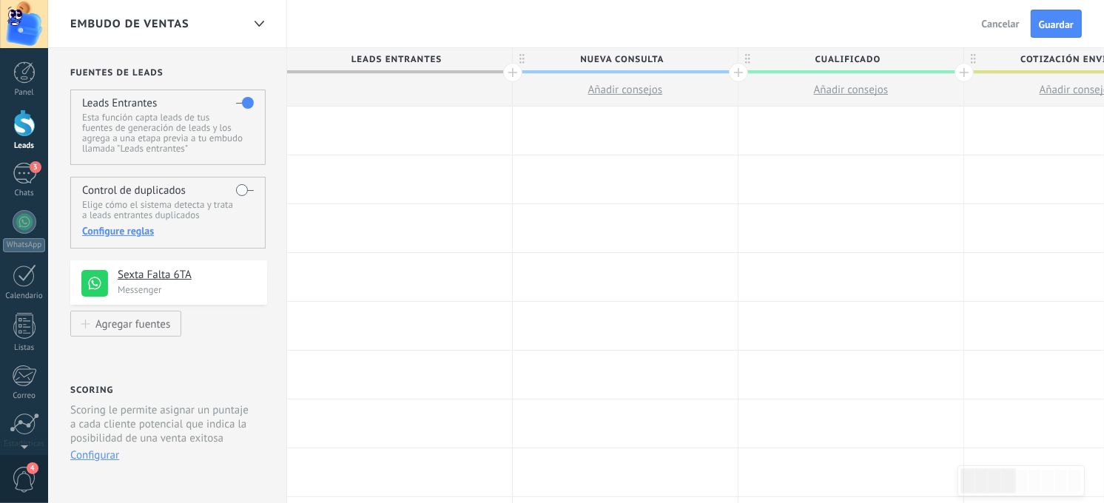
click at [235, 191] on div "Control de duplicados Elige cómo el sistema detecta y trata a leads entrantes d…" at bounding box center [167, 213] width 195 height 72
click at [239, 189] on label at bounding box center [245, 190] width 18 height 24
click at [150, 325] on div "Agregar fuentes" at bounding box center [132, 323] width 75 height 13
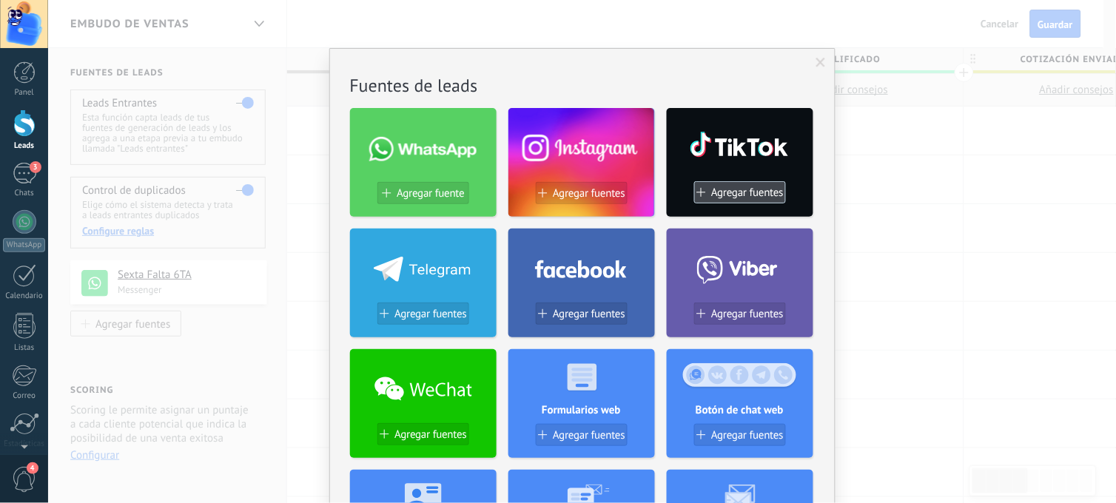
click at [749, 200] on button "Agregar fuentes" at bounding box center [740, 192] width 92 height 22
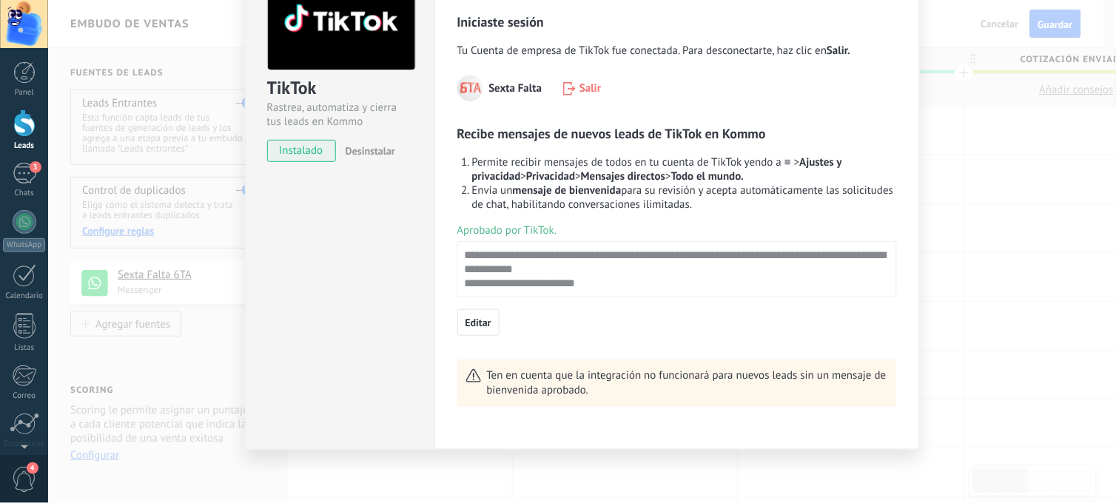
scroll to position [109, 0]
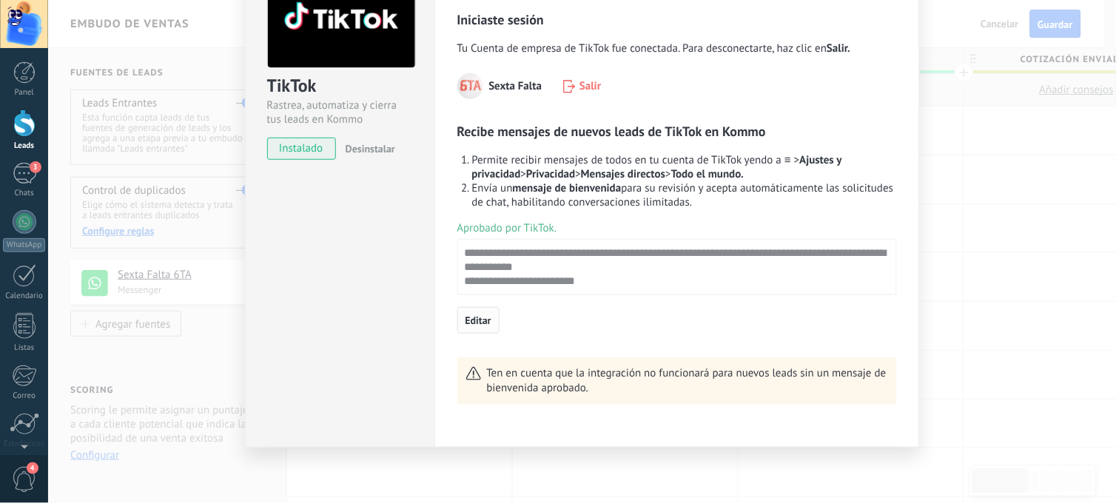
click at [490, 321] on button "Editar" at bounding box center [478, 320] width 42 height 27
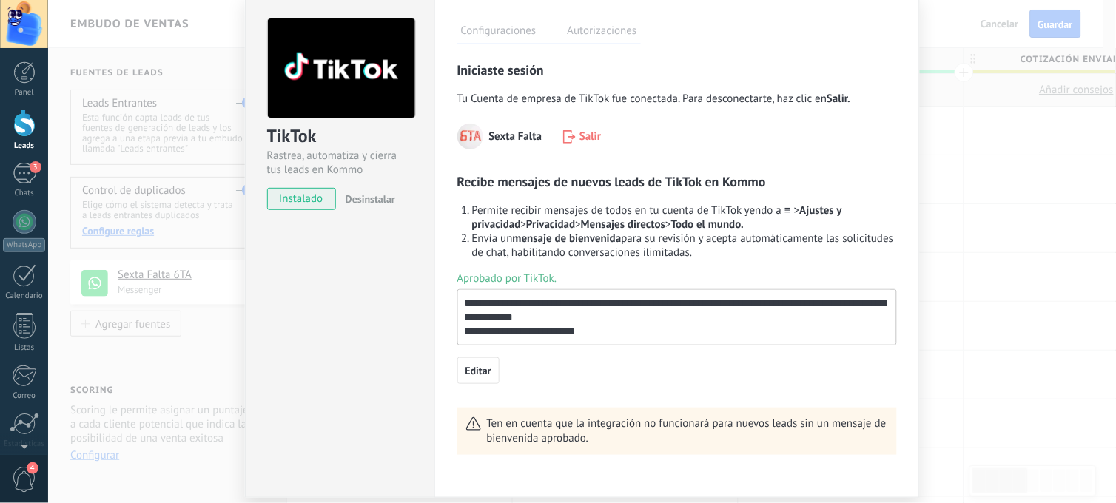
scroll to position [27, 0]
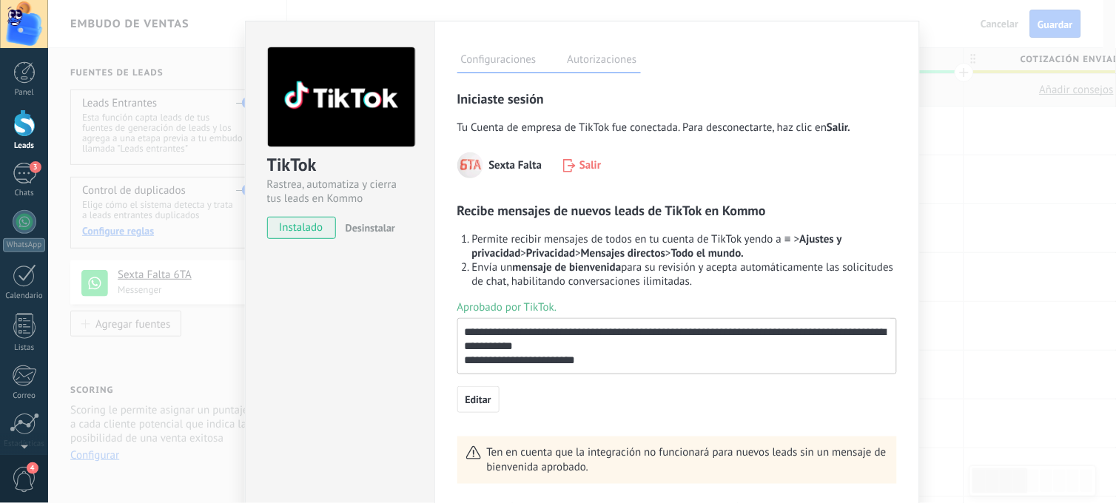
click at [601, 342] on textarea "**********" at bounding box center [675, 345] width 435 height 53
click at [609, 354] on textarea "**********" at bounding box center [675, 345] width 435 height 53
click at [609, 357] on textarea "**********" at bounding box center [675, 345] width 435 height 53
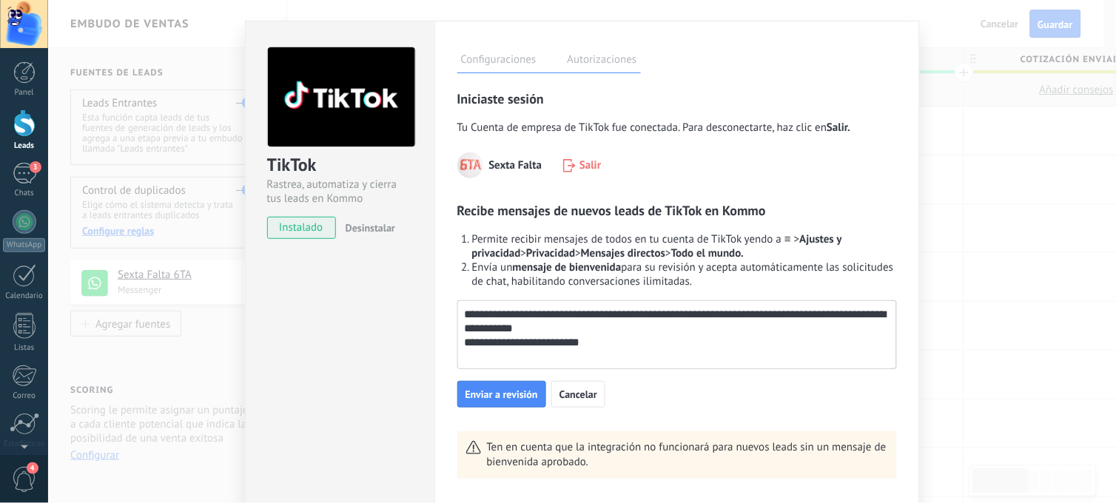
type textarea "**********"
click at [449, 397] on div "Configuraciones Autorizaciones Esta pestaña registra a los usuarios que han con…" at bounding box center [676, 271] width 485 height 501
click at [465, 398] on span "Enviar a revisión" at bounding box center [501, 394] width 72 height 10
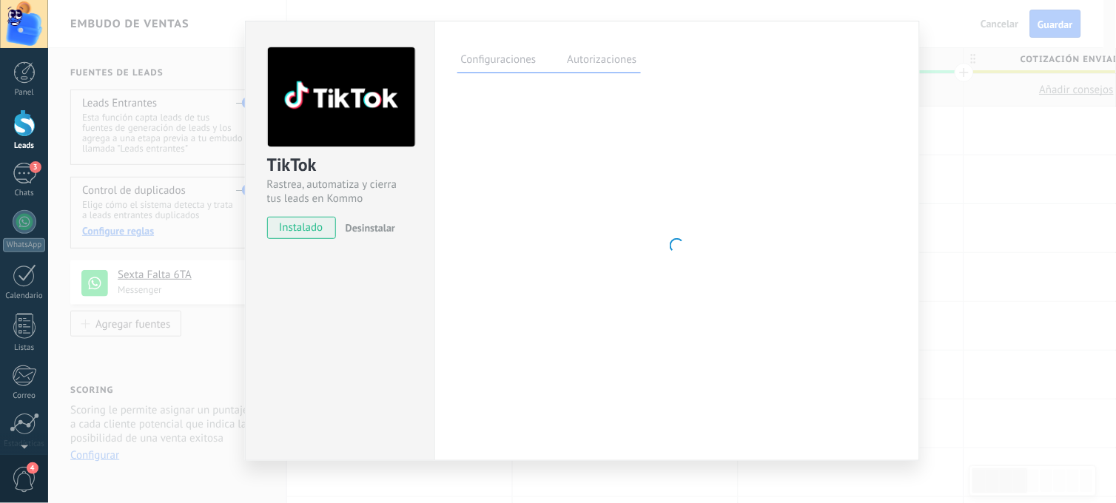
click at [938, 212] on div "TikTok Rastrea, automatiza y cierra tus leads en Kommo instalado Desinstalar Co…" at bounding box center [581, 251] width 1067 height 503
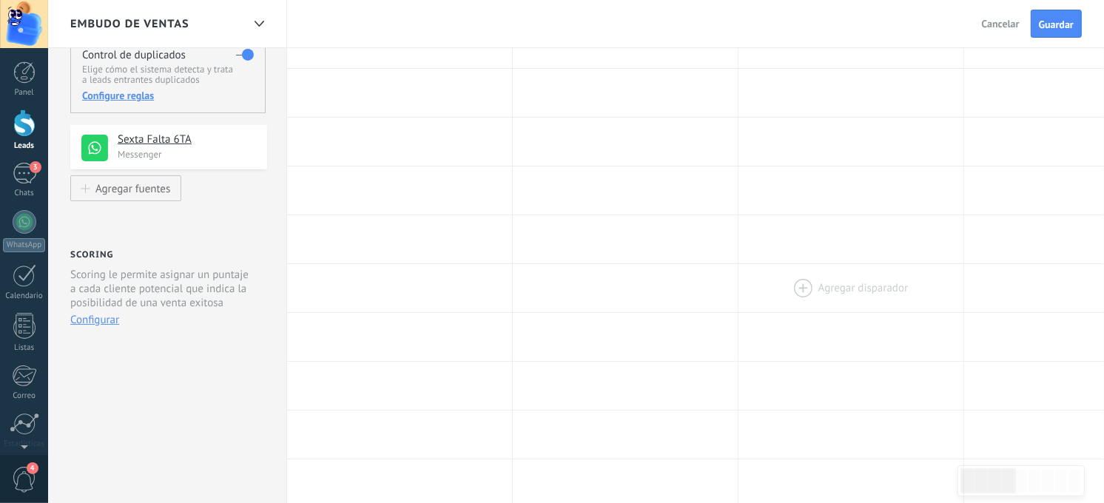
scroll to position [164, 0]
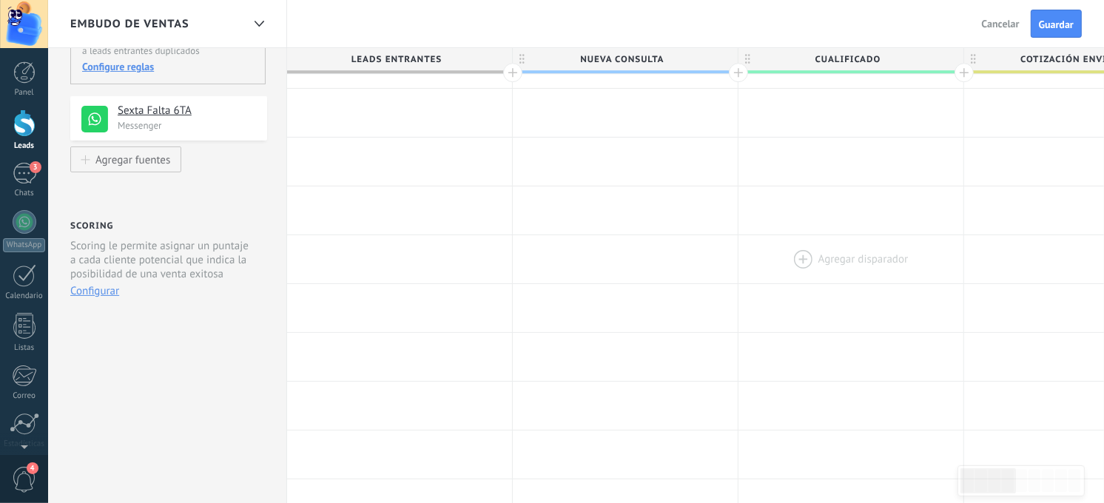
click at [942, 271] on div at bounding box center [850, 259] width 225 height 48
click at [112, 337] on div "**********" at bounding box center [167, 474] width 239 height 1181
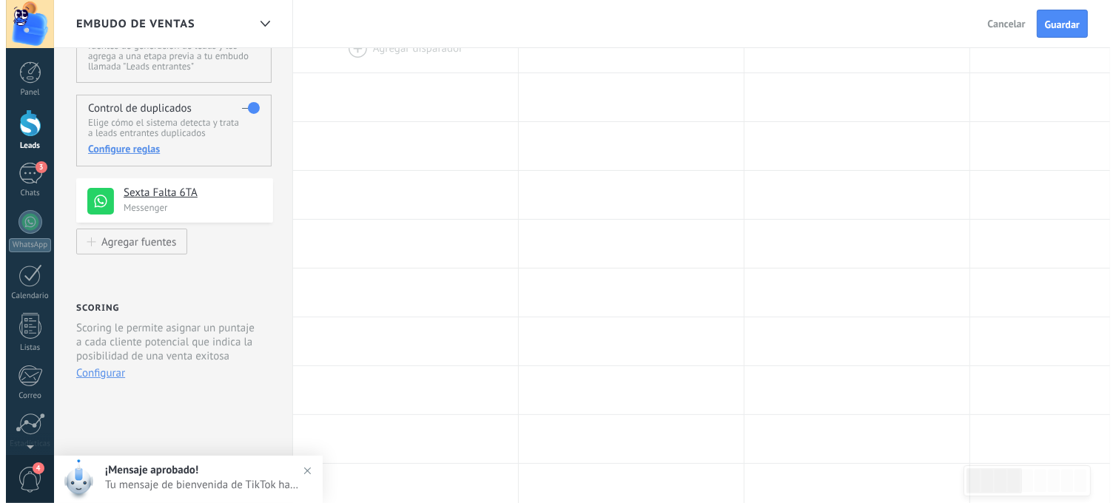
scroll to position [0, 0]
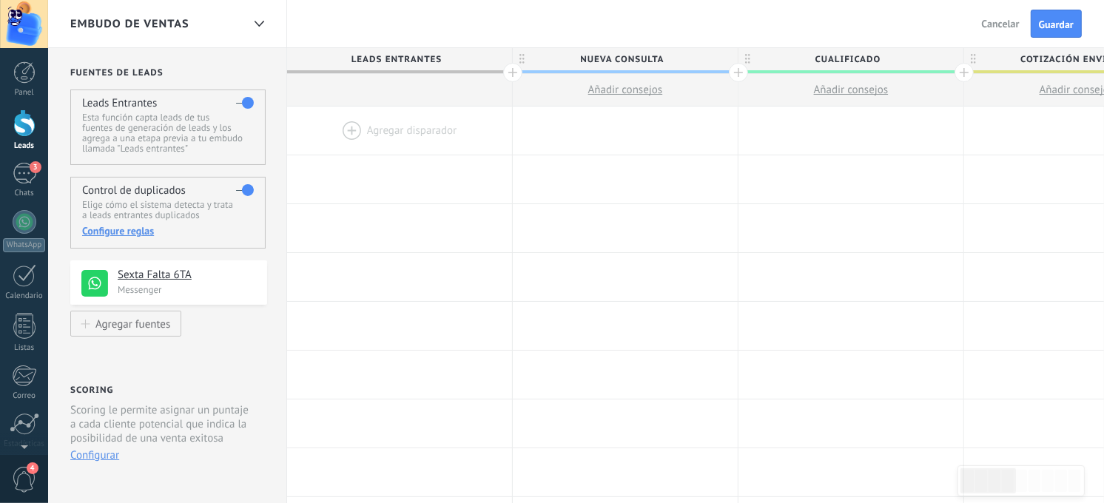
click at [392, 137] on div at bounding box center [399, 131] width 225 height 48
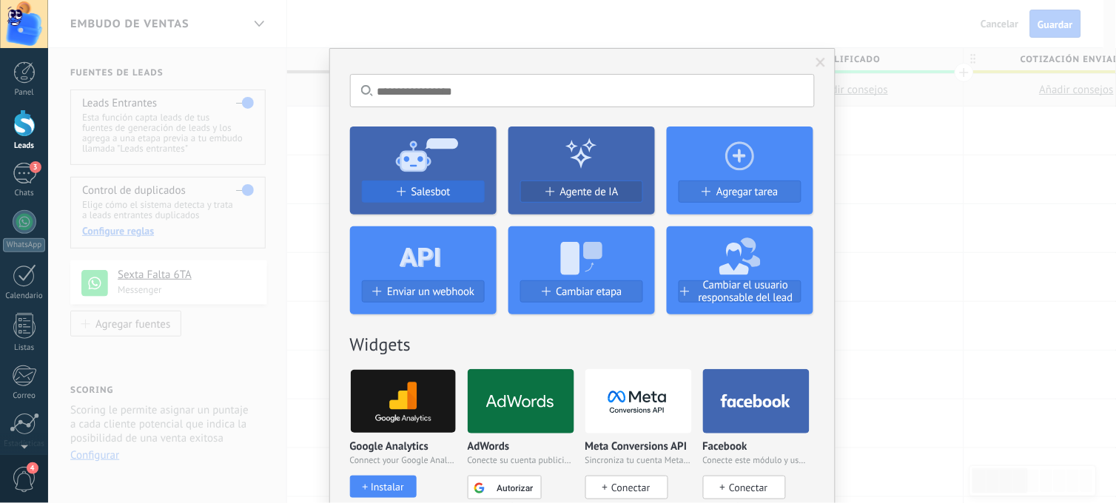
click at [479, 187] on div "Salesbot" at bounding box center [422, 192] width 121 height 13
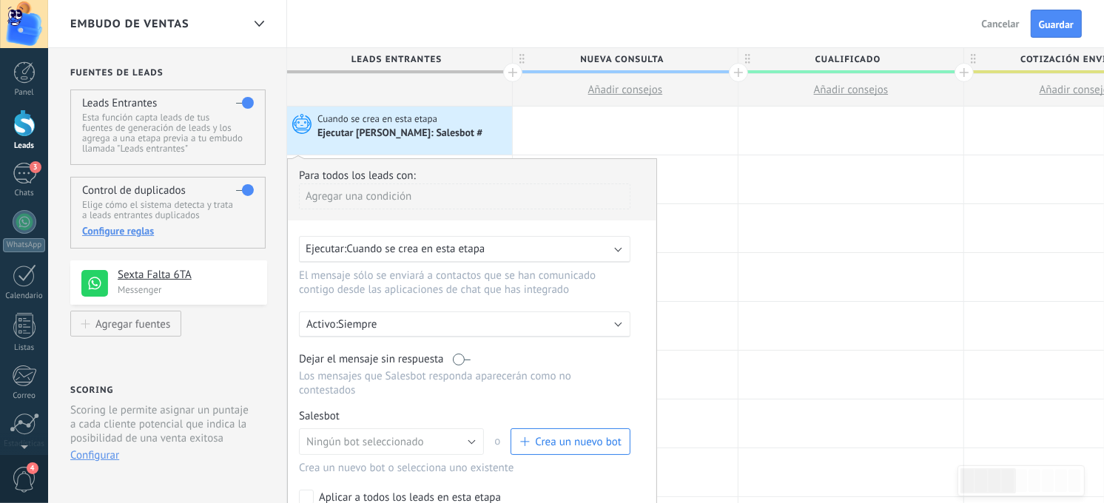
click at [567, 448] on span "Crea un nuevo bot" at bounding box center [578, 442] width 87 height 14
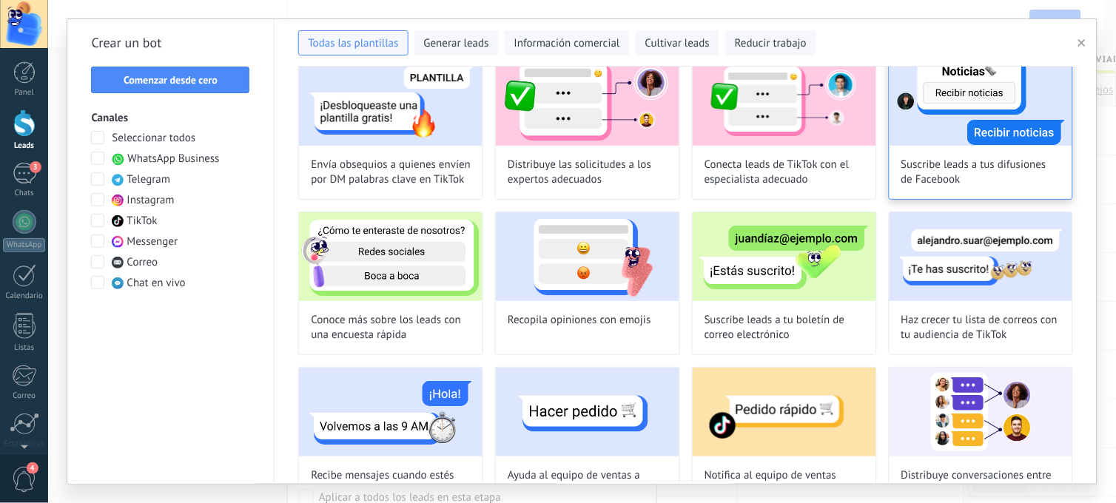
scroll to position [800, 0]
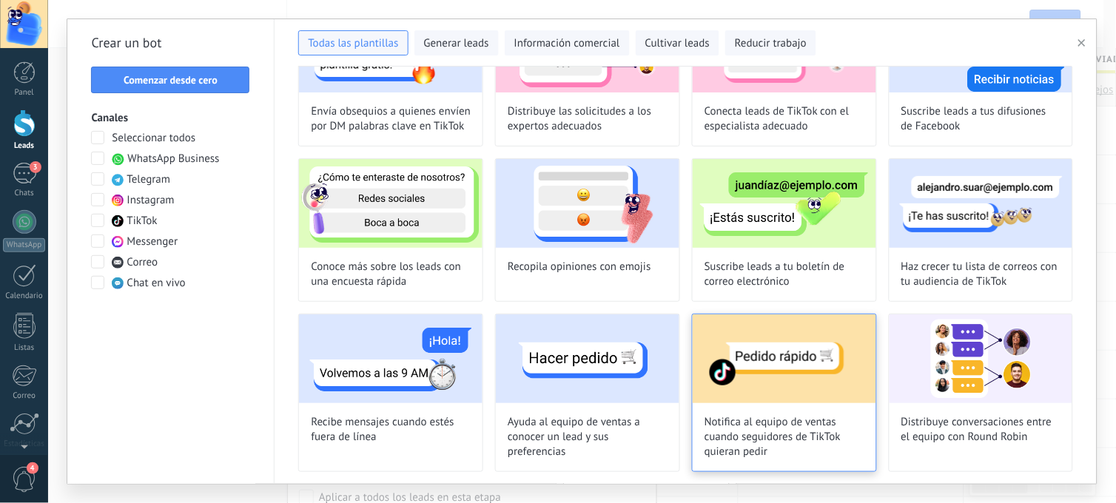
click at [824, 424] on span "Notifica al equipo de ventas cuando seguidores de TikTok quieran pedir" at bounding box center [784, 437] width 160 height 44
type input "**********"
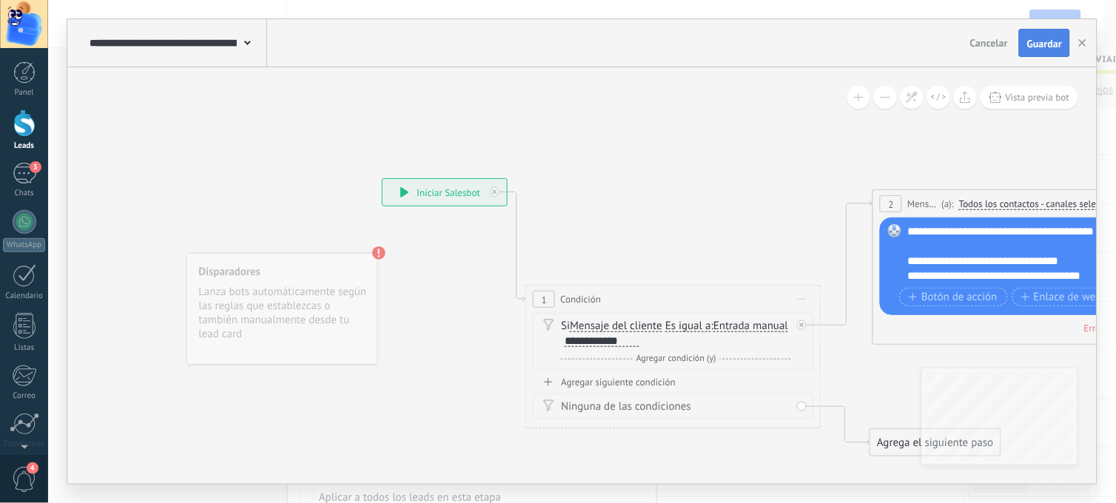
click at [1048, 48] on span "Guardar" at bounding box center [1044, 43] width 35 height 10
click at [1081, 46] on use "button" at bounding box center [1082, 42] width 7 height 7
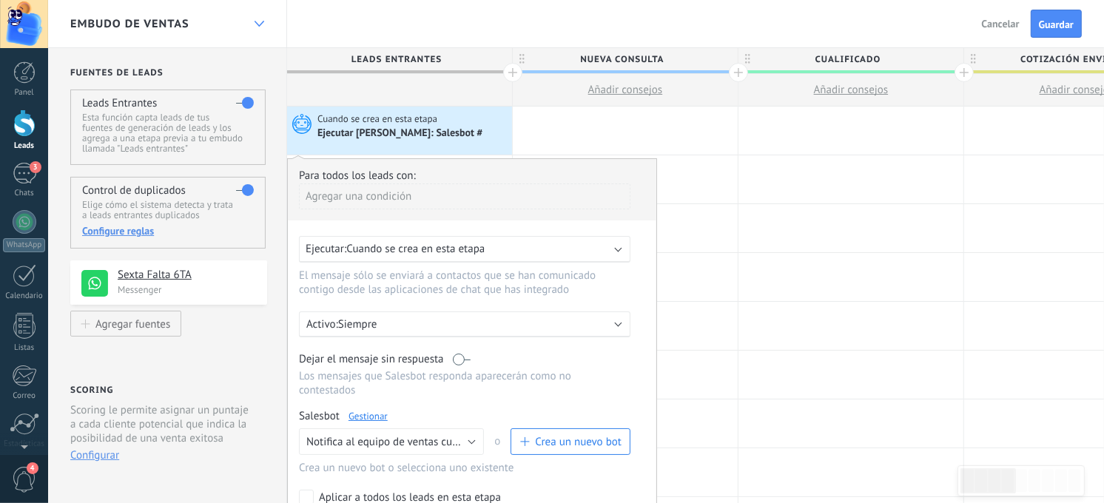
click at [246, 30] on div at bounding box center [258, 24] width 25 height 29
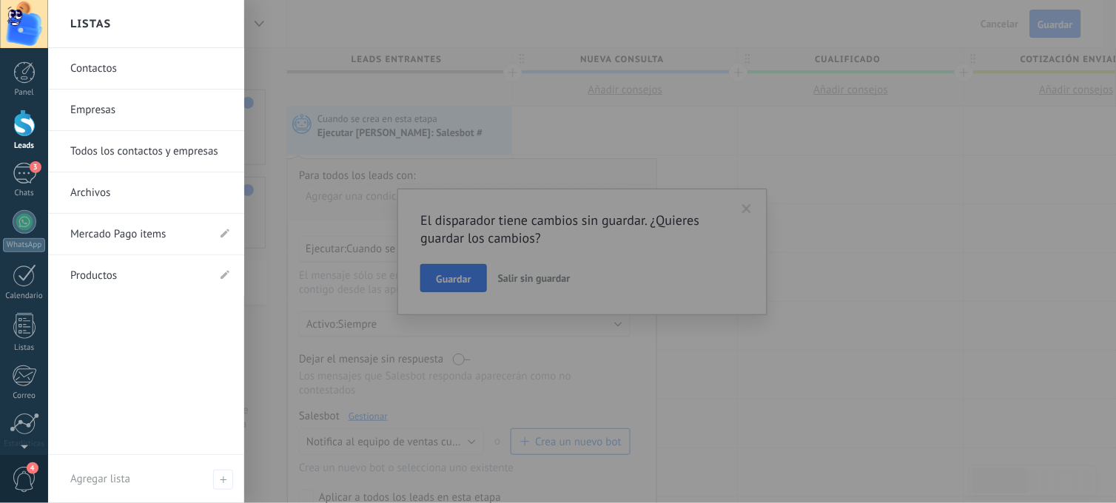
click at [193, 33] on div "Listas" at bounding box center [146, 24] width 196 height 48
click at [404, 157] on div at bounding box center [606, 251] width 1116 height 503
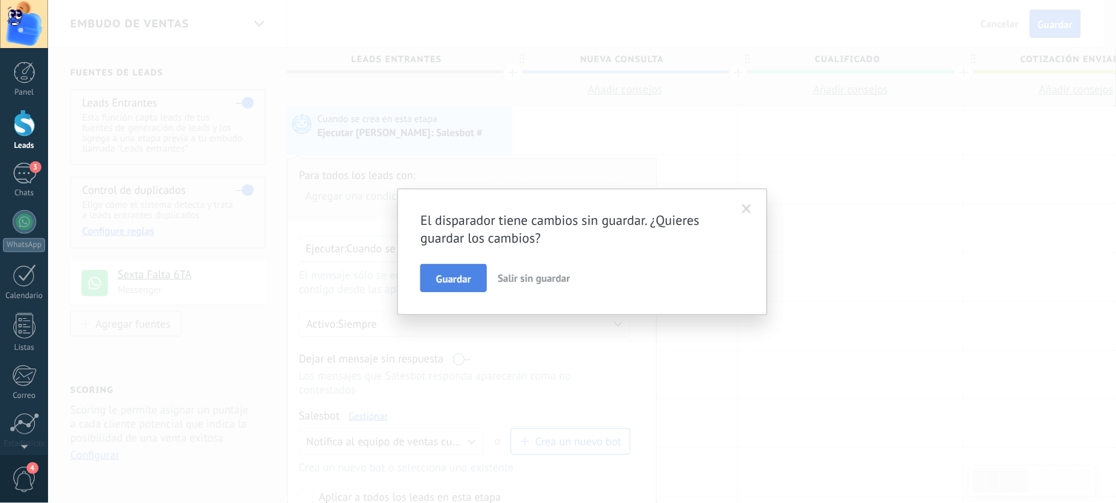
click at [432, 277] on button "Guardar" at bounding box center [453, 278] width 66 height 28
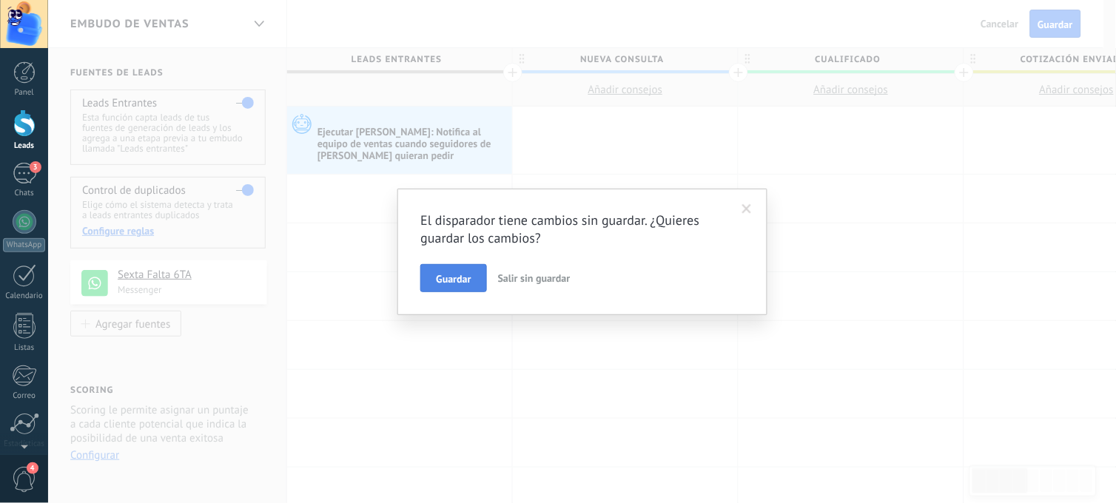
click at [450, 281] on span "Guardar" at bounding box center [453, 279] width 35 height 10
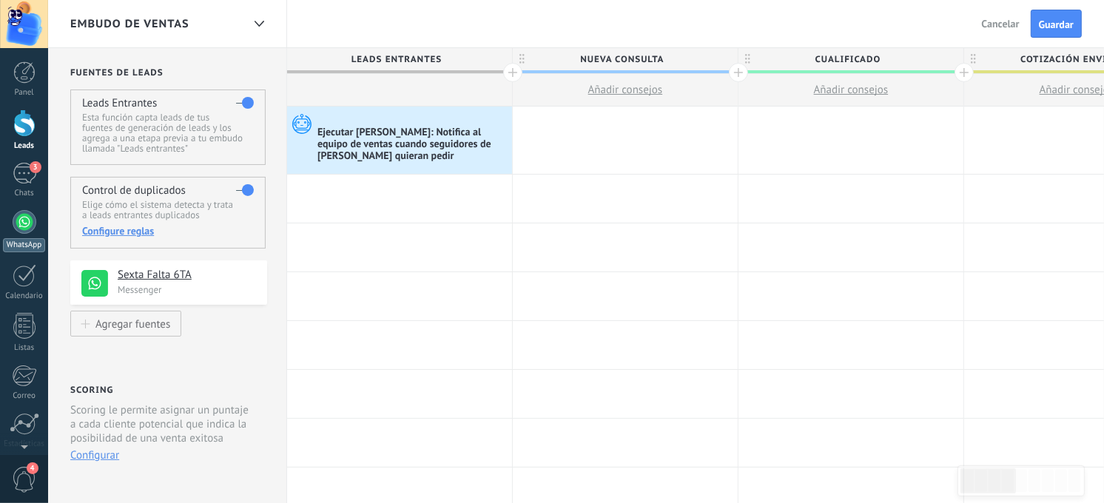
click at [27, 219] on div at bounding box center [25, 222] width 24 height 24
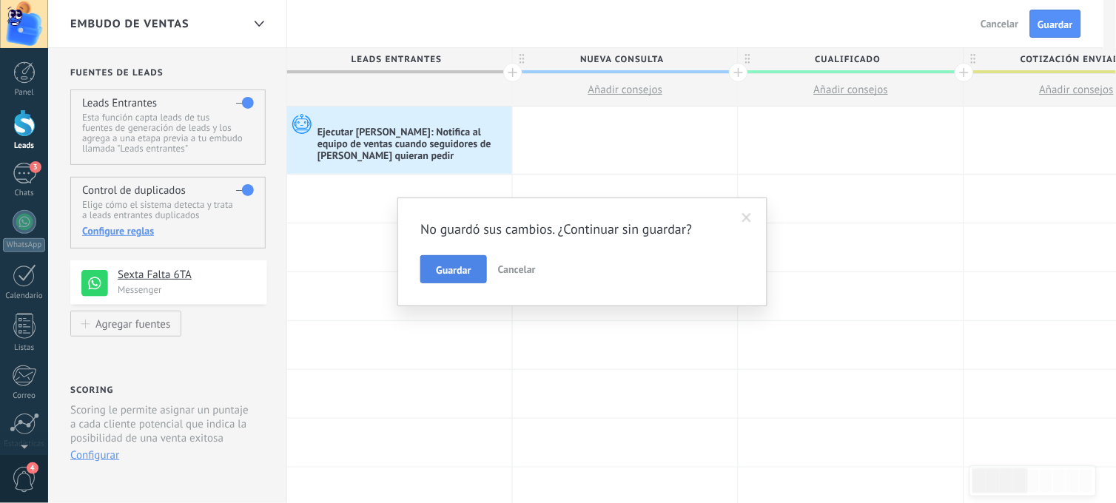
click at [477, 271] on button "Guardar" at bounding box center [453, 269] width 66 height 28
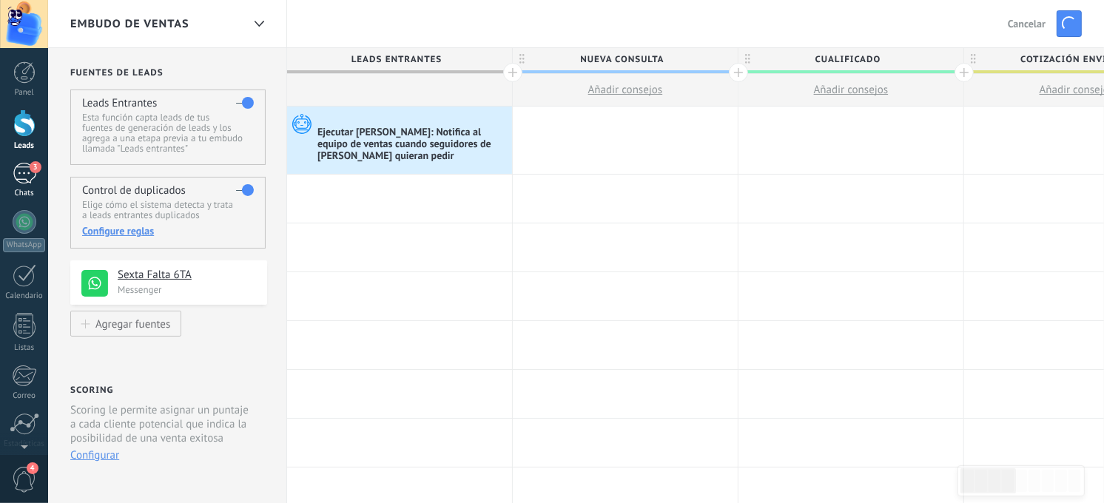
click at [33, 183] on div "3" at bounding box center [25, 173] width 24 height 21
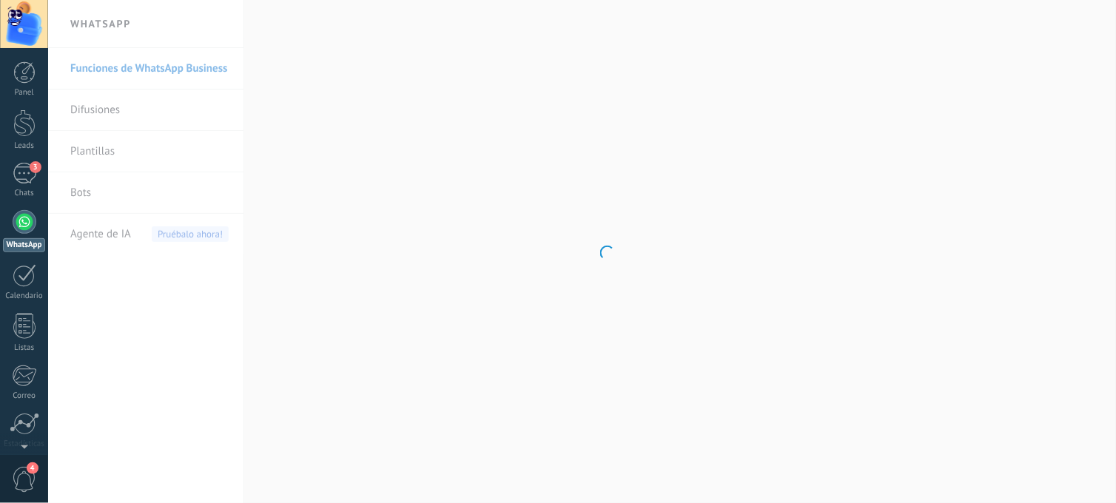
click at [20, 231] on div at bounding box center [25, 222] width 24 height 24
click at [127, 237] on body ".abccls-1,.abccls-2{fill-rule:evenodd}.abccls-2{fill:#fff} .abfcls-1{fill:none}…" at bounding box center [558, 251] width 1116 height 503
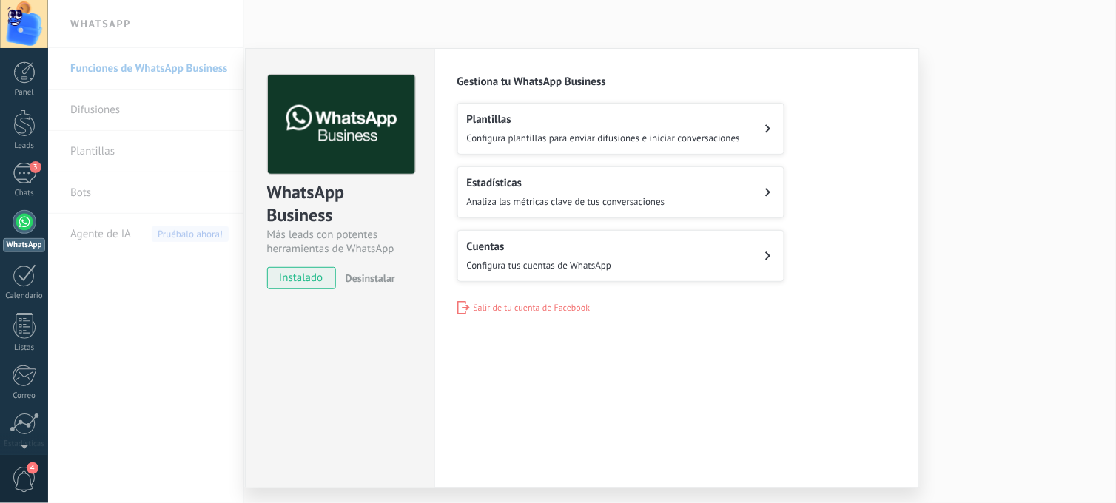
click at [620, 250] on button "Cuentas Configura tus cuentas de WhatsApp" at bounding box center [620, 256] width 327 height 52
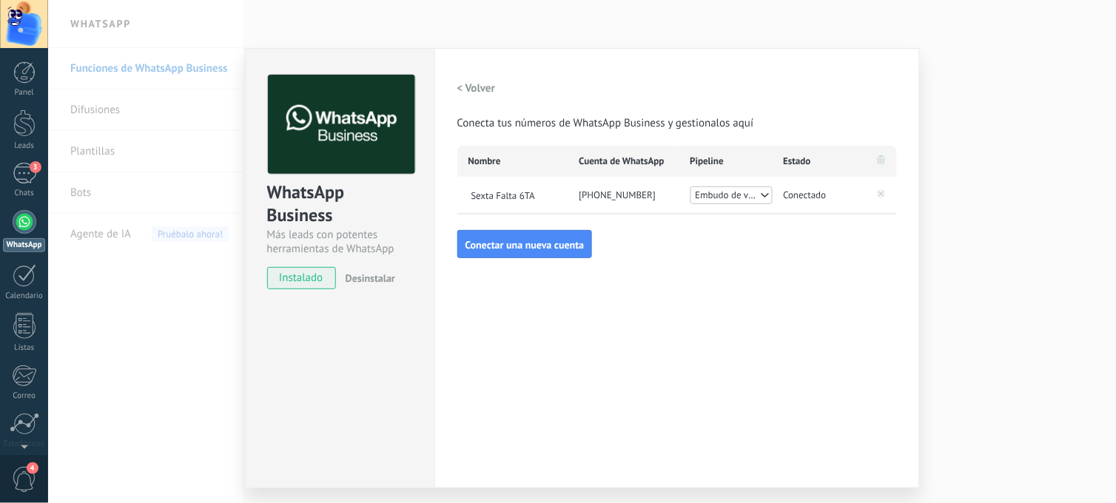
click at [705, 188] on span "Embudo de ventas" at bounding box center [727, 195] width 64 height 15
click at [729, 195] on span "Embudo de ventas" at bounding box center [727, 195] width 64 height 15
click at [533, 240] on span "Conectar una nueva cuenta" at bounding box center [524, 245] width 119 height 10
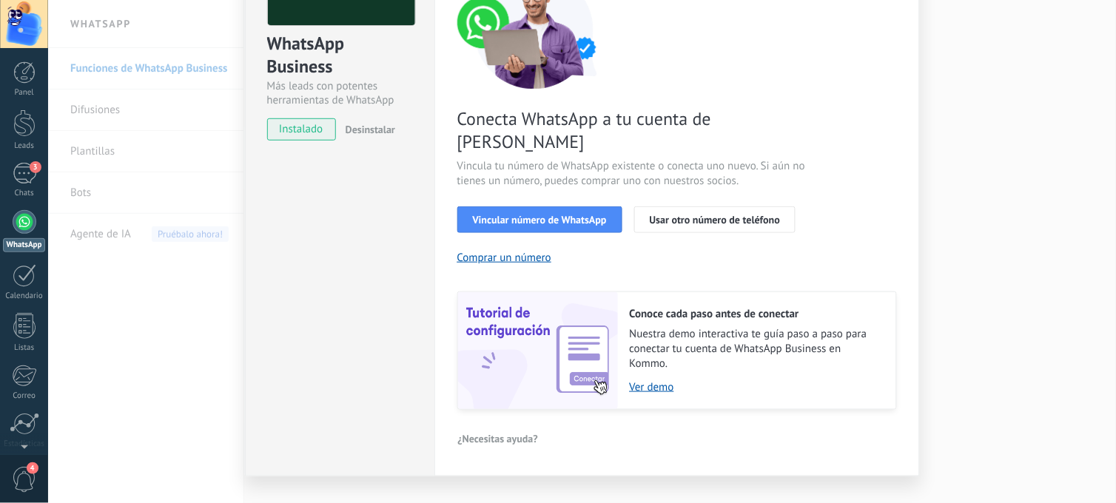
scroll to position [156, 0]
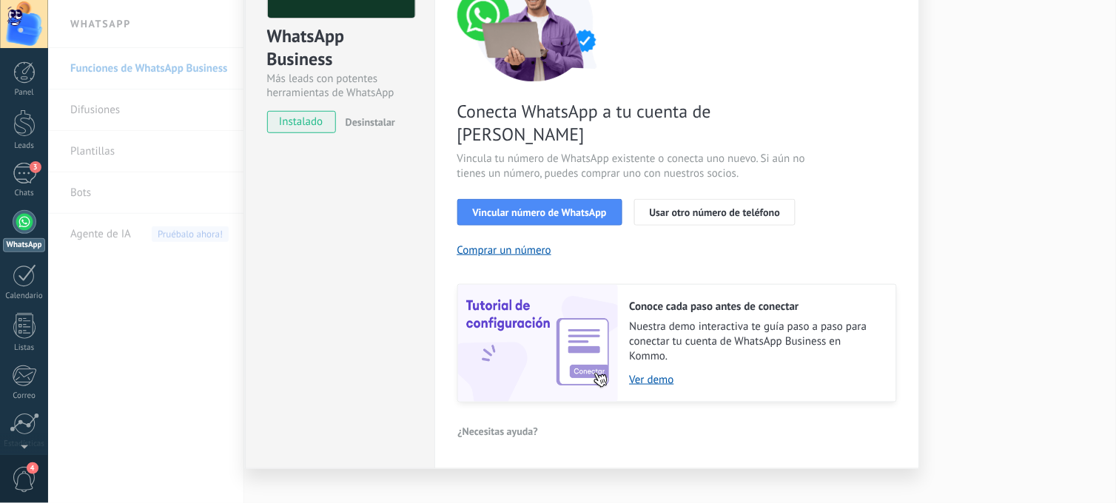
click at [948, 281] on div "WhatsApp Business Más leads con potentes herramientas de WhatsApp instalado Des…" at bounding box center [581, 251] width 1067 height 503
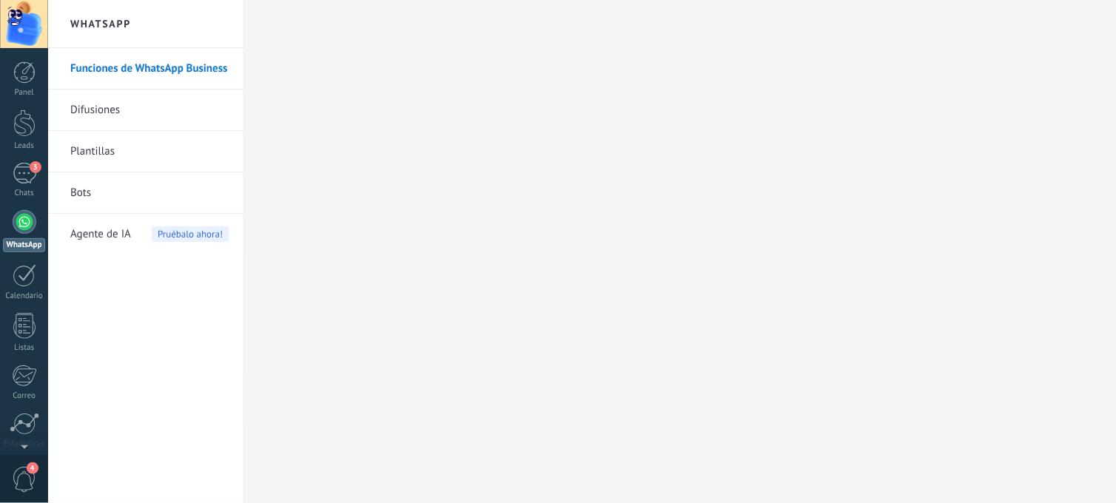
scroll to position [0, 0]
click at [166, 121] on link "Difusiones" at bounding box center [149, 110] width 158 height 41
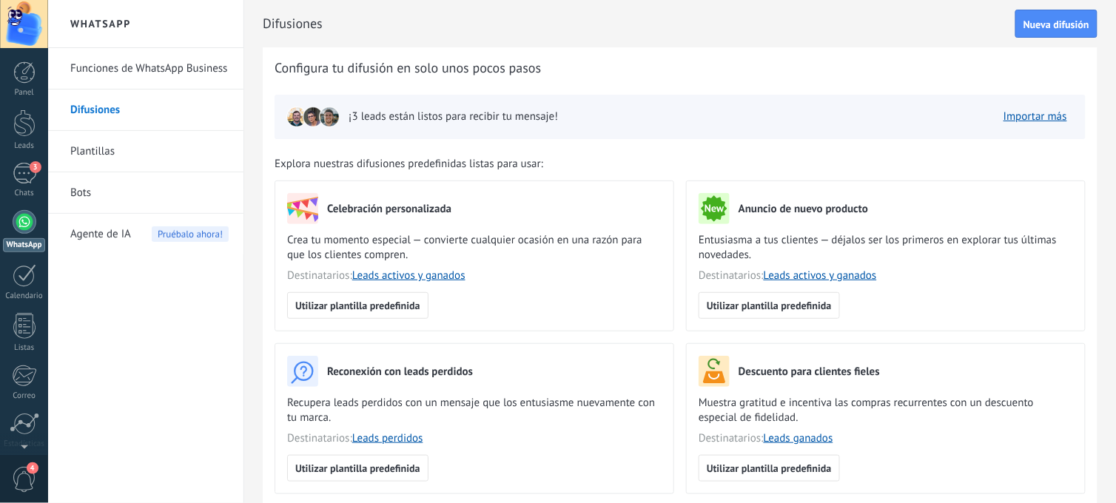
click at [102, 149] on link "Plantillas" at bounding box center [149, 151] width 158 height 41
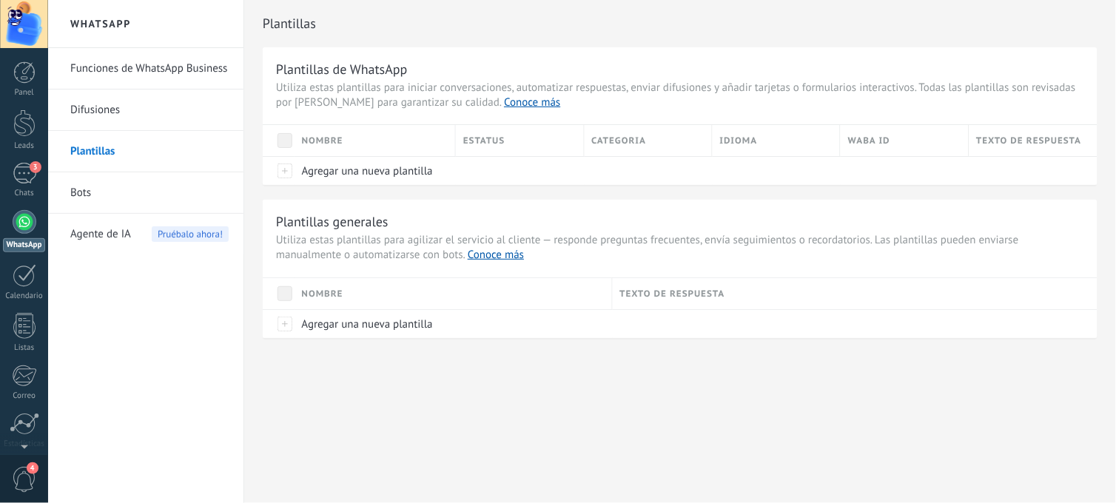
click at [129, 124] on link "Difusiones" at bounding box center [149, 110] width 158 height 41
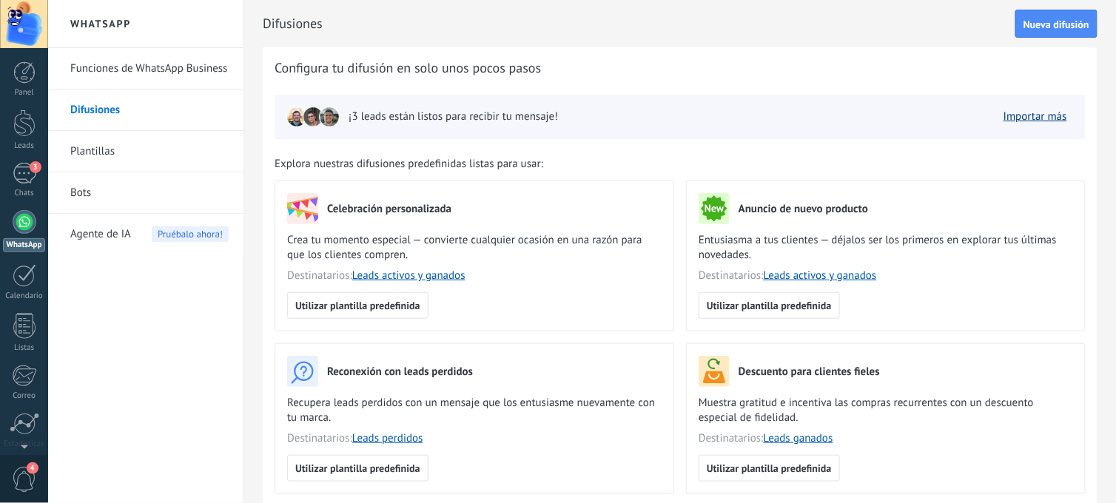
click at [1053, 119] on link "Importar más" at bounding box center [1035, 116] width 64 height 14
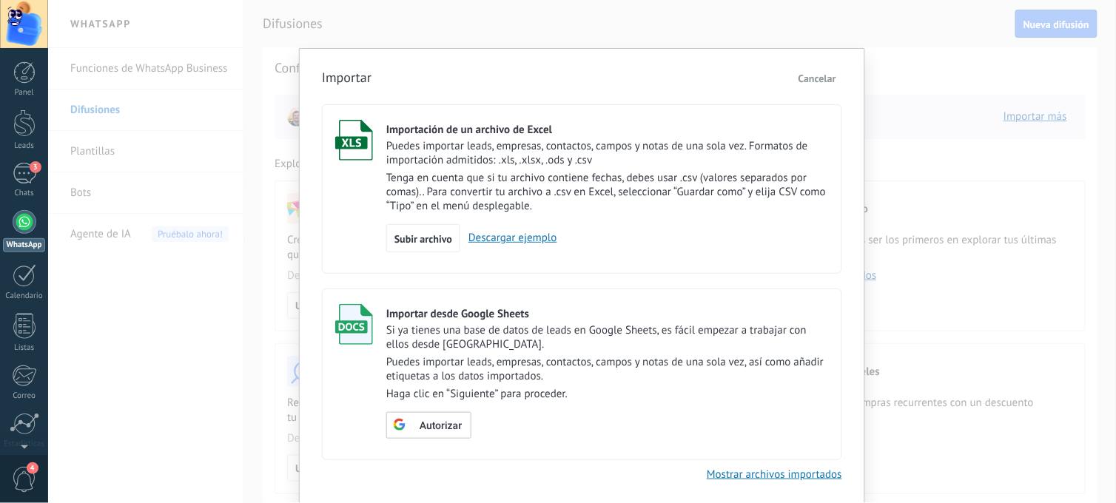
click at [818, 67] on button "Cancelar" at bounding box center [817, 78] width 50 height 22
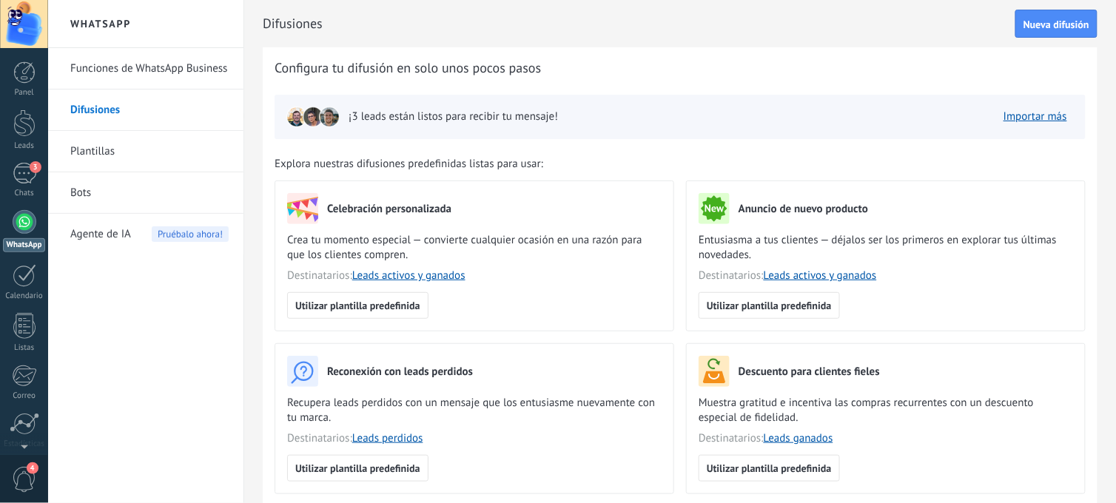
click at [136, 194] on link "Bots" at bounding box center [149, 192] width 158 height 41
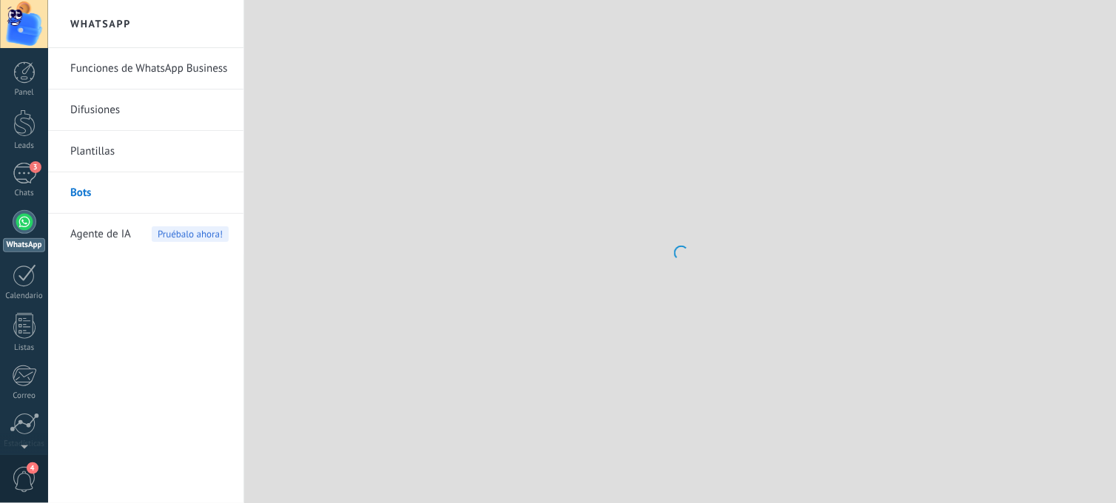
click at [99, 235] on span "Agente de IA" at bounding box center [100, 234] width 61 height 41
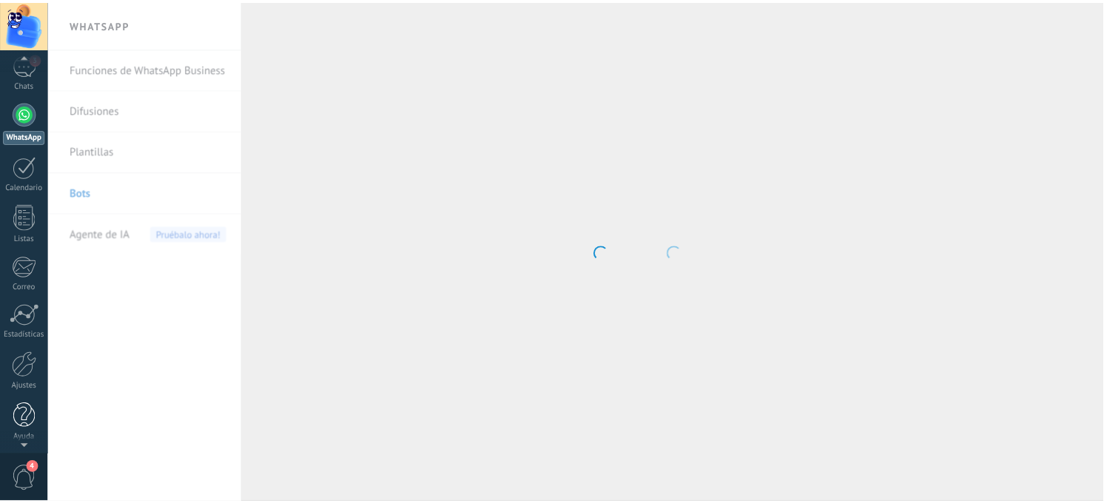
scroll to position [112, 0]
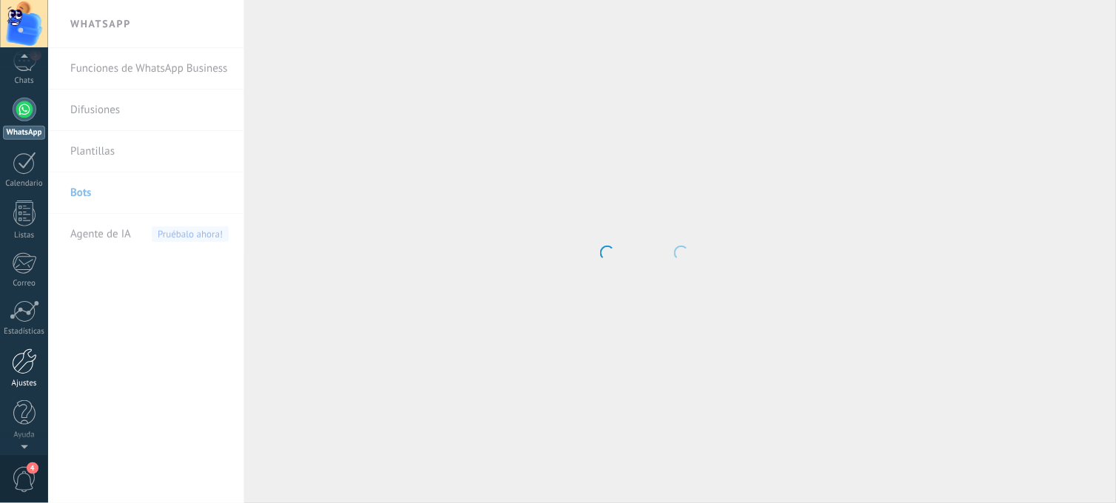
click at [30, 372] on div at bounding box center [24, 361] width 25 height 26
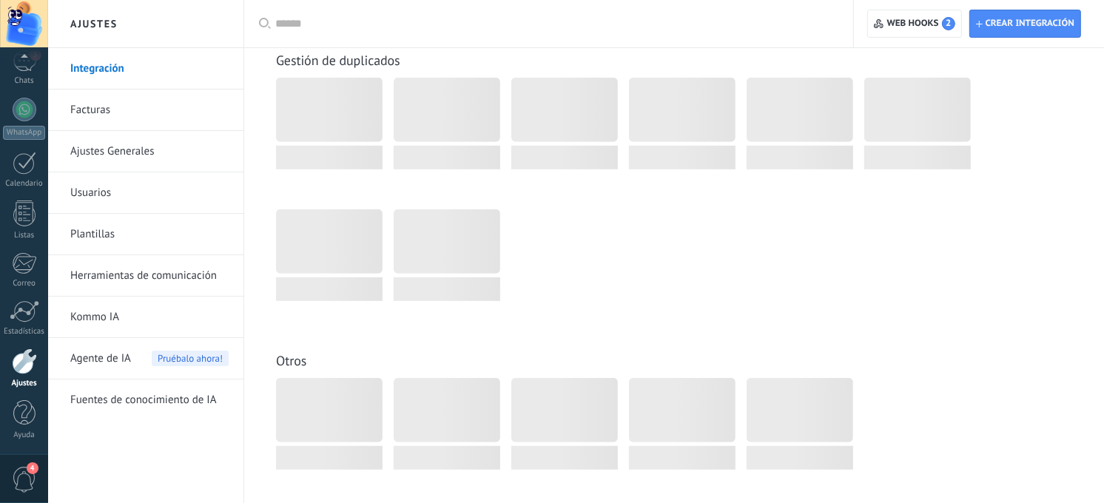
scroll to position [5773, 0]
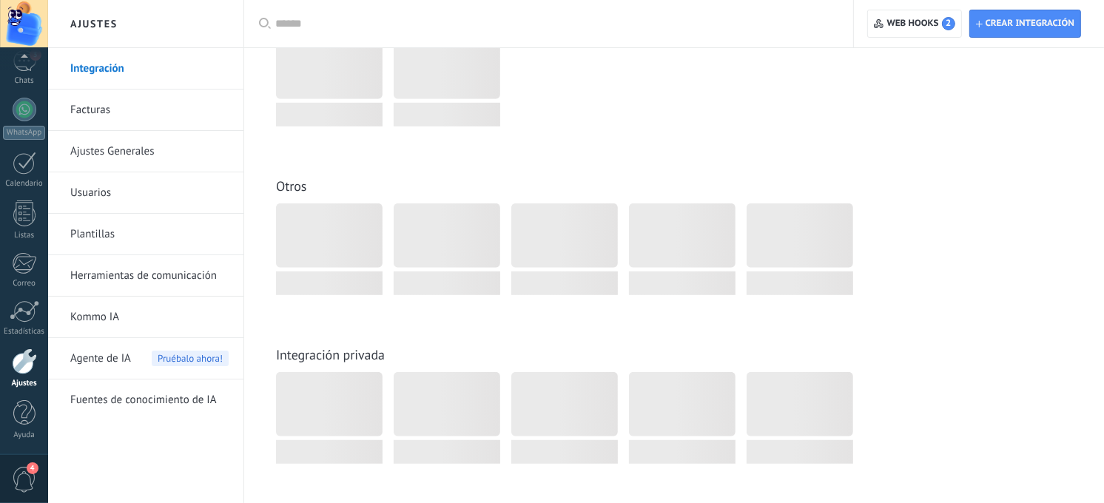
click at [190, 158] on link "Ajustes Generales" at bounding box center [149, 151] width 158 height 41
